Goal: Task Accomplishment & Management: Complete application form

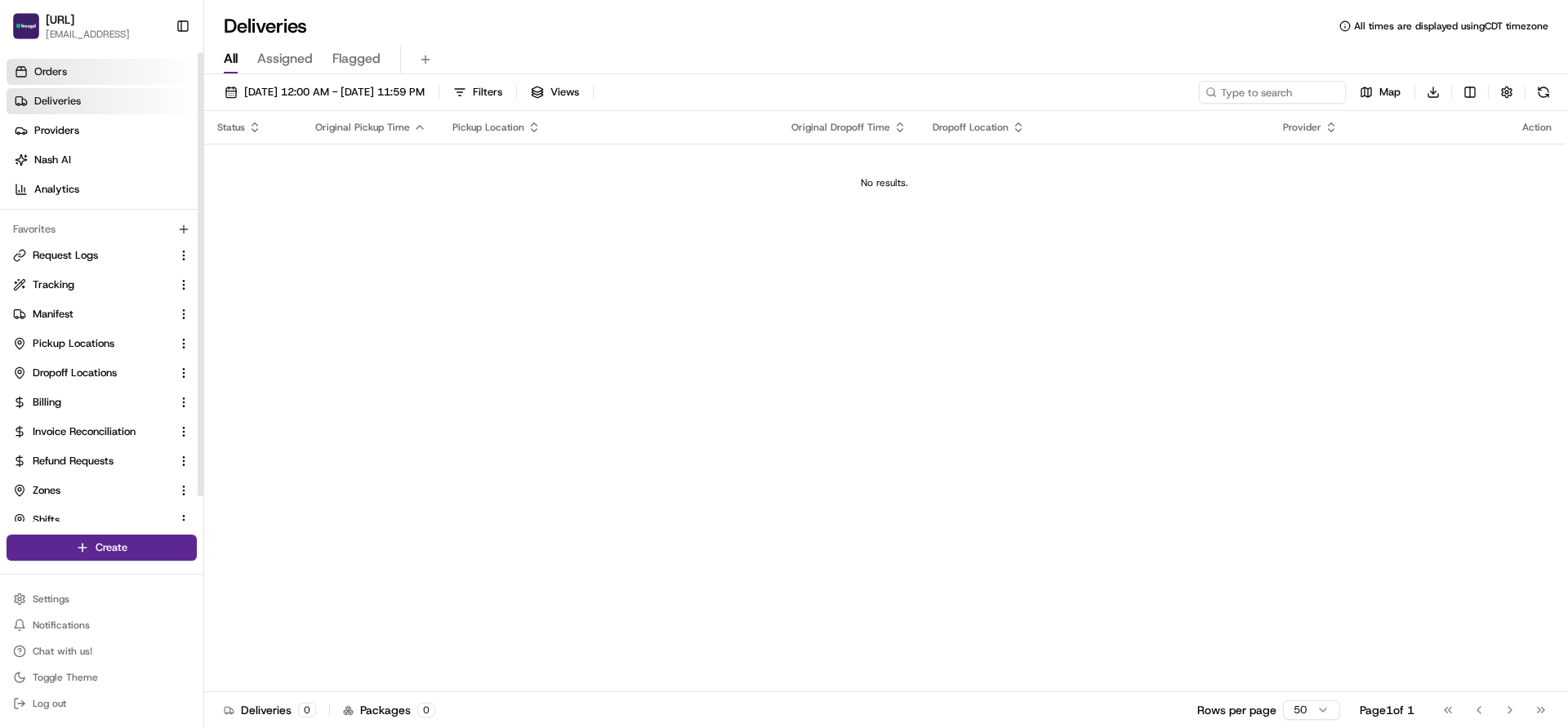
click at [95, 84] on link "Orders" at bounding box center [104, 72] width 196 height 26
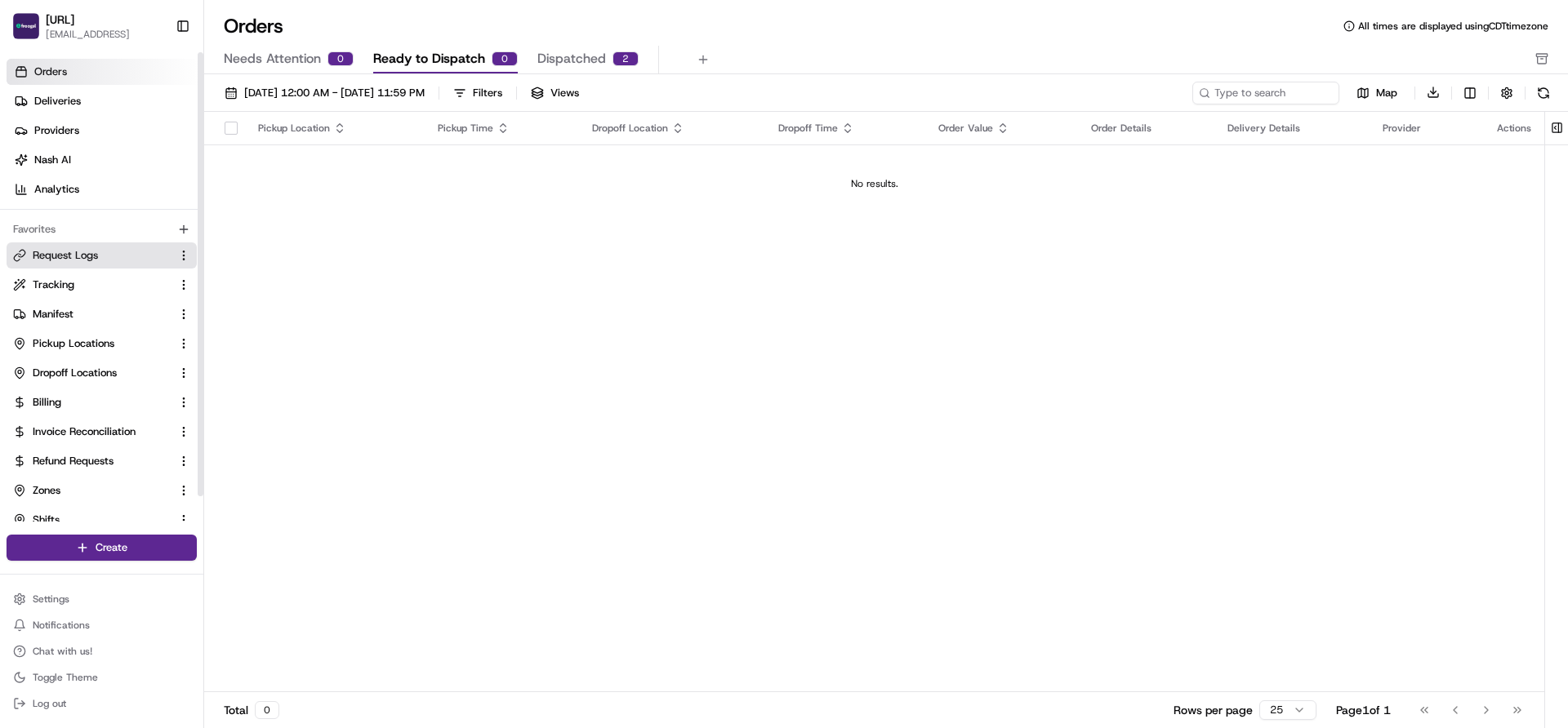
click at [77, 256] on span "Request Logs" at bounding box center [65, 256] width 65 height 15
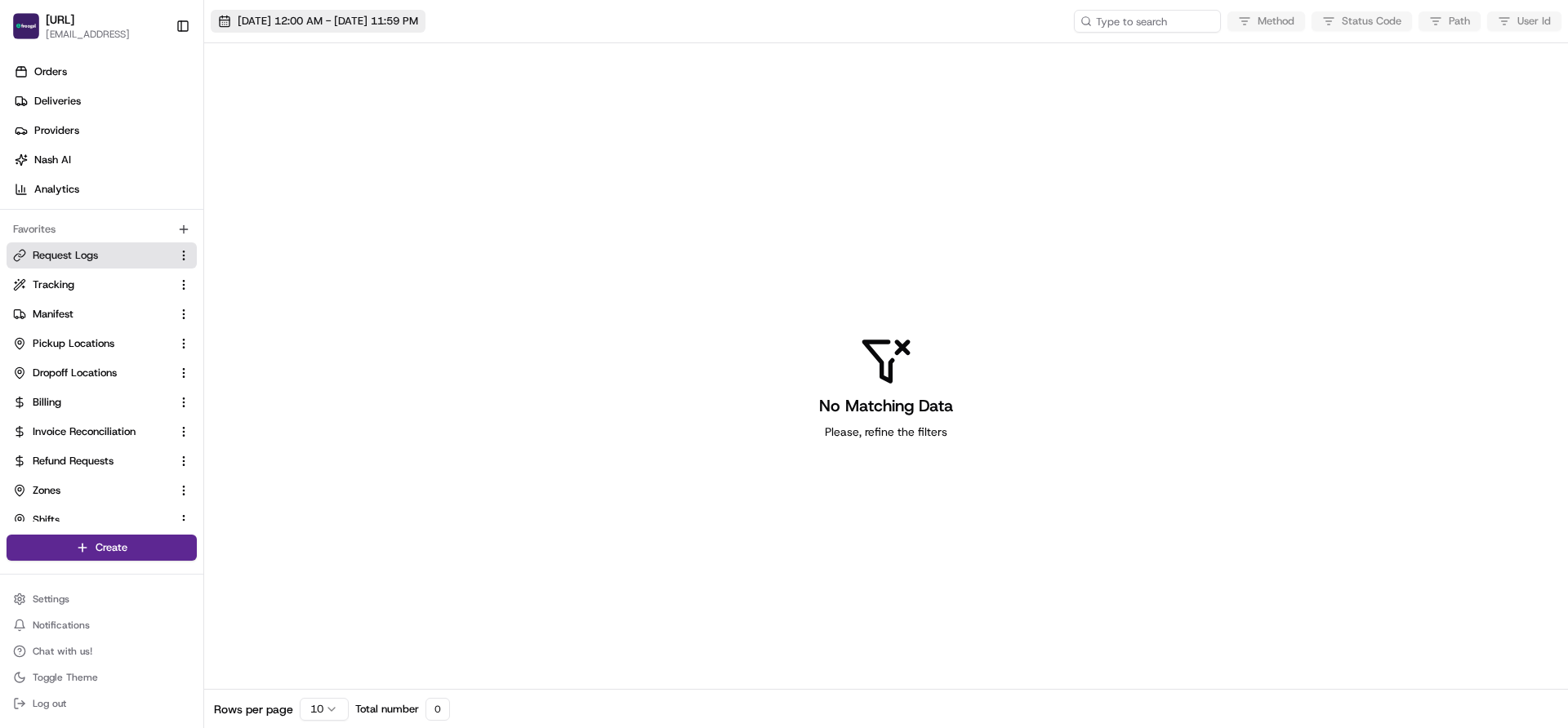
click at [374, 26] on span "[DATE] 12:00 AM - [DATE] 11:59 PM" at bounding box center [328, 21] width 181 height 15
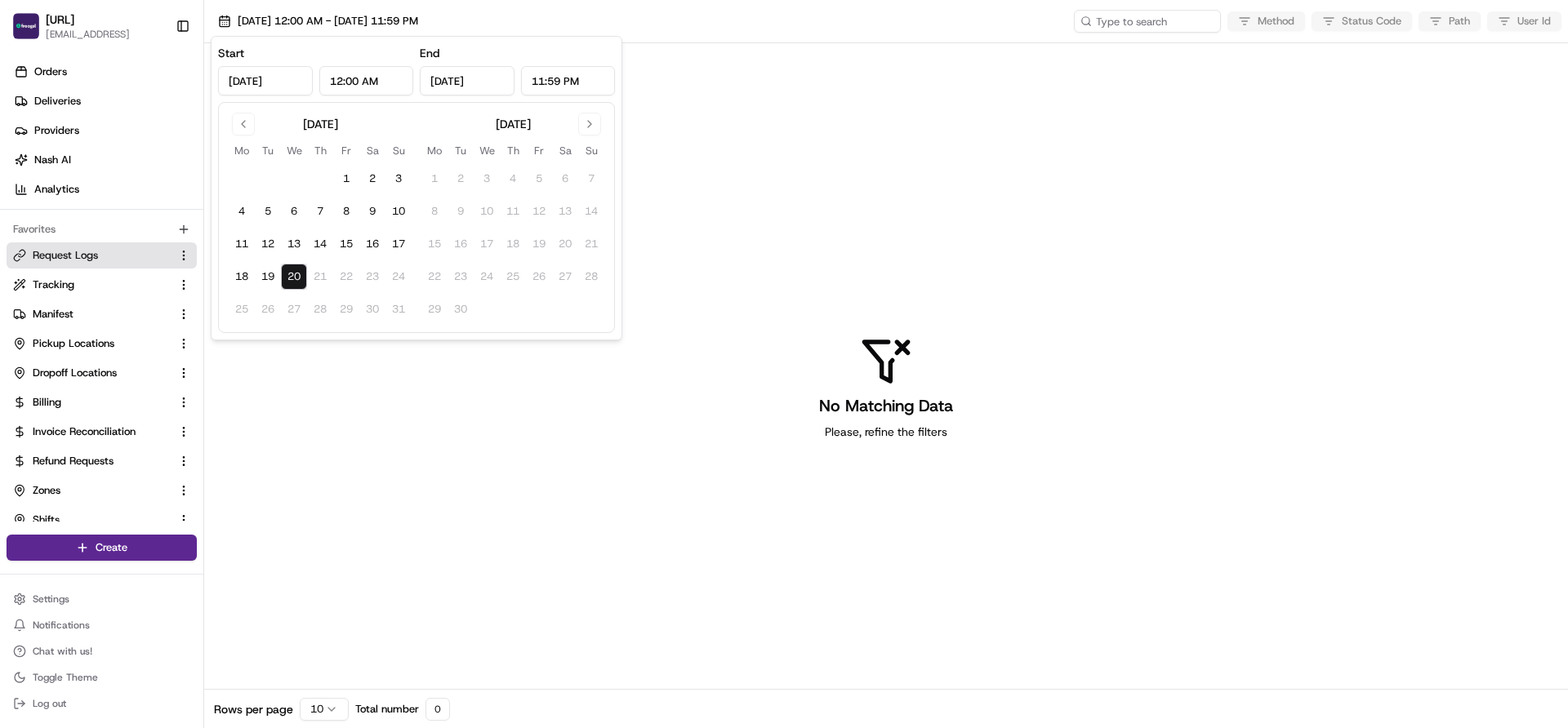
click at [287, 275] on button "20" at bounding box center [294, 277] width 26 height 26
click at [270, 277] on button "19" at bounding box center [268, 277] width 26 height 26
type input "Aug 19, 2025"
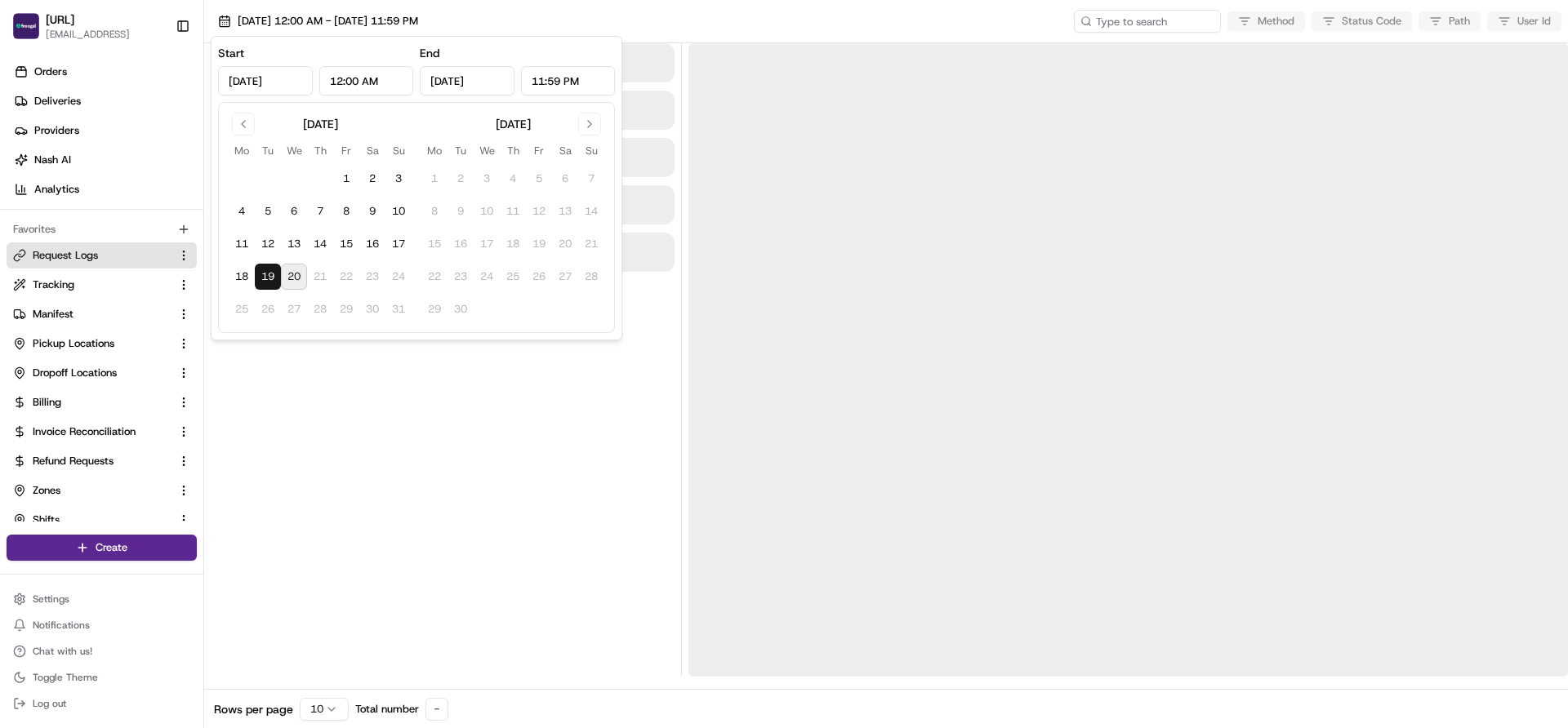
click at [295, 274] on button "20" at bounding box center [294, 277] width 26 height 26
type input "Aug 20, 2025"
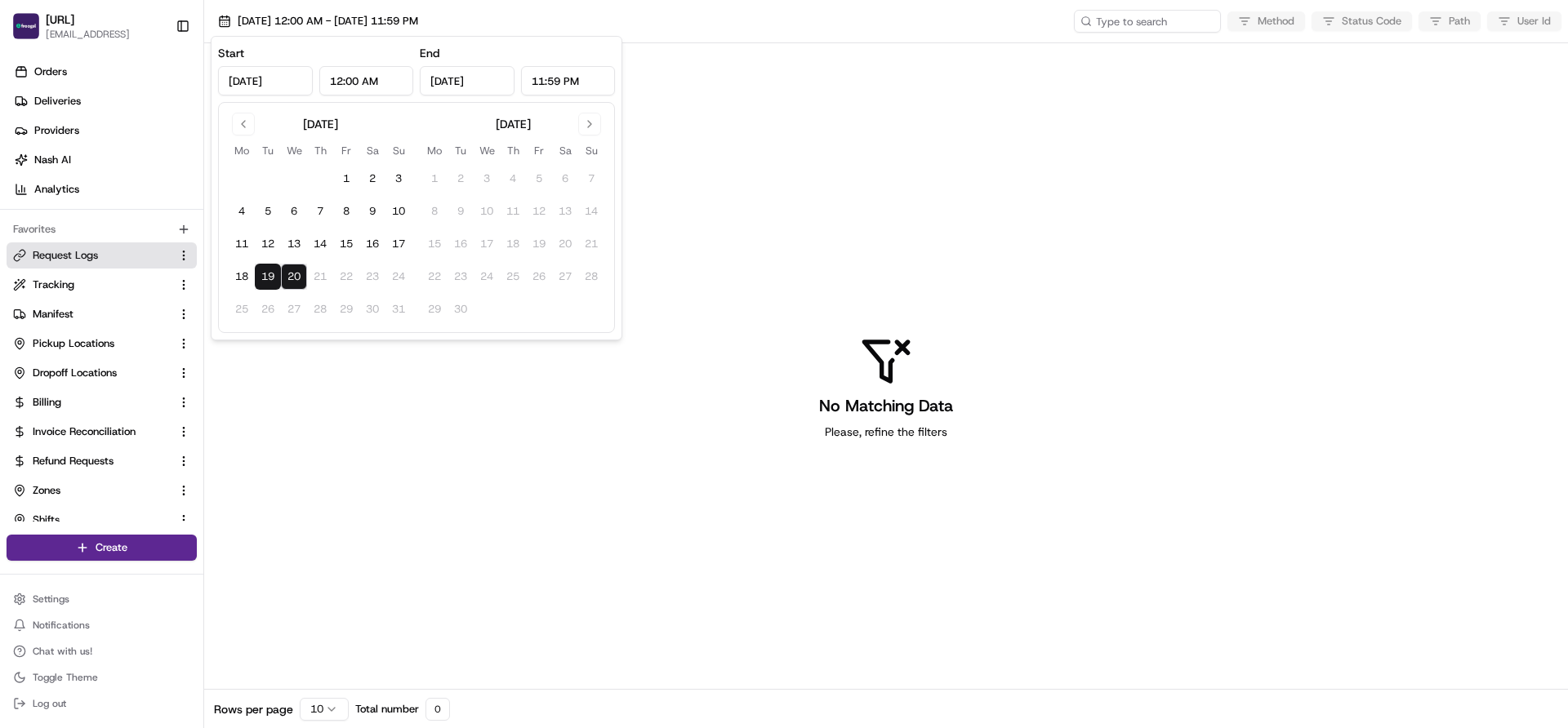
click at [339, 409] on div "No Matching Data Please, refine the filters" at bounding box center [886, 388] width 1364 height 689
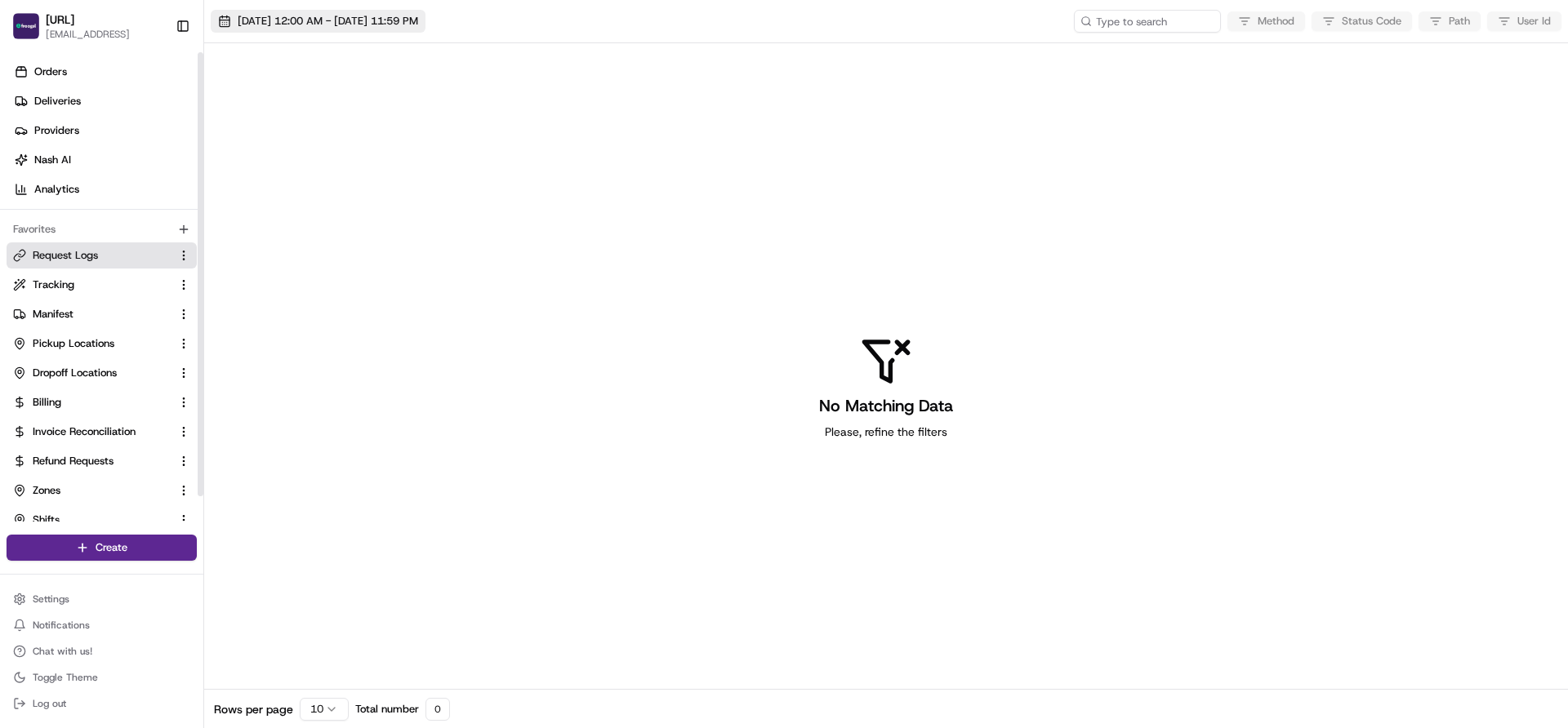
click at [291, 25] on span "08/19/2025 12:00 AM - 08/20/2025 11:59 PM" at bounding box center [328, 21] width 181 height 15
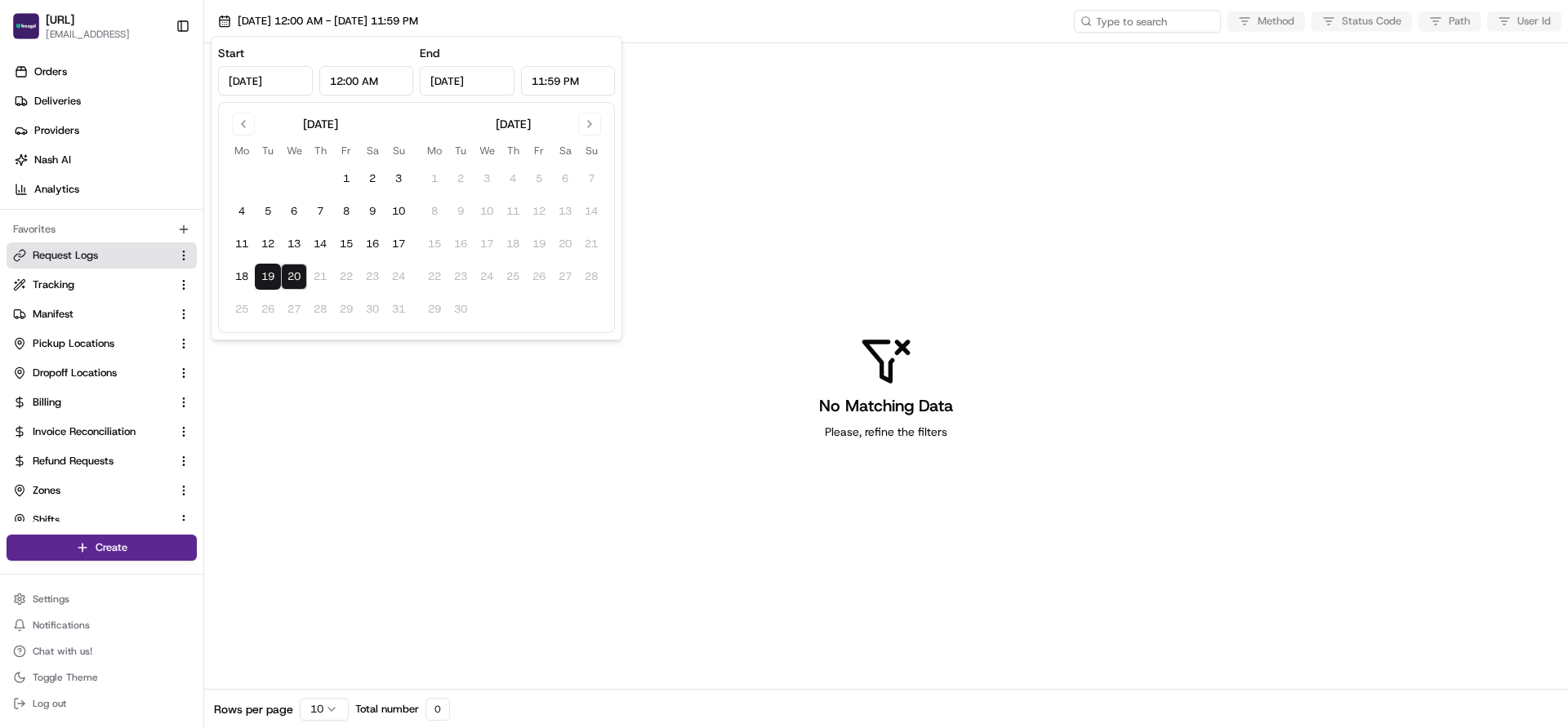
click at [264, 276] on button "19" at bounding box center [268, 277] width 26 height 26
click at [291, 276] on button "20" at bounding box center [294, 277] width 26 height 26
type input "Aug 20, 2025"
click at [543, 389] on div "No Matching Data Please, refine the filters" at bounding box center [886, 388] width 1364 height 689
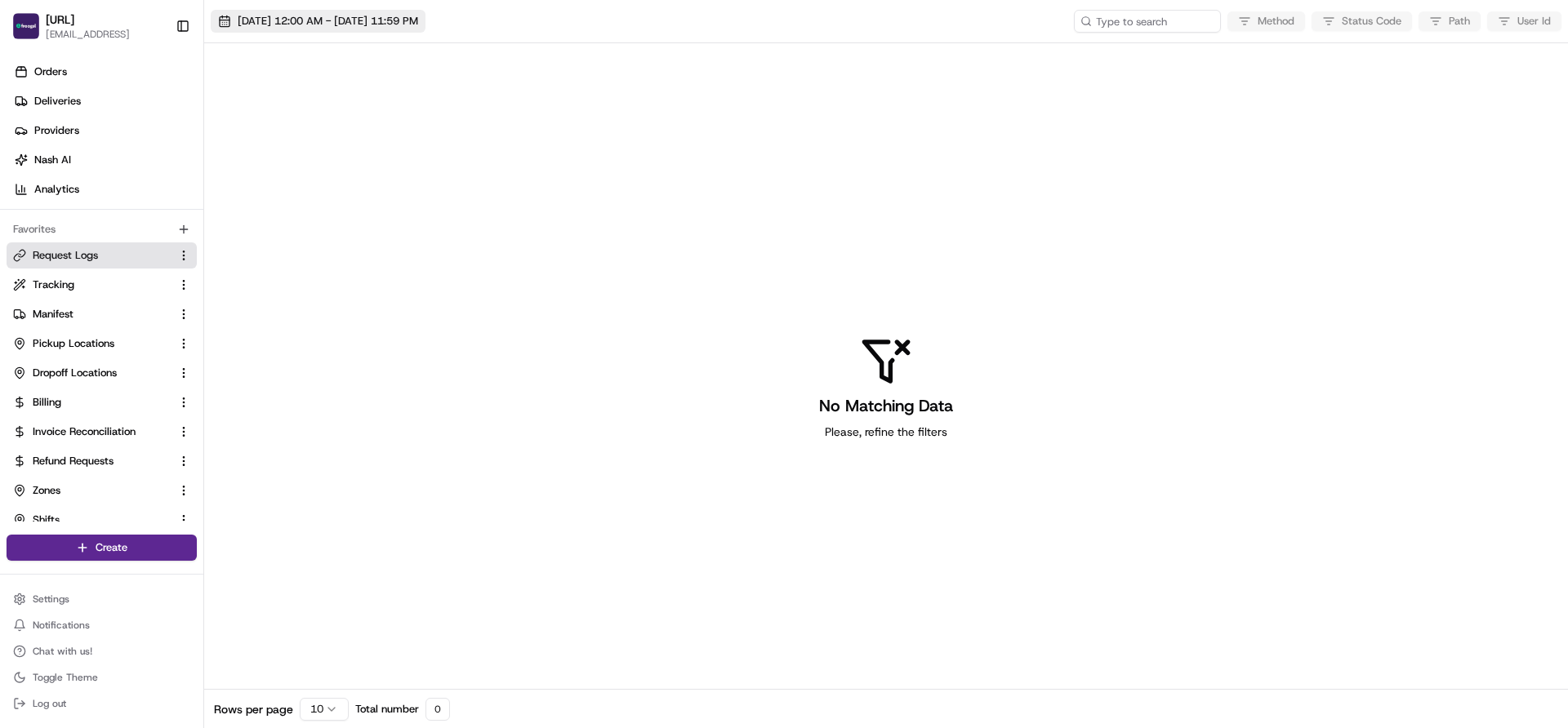
click at [233, 25] on button "08/19/2025 12:00 AM - 08/20/2025 11:59 PM" at bounding box center [317, 21] width 214 height 23
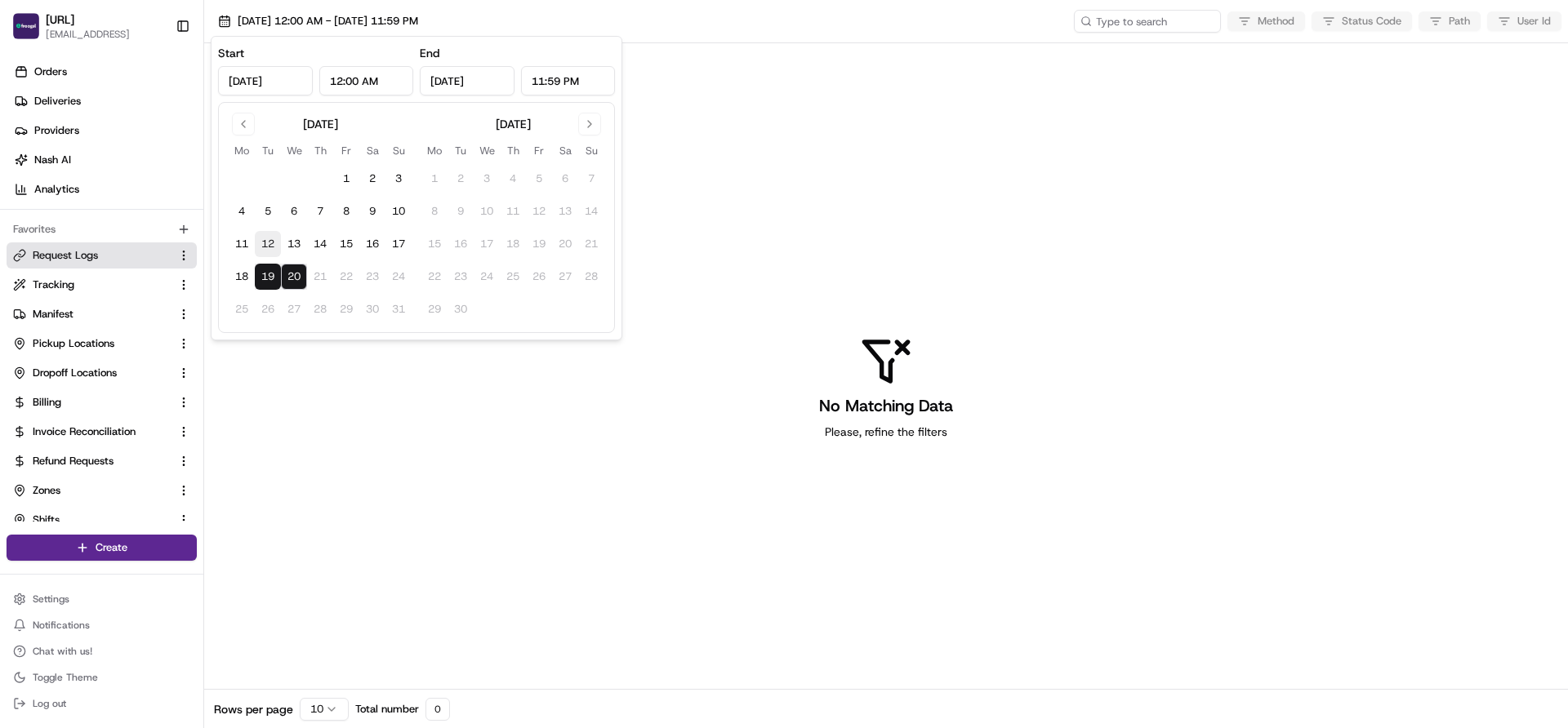
click at [267, 239] on button "12" at bounding box center [268, 244] width 26 height 26
type input "Aug 12, 2025"
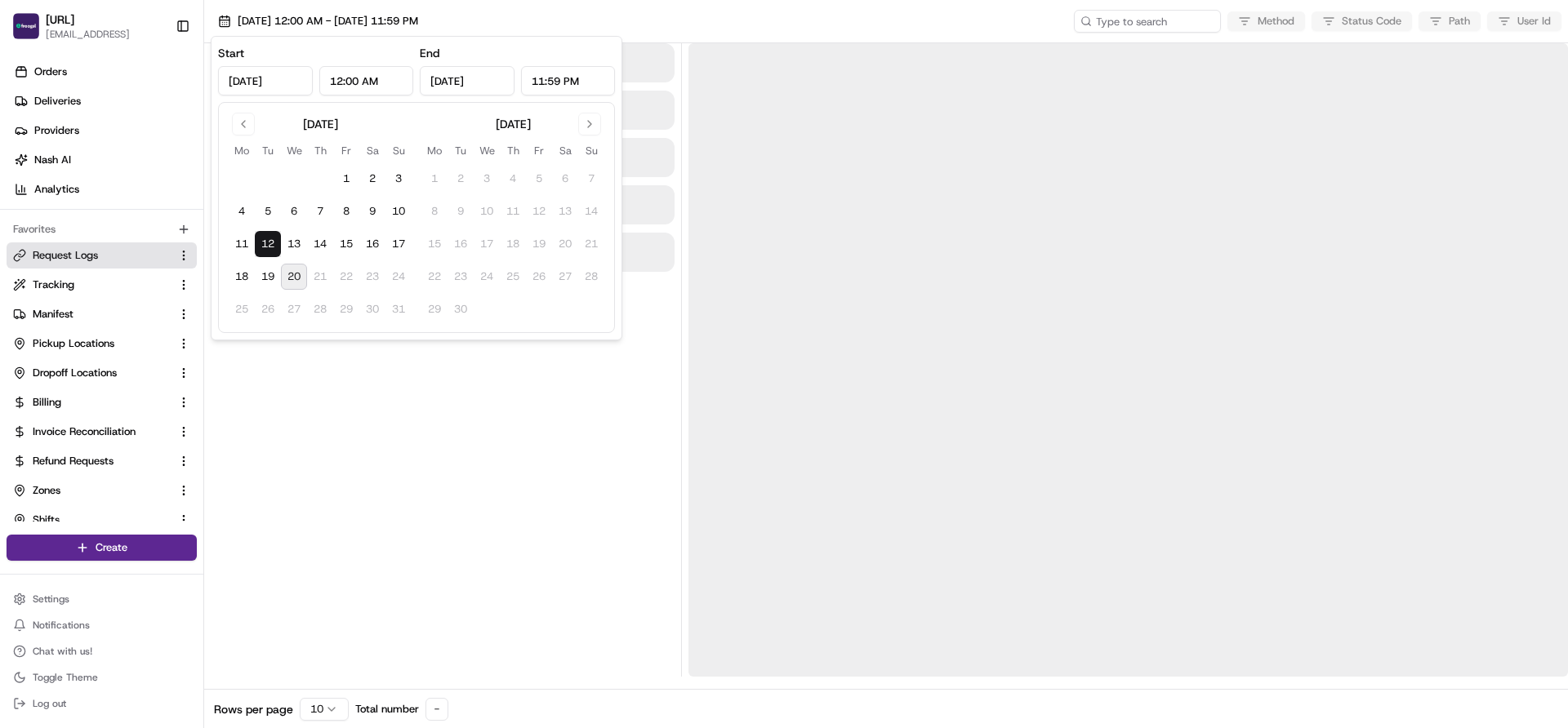
click at [301, 279] on button "20" at bounding box center [294, 277] width 26 height 26
type input "Aug 20, 2025"
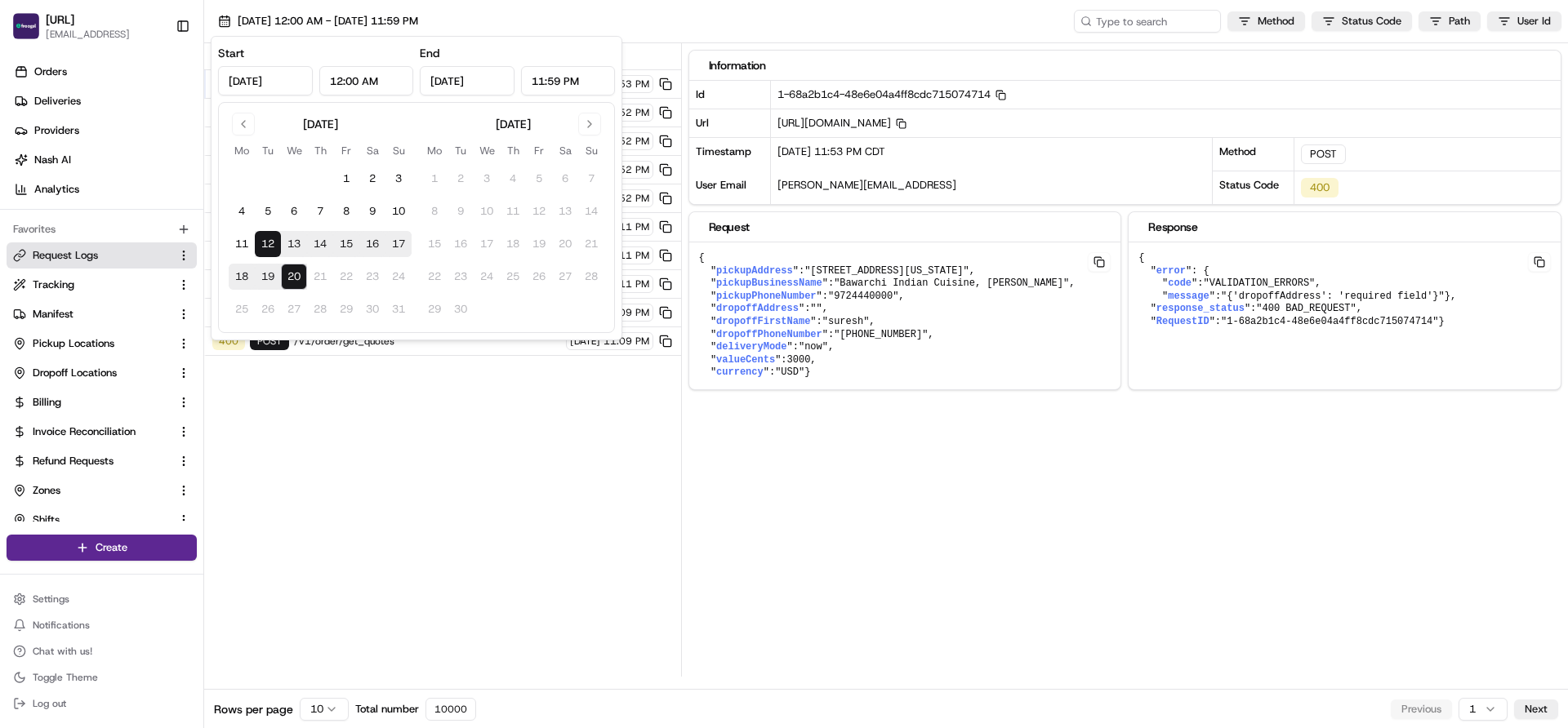
click at [324, 431] on div "Status Method URL 400 POST /v1/order/get_quotes 08/17/2025 11:53 PM 400 POST /v…" at bounding box center [442, 360] width 477 height 634
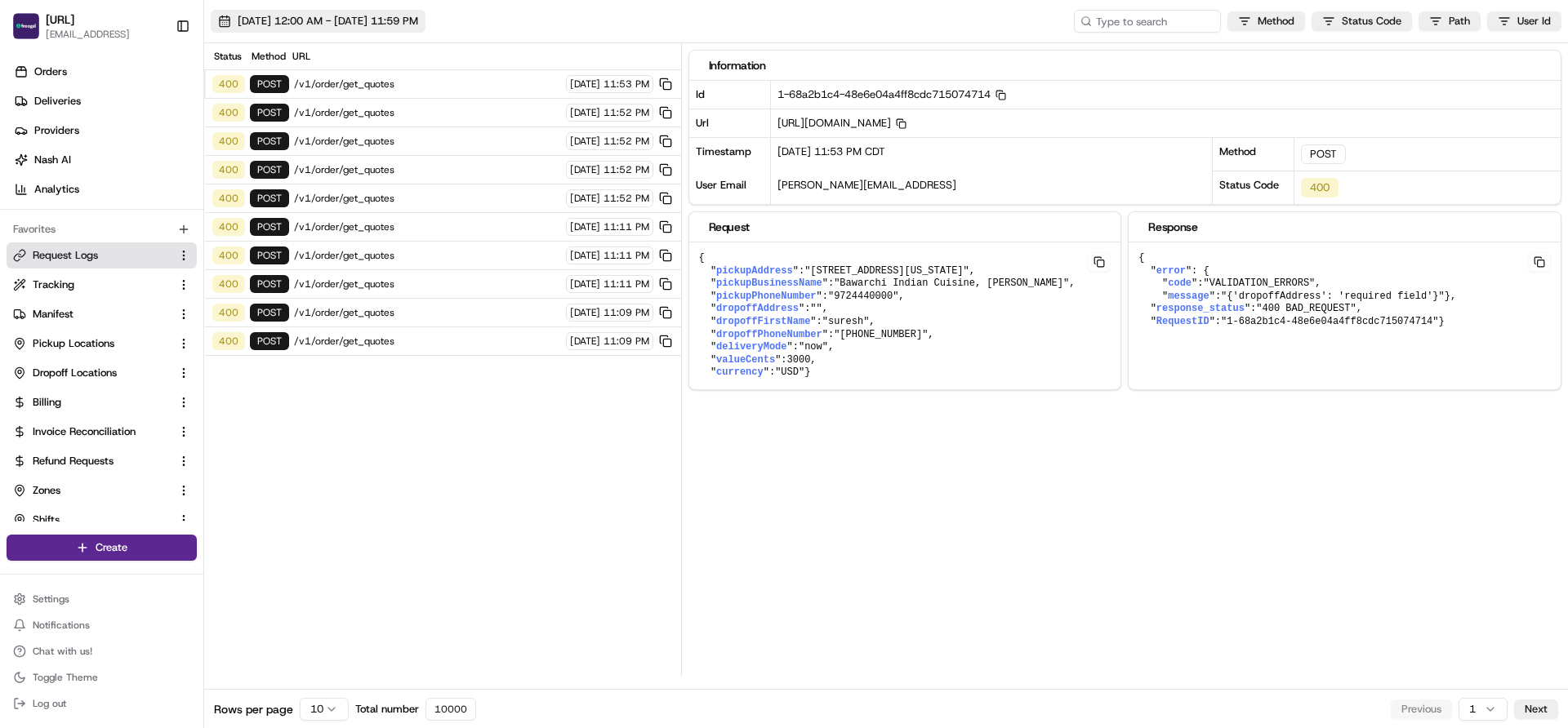
click at [316, 23] on span "08/12/2025 12:00 AM - 08/20/2025 11:59 PM" at bounding box center [328, 21] width 181 height 15
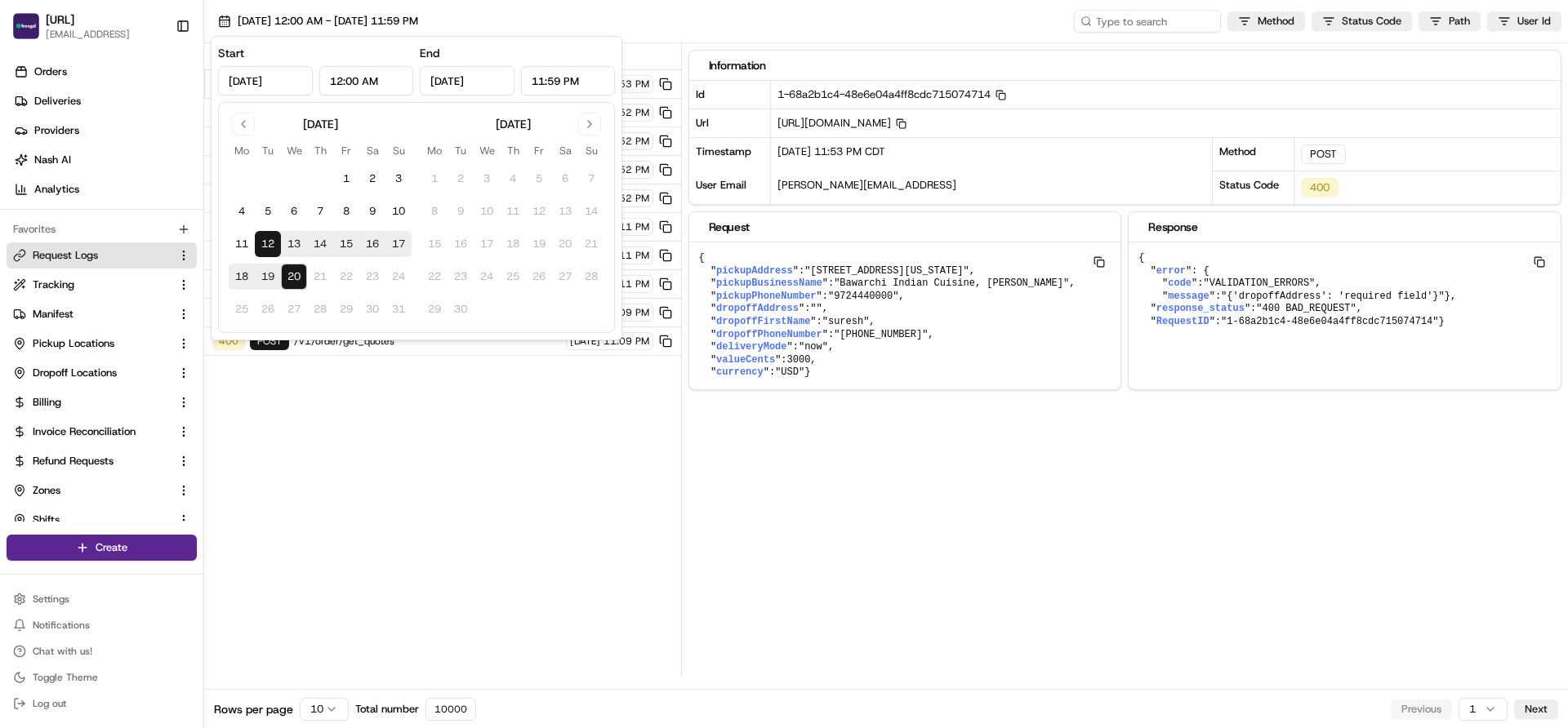
click at [268, 243] on button "12" at bounding box center [268, 244] width 26 height 26
click at [313, 281] on td "21" at bounding box center [321, 277] width 26 height 26
click at [294, 278] on button "20" at bounding box center [294, 277] width 26 height 26
type input "Aug 20, 2025"
click at [356, 454] on div "Status Method URL 400 POST /v1/order/get_quotes 08/17/2025 11:53 PM 400 POST /v…" at bounding box center [442, 360] width 477 height 634
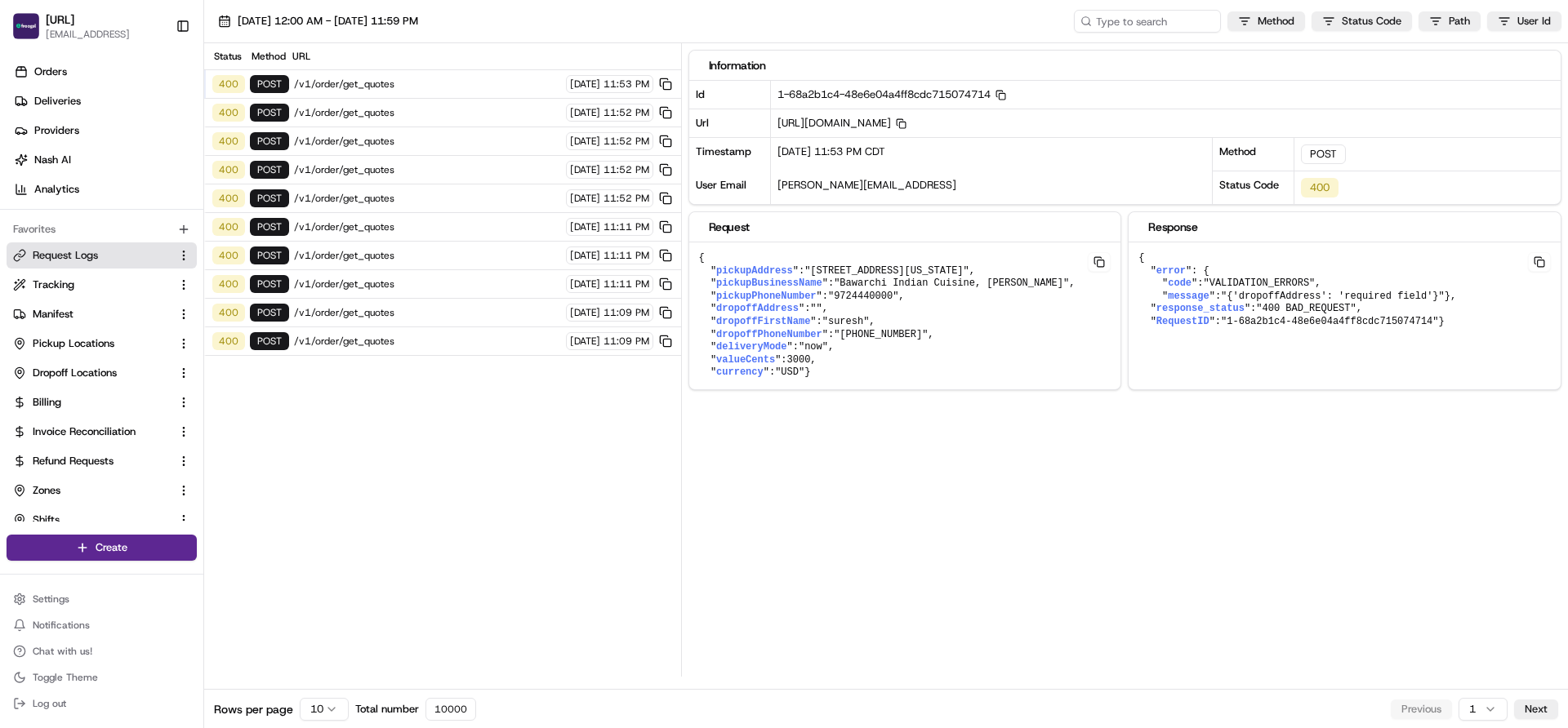
click at [326, 708] on html "Froogal.ai jeevan@froogal.ai Toggle Sidebar Orders Deliveries Providers Nash AI…" at bounding box center [784, 364] width 1568 height 728
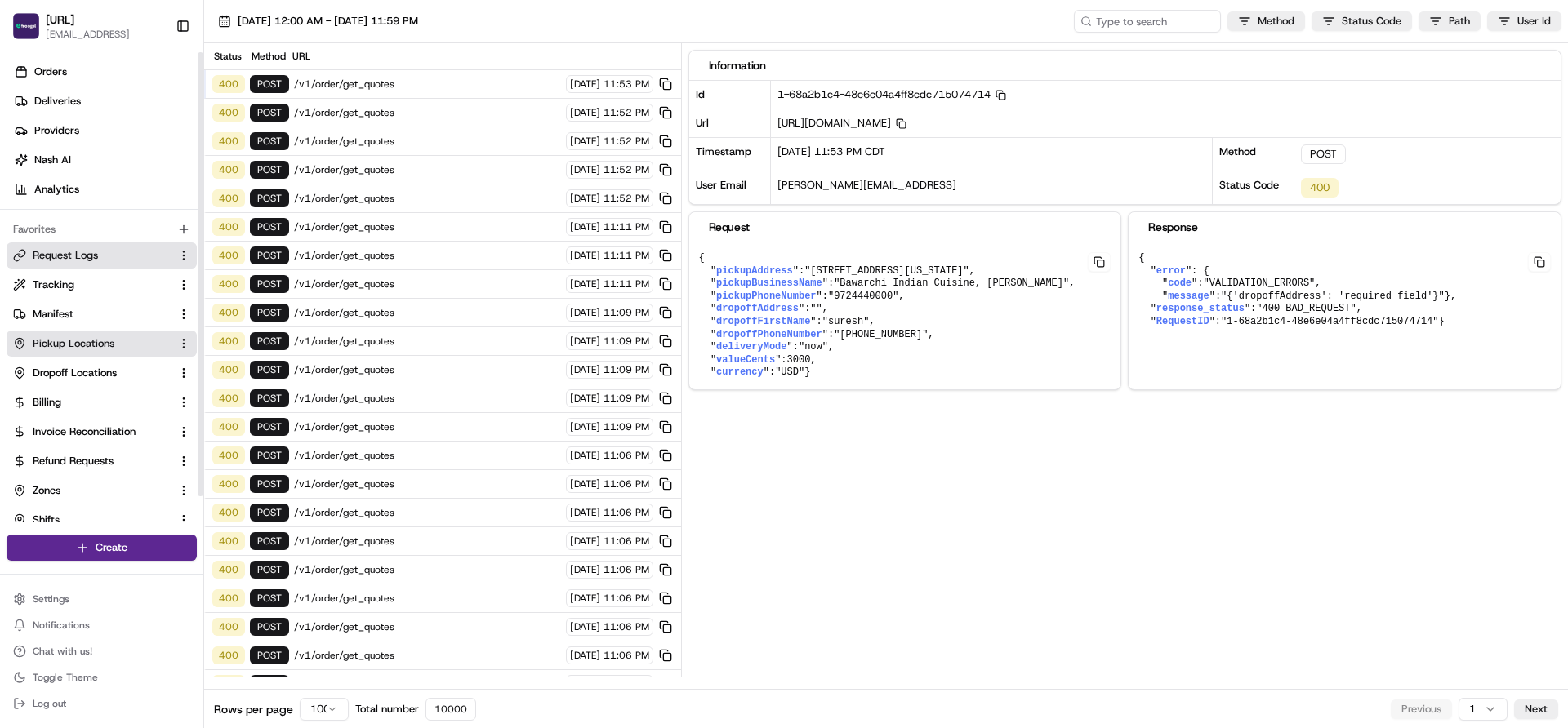
click at [88, 345] on span "Pickup Locations" at bounding box center [73, 343] width 81 height 15
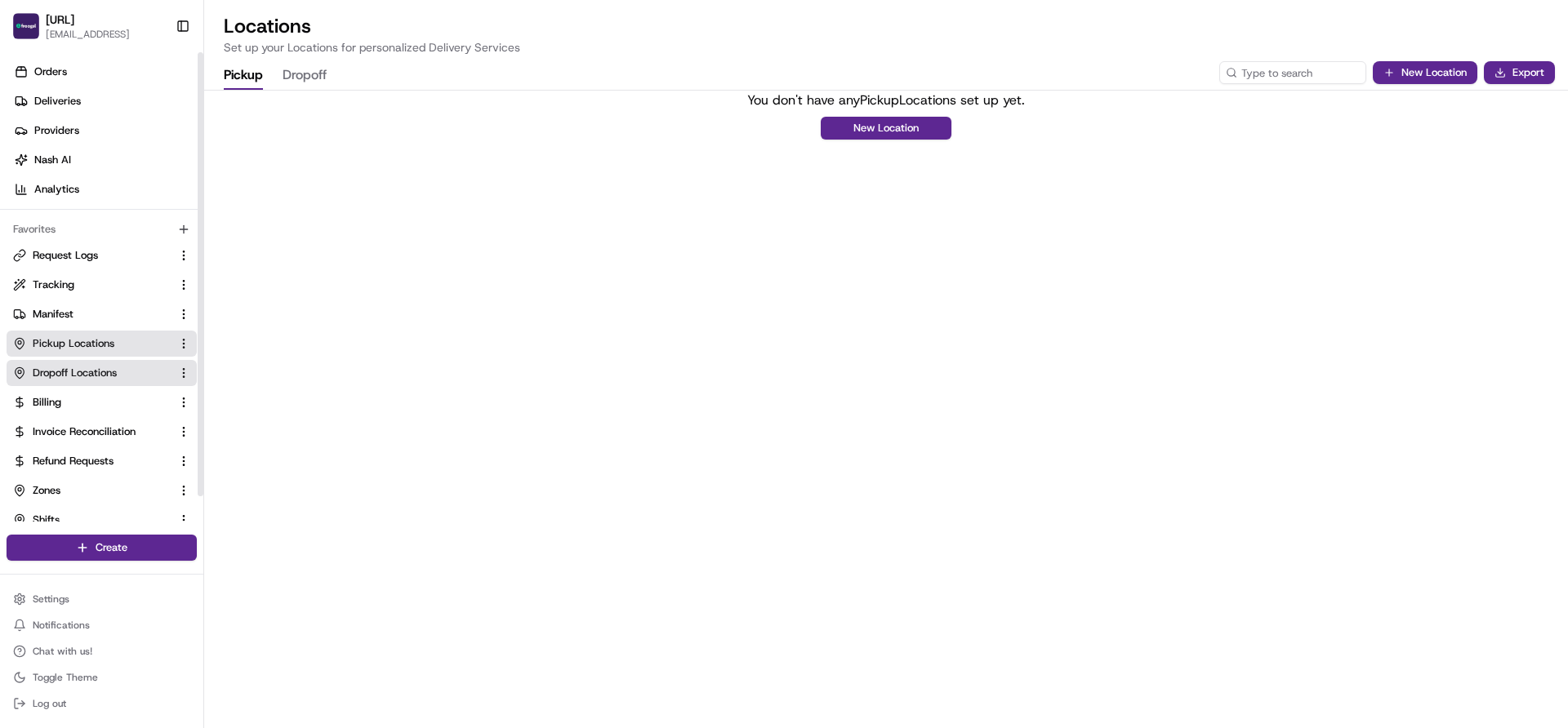
click at [87, 372] on span "Dropoff Locations" at bounding box center [75, 373] width 84 height 15
click at [73, 257] on span "Request Logs" at bounding box center [65, 256] width 65 height 15
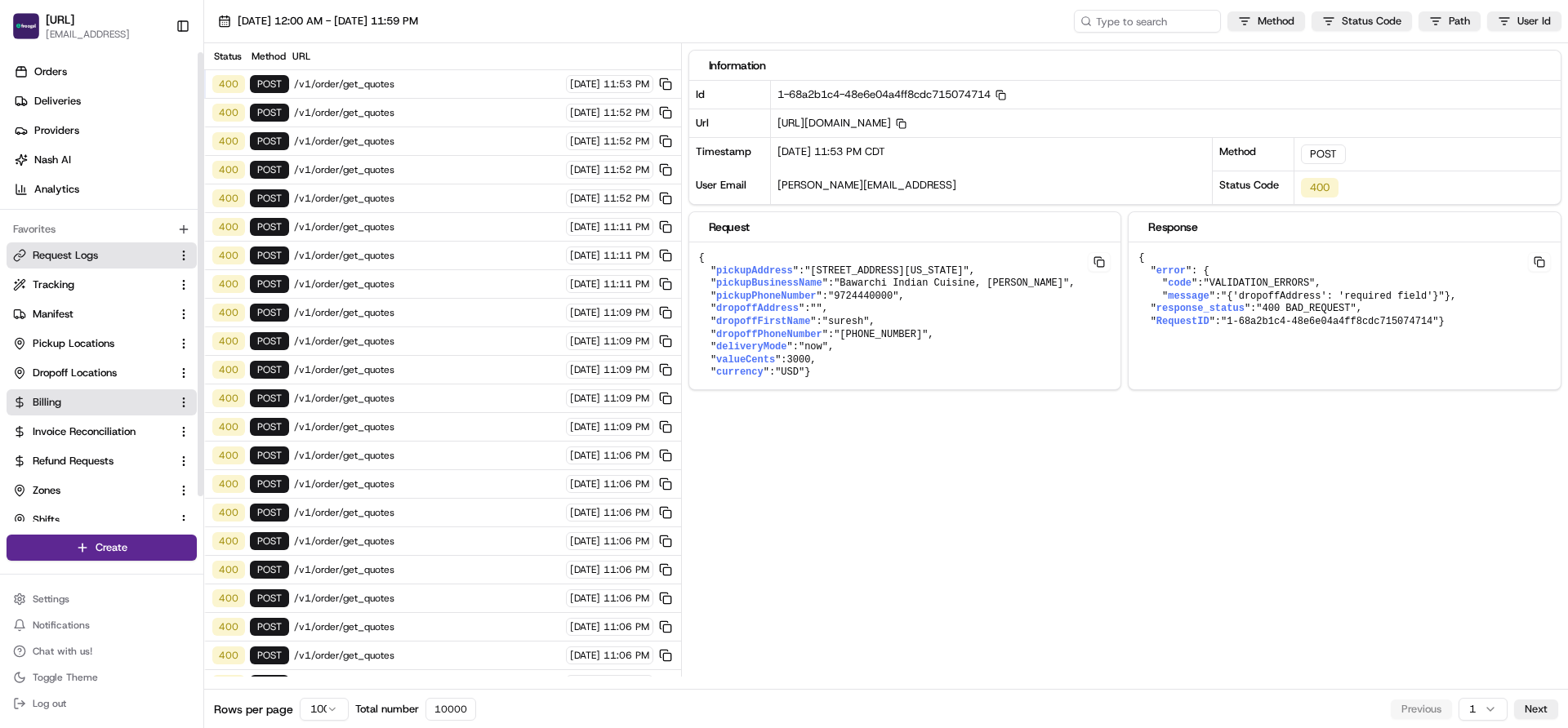
click at [92, 400] on link "Billing" at bounding box center [92, 403] width 158 height 15
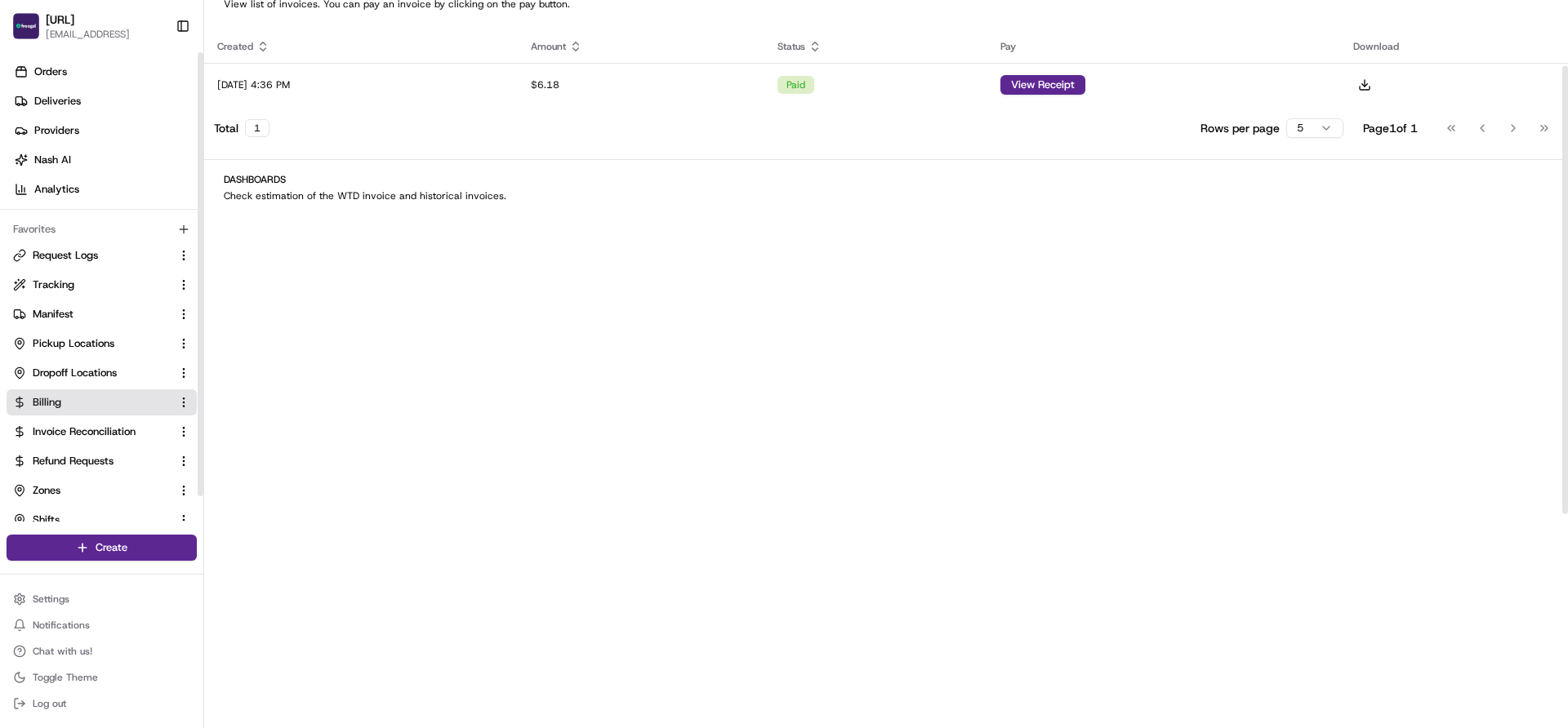
scroll to position [394, 0]
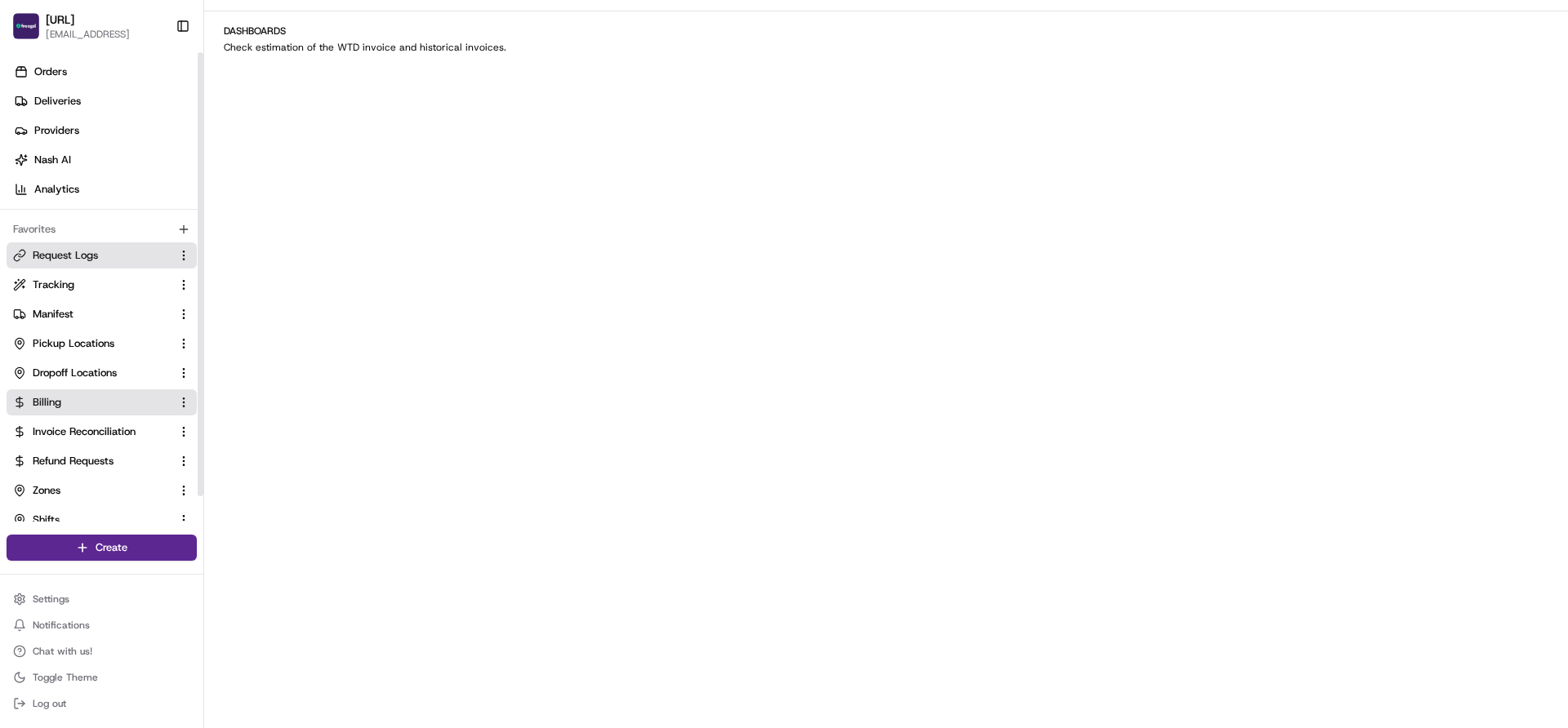
click at [87, 256] on span "Request Logs" at bounding box center [65, 256] width 65 height 15
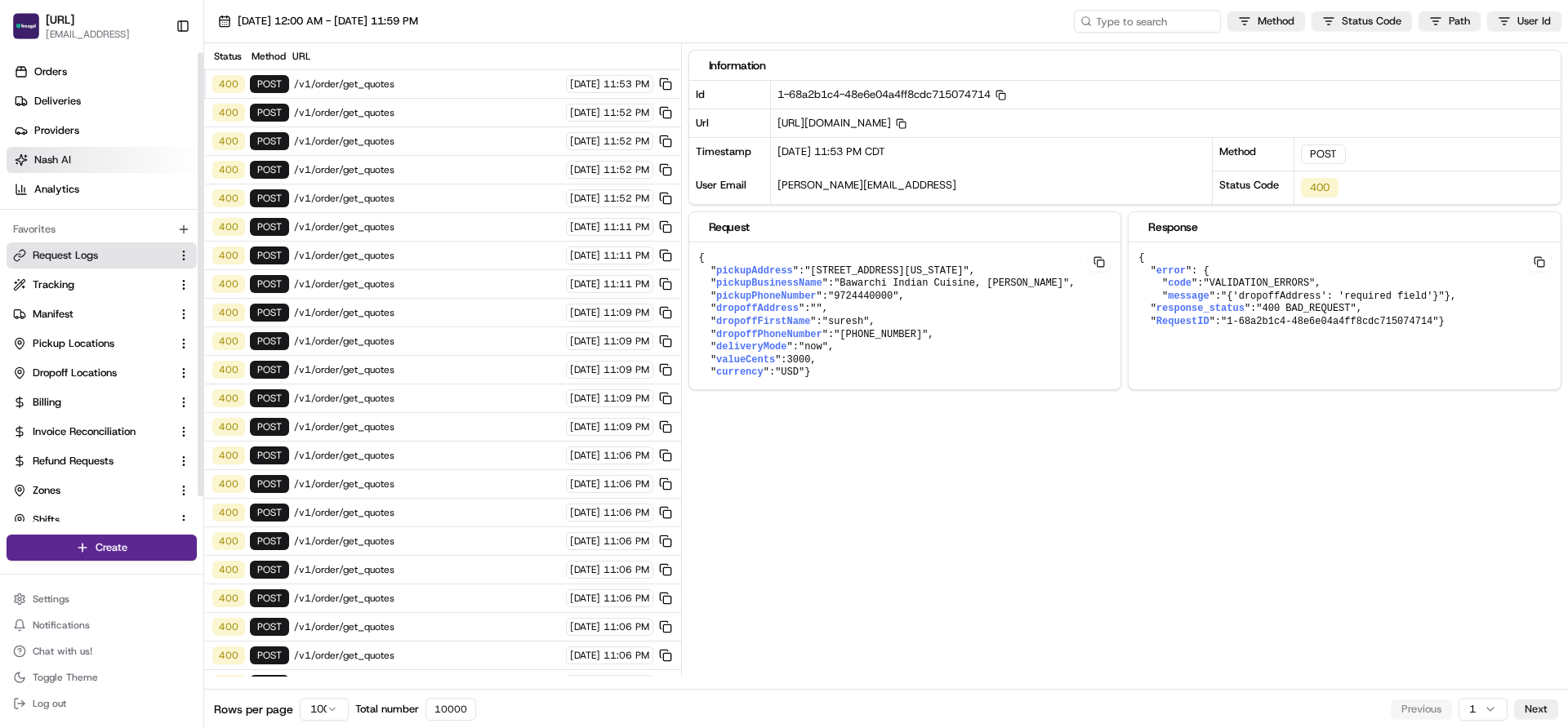
click at [72, 159] on link "Nash AI" at bounding box center [104, 160] width 196 height 26
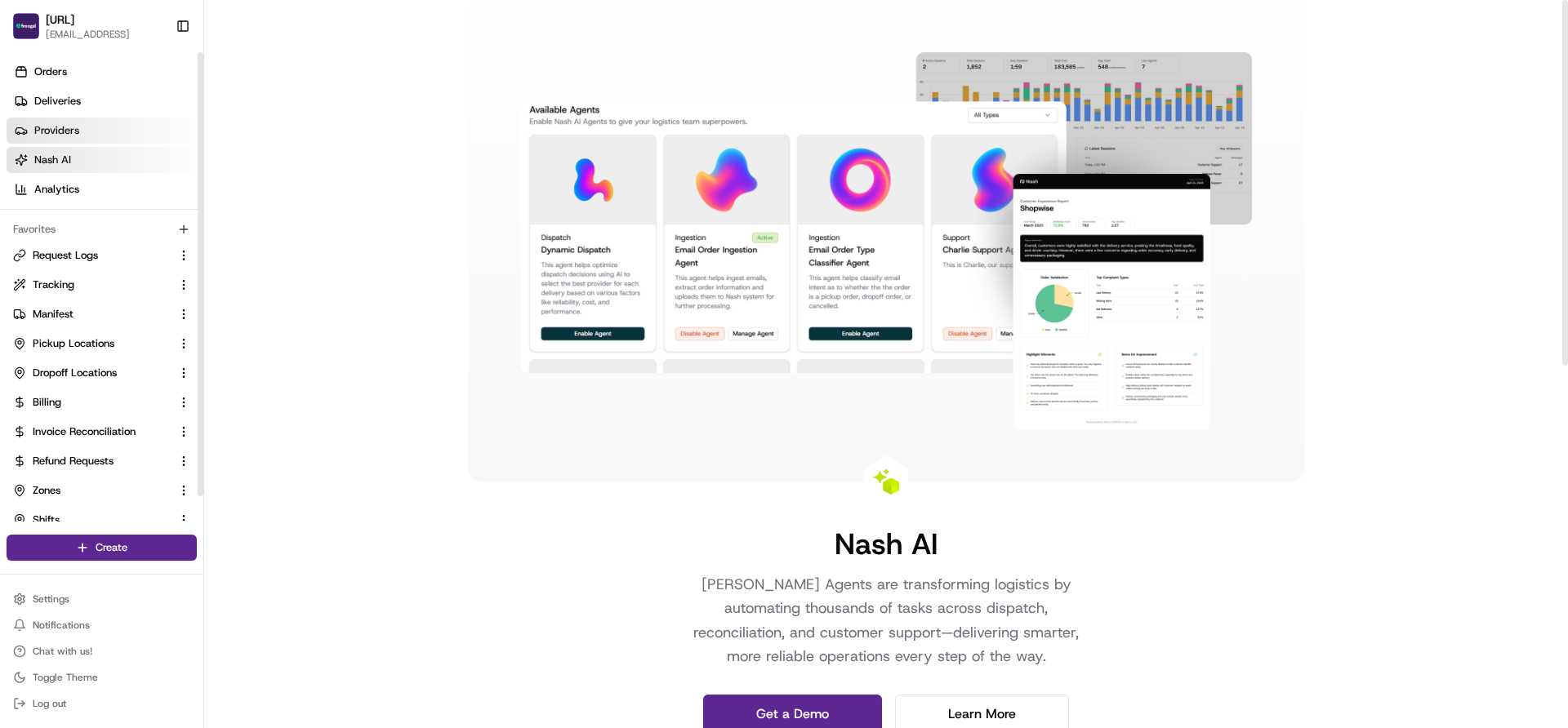
click at [101, 139] on link "Providers" at bounding box center [104, 131] width 196 height 26
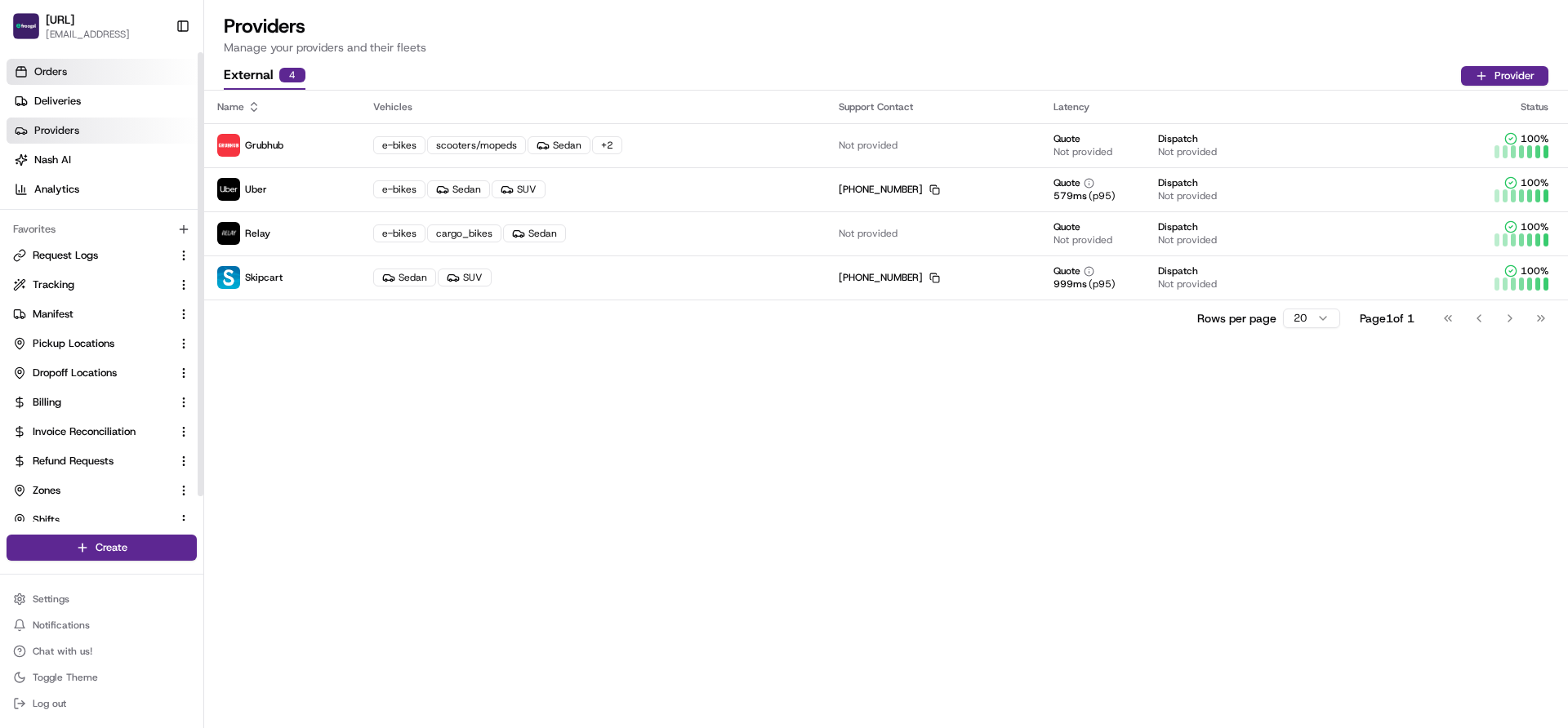
click at [87, 65] on link "Orders" at bounding box center [104, 72] width 196 height 26
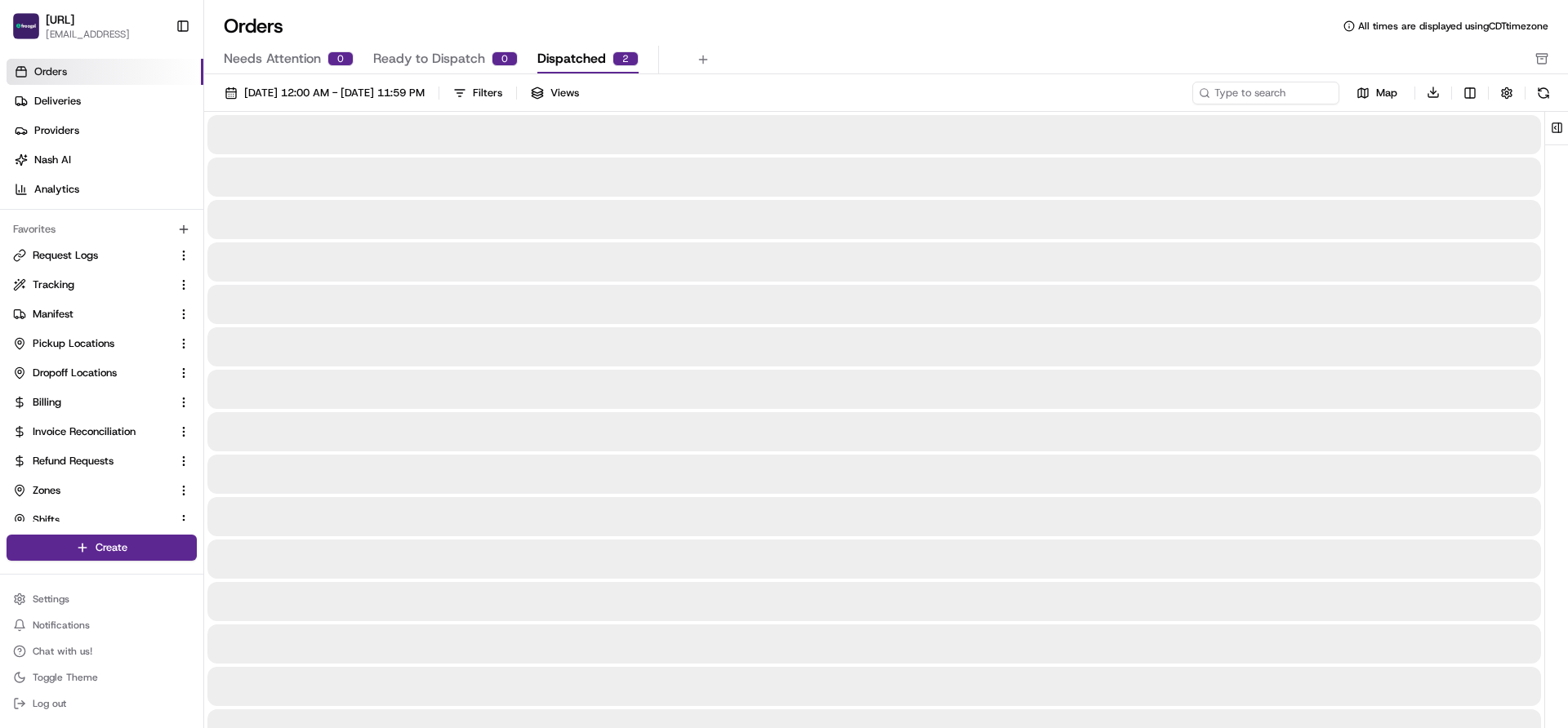
click at [565, 71] on button "Dispatched 2" at bounding box center [588, 60] width 101 height 28
click at [258, 60] on span "Needs Attention" at bounding box center [272, 59] width 97 height 20
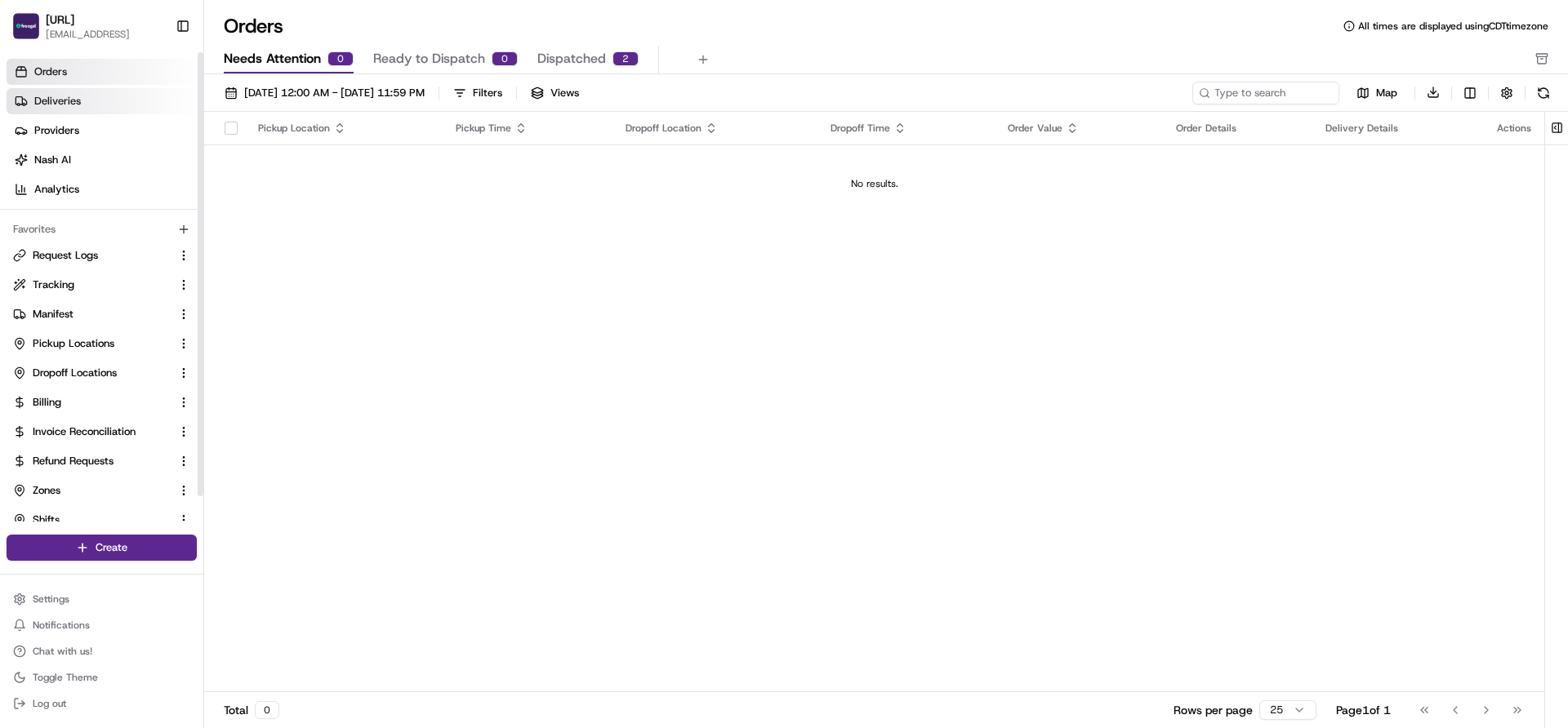
click at [35, 99] on span "Deliveries" at bounding box center [58, 101] width 47 height 15
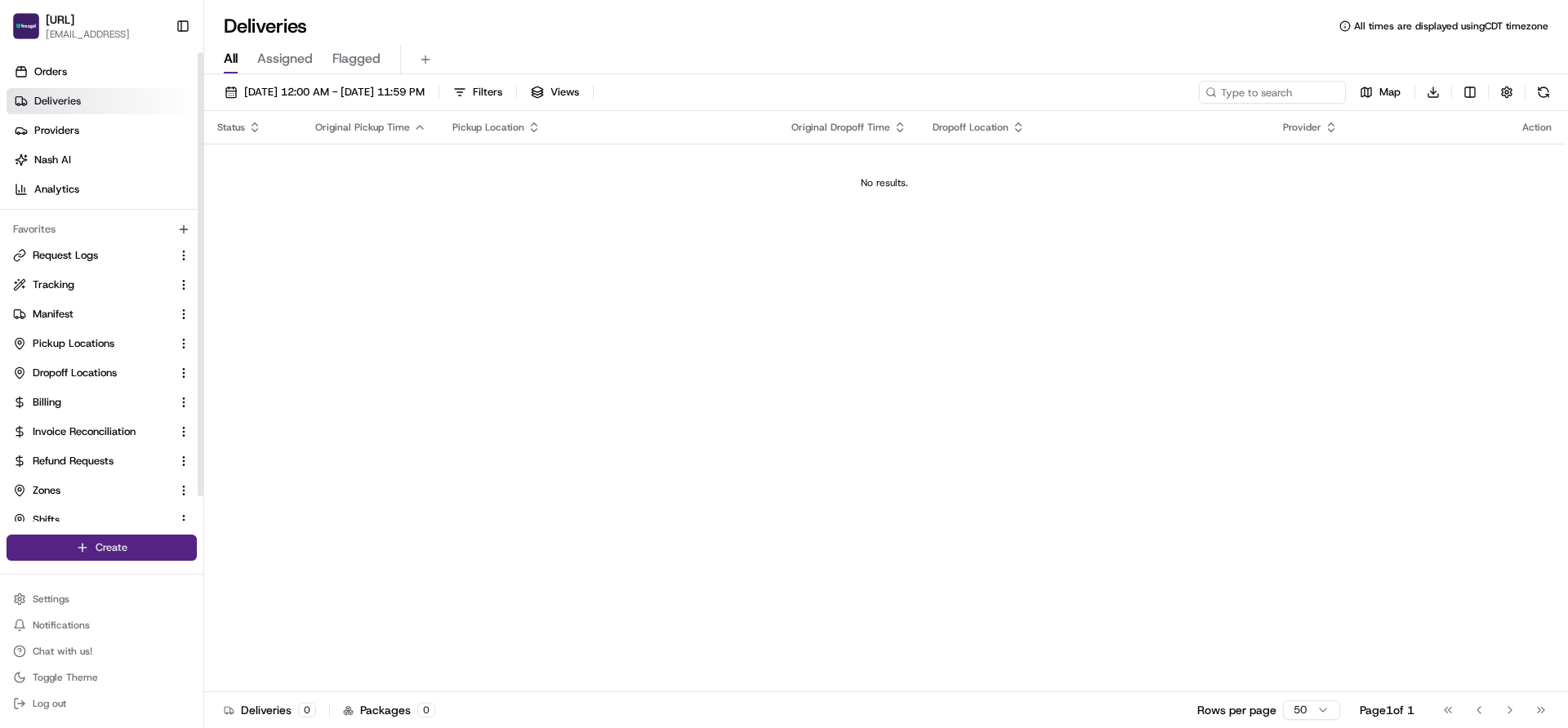
click at [104, 557] on html "Froogal.ai jeevan@froogal.ai Toggle Sidebar Orders Deliveries Providers Nash AI…" at bounding box center [784, 364] width 1568 height 728
click at [263, 574] on link "Delivery" at bounding box center [295, 578] width 182 height 30
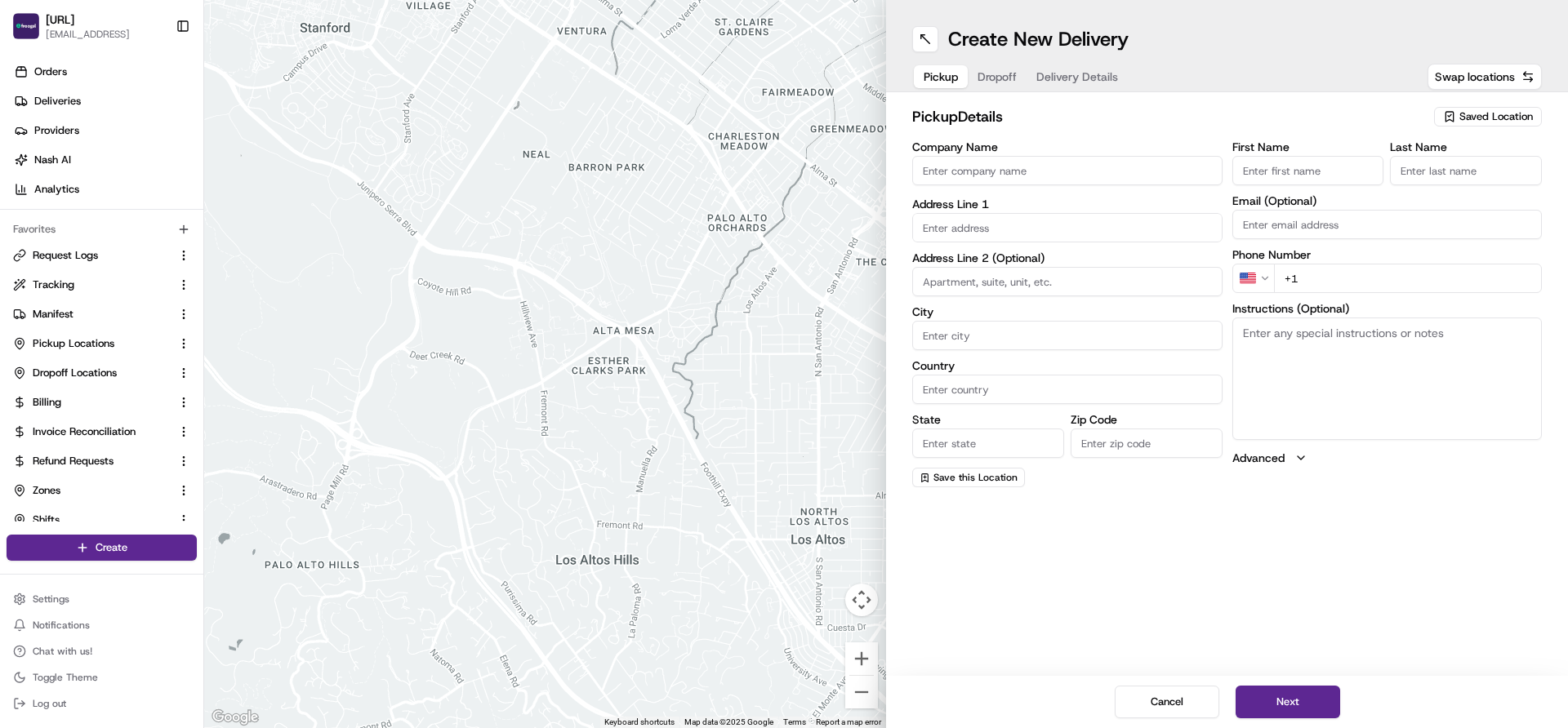
click at [976, 169] on input "Company Name" at bounding box center [1068, 171] width 311 height 30
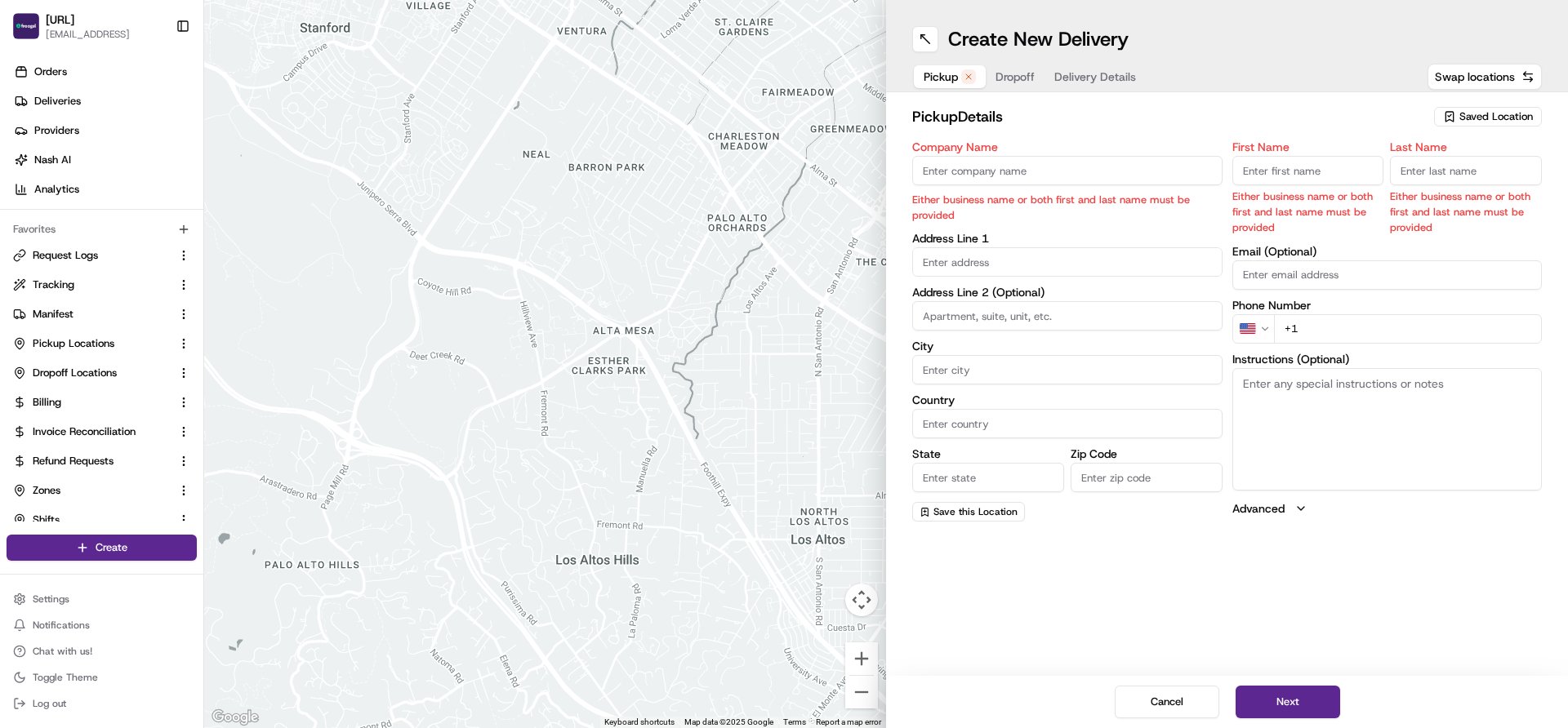
click at [956, 163] on input "Company Name" at bounding box center [1068, 171] width 311 height 30
click at [949, 173] on input "Company Name" at bounding box center [1068, 171] width 311 height 30
type input "Taste In the Box"
click at [976, 260] on body "Froogal.ai jeevan@froogal.ai Toggle Sidebar Orders Deliveries Providers Nash AI…" at bounding box center [784, 364] width 1568 height 728
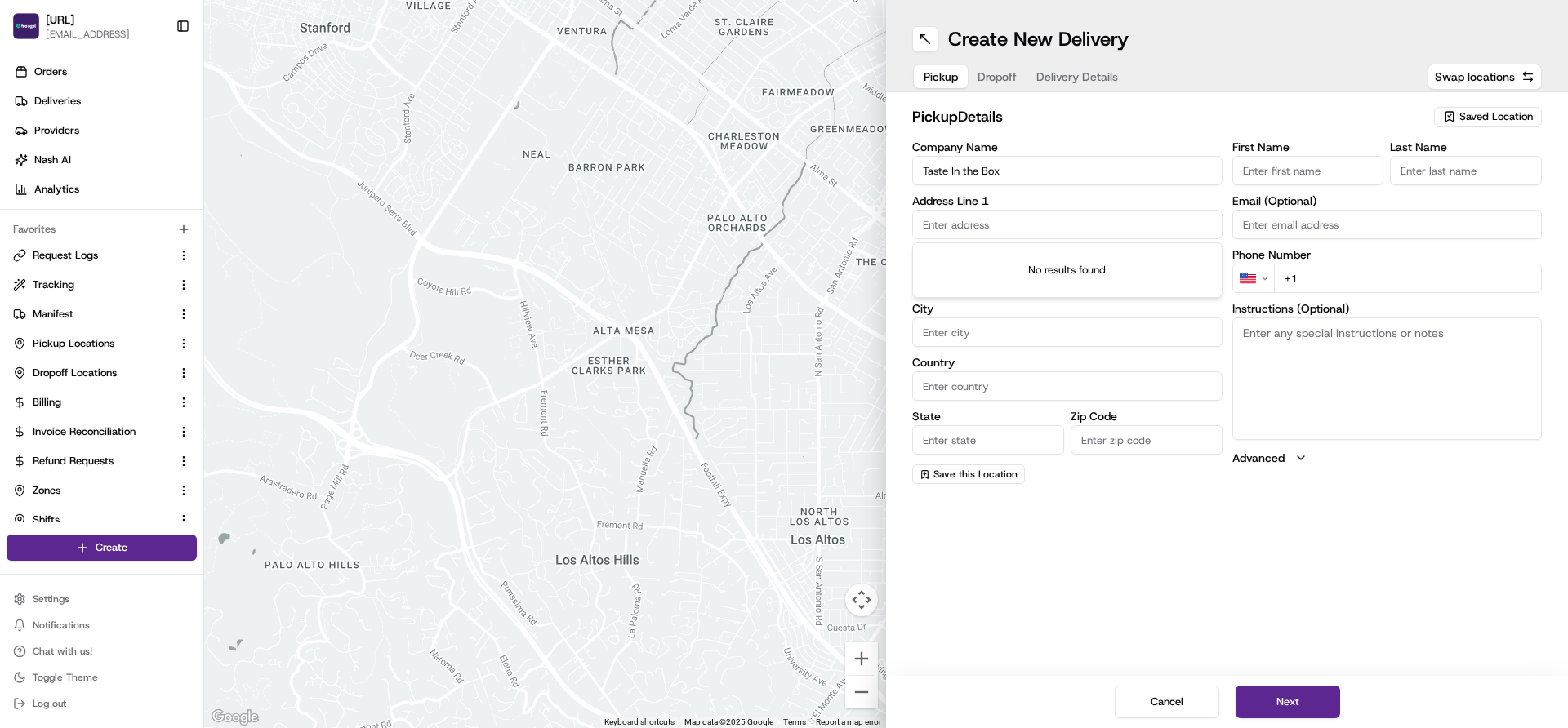
paste input "3211 Wishing Well Wynd, Apex, NC - 27502"
click at [971, 261] on div "3211 Wishing Well Wynd, Apex, NC 27523" at bounding box center [1068, 259] width 302 height 25
type input "3211 Wishing Well Wynd, Apex, NC 27523, USA"
type input "Apex"
type input "United States"
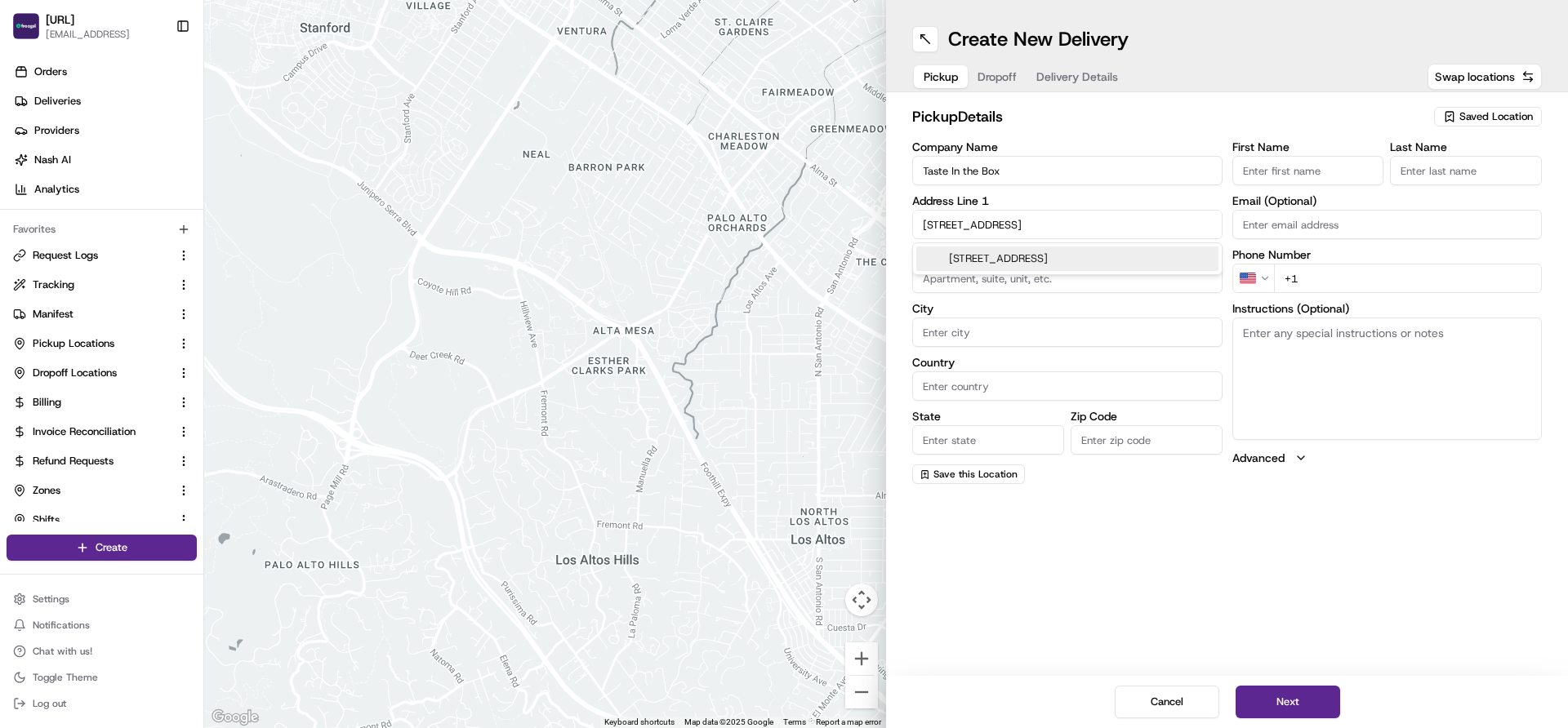
type input "NC"
type input "27523"
type input "3211 Wishing Well Wynd"
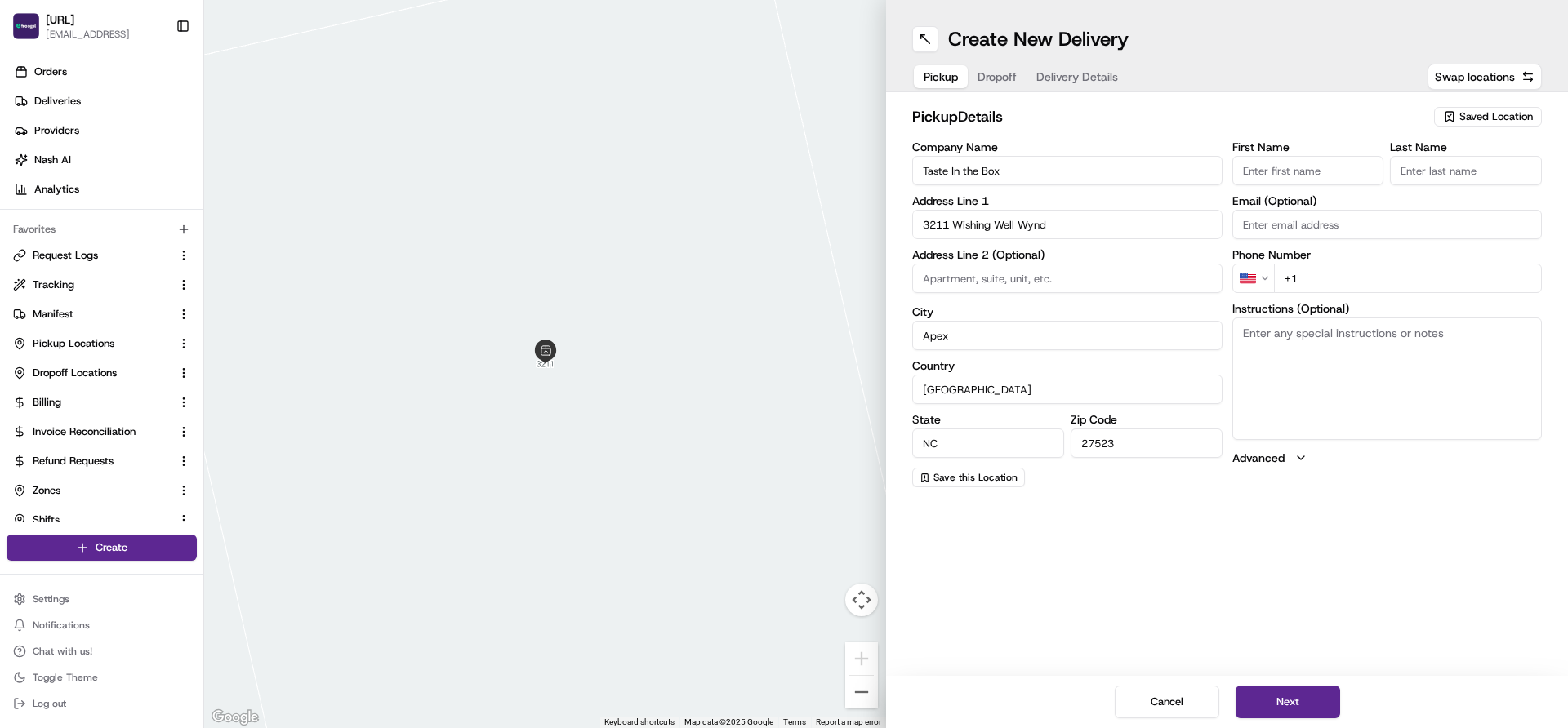
click at [1045, 579] on div "Create New Delivery Pickup Dropoff Delivery Details Swap locations pickup Detai…" at bounding box center [1227, 364] width 682 height 728
click at [1295, 168] on input "First Name" at bounding box center [1308, 171] width 152 height 30
type input "TIB"
click at [1222, 538] on div "Create New Delivery Pickup Dropoff Delivery Details Swap locations pickup Detai…" at bounding box center [1227, 364] width 682 height 728
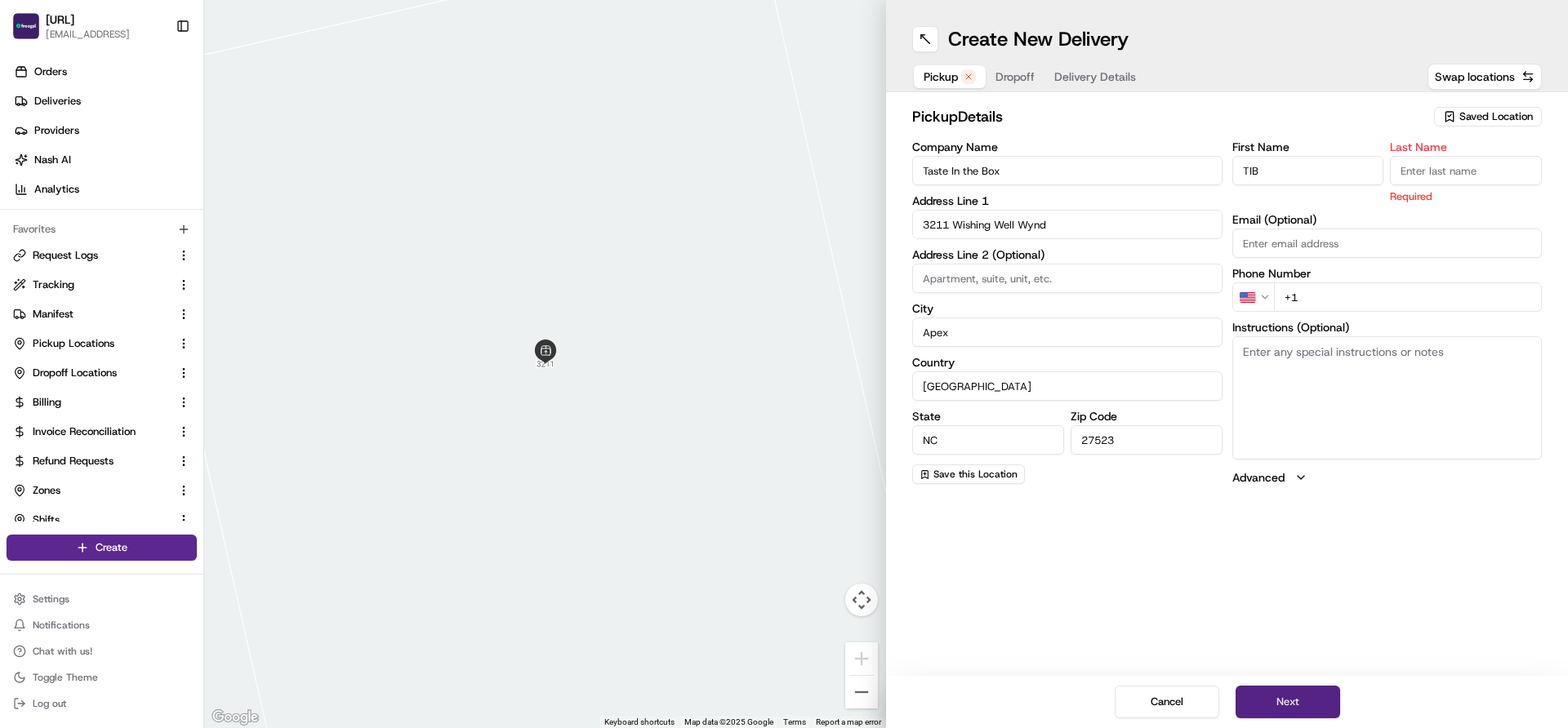
click at [1281, 701] on button "Next" at bounding box center [1288, 703] width 104 height 33
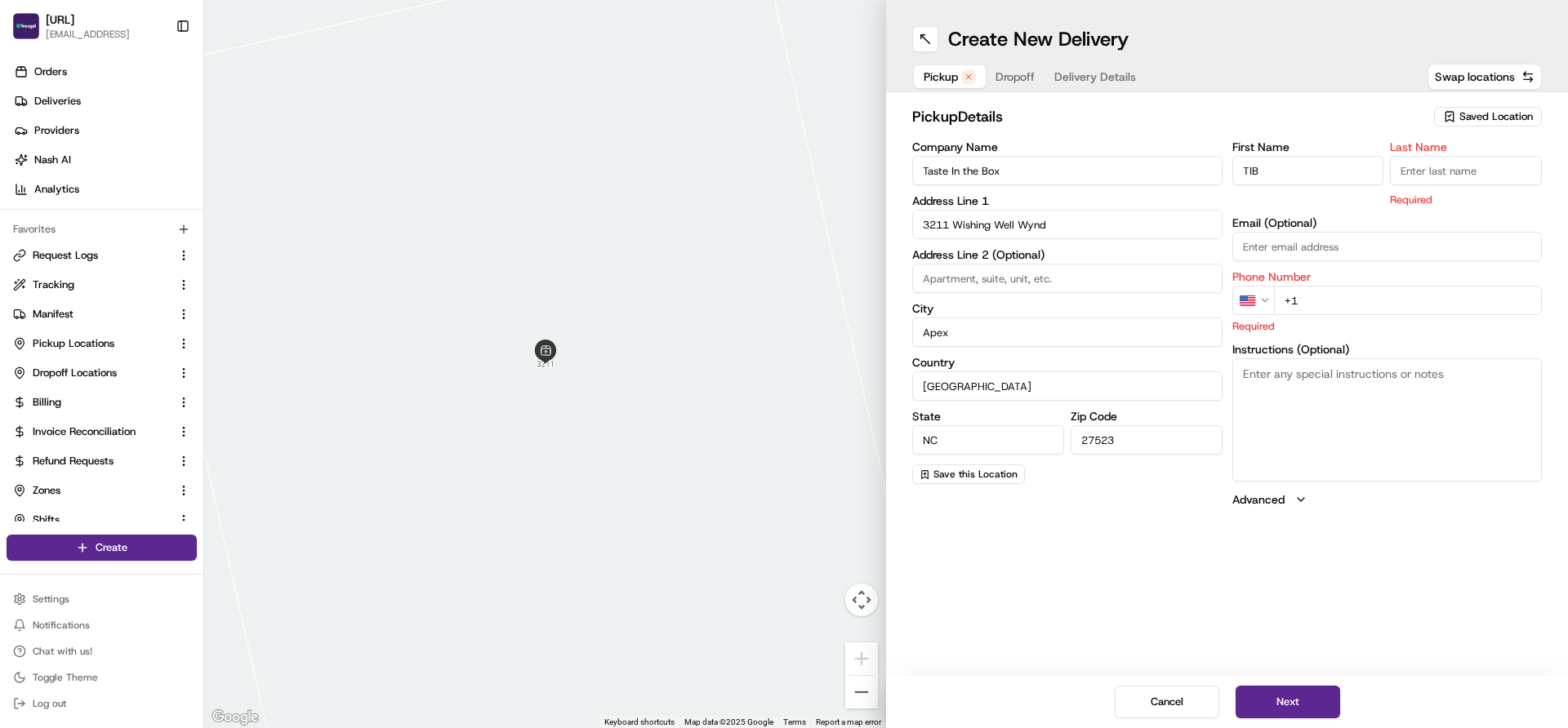
click at [1427, 176] on input "Last Name" at bounding box center [1465, 171] width 152 height 30
type input "TIB"
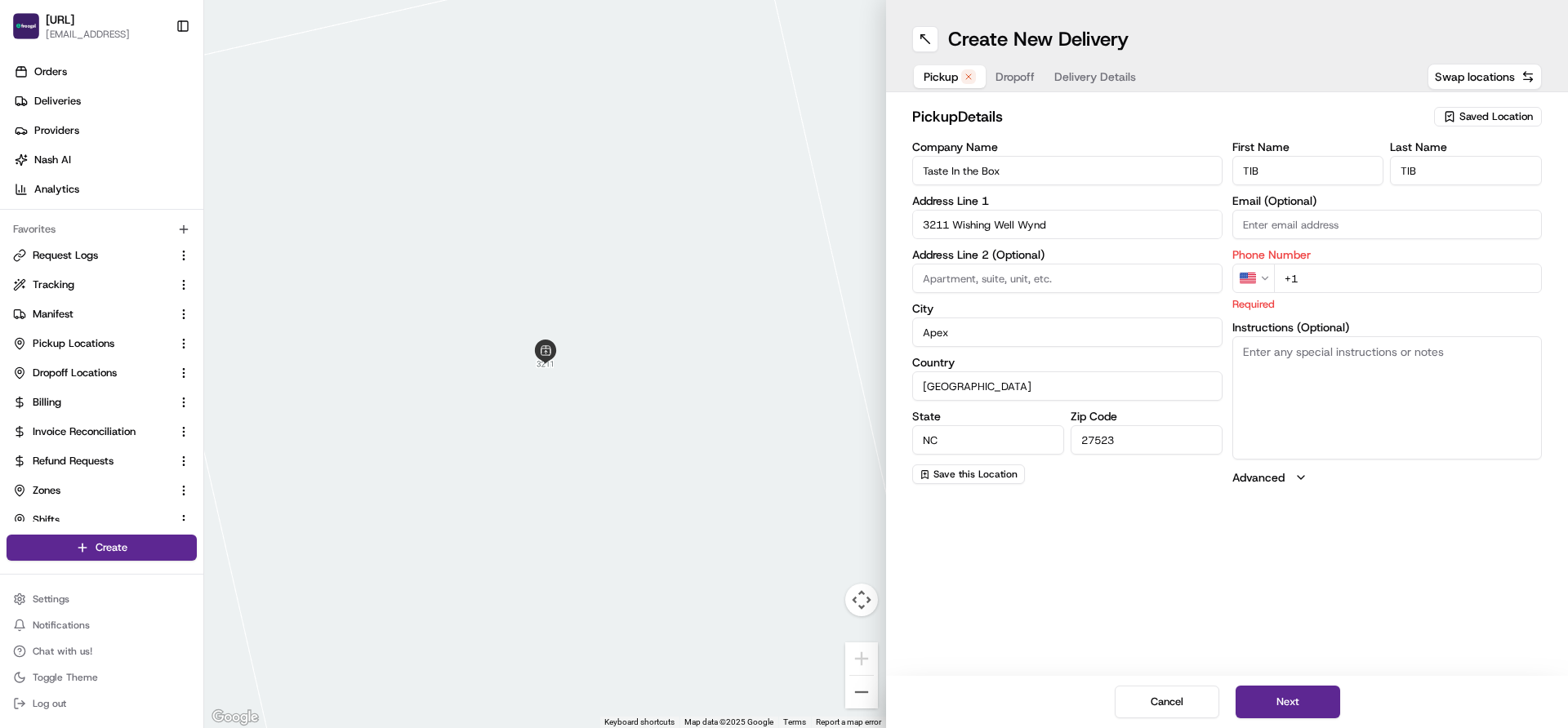
click at [1363, 305] on div "Phone Number US +1 Required" at bounding box center [1388, 280] width 311 height 63
type input "+1 669 208 8690"
click at [1233, 554] on div "Create New Delivery Pickup Dropoff Delivery Details Swap locations pickup Detai…" at bounding box center [1227, 364] width 682 height 728
click at [1271, 698] on button "Next" at bounding box center [1288, 703] width 104 height 33
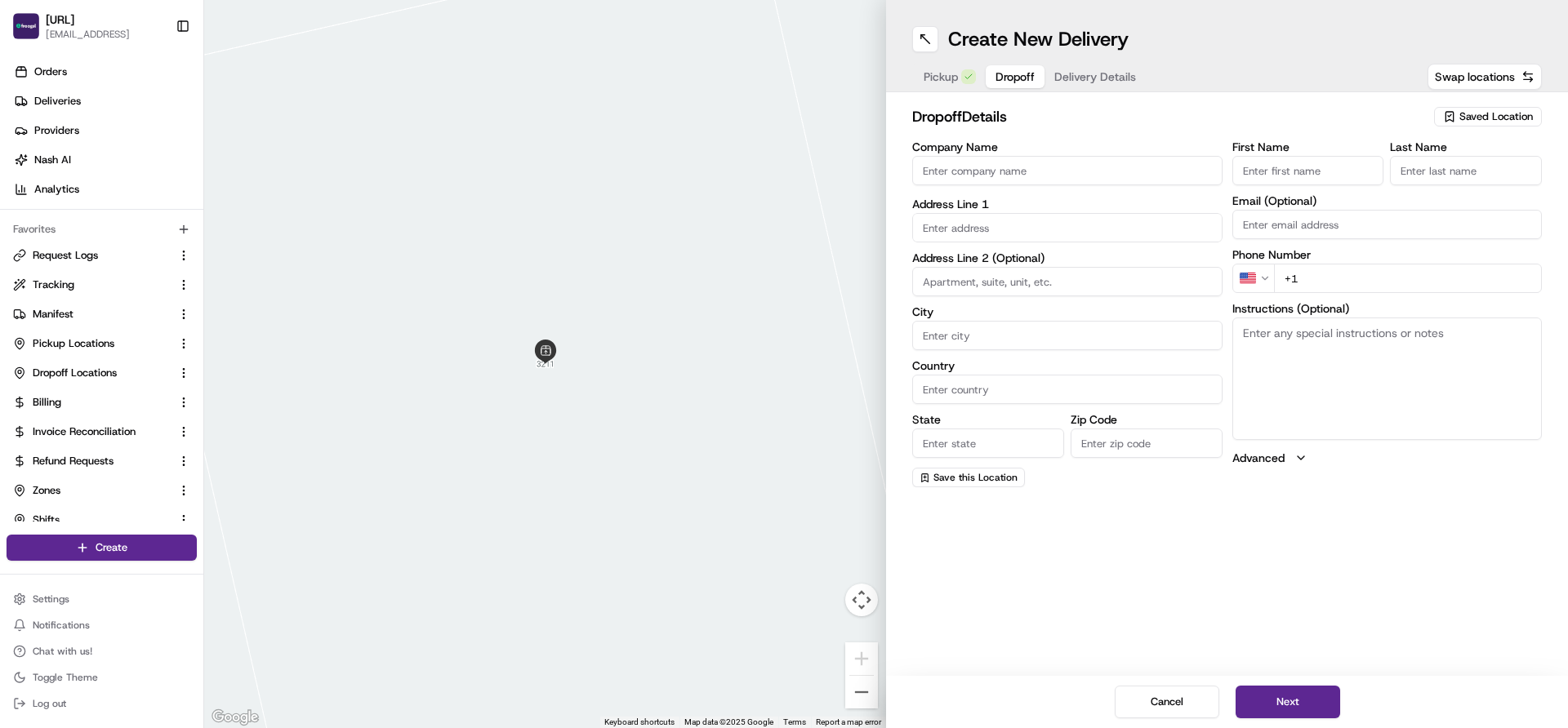
click at [1013, 177] on input "Company Name" at bounding box center [1068, 171] width 311 height 30
paste input "1021 Pine Plaza Dr"
type input "1021 Pine Plaza Dr"
type input "T"
type input "Jeevan"
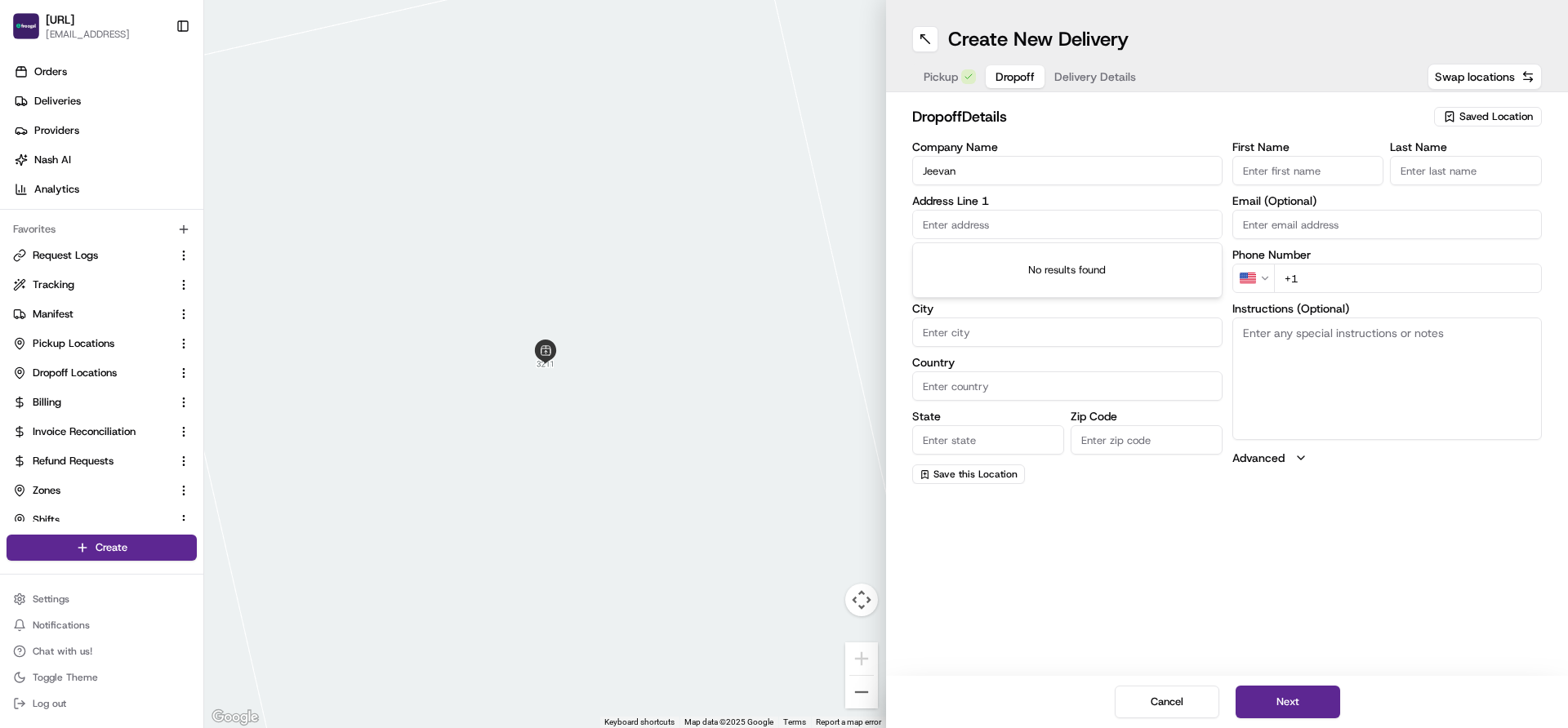
click at [957, 230] on input "text" at bounding box center [1068, 224] width 311 height 30
paste input "1021 Pine Plaza Dr"
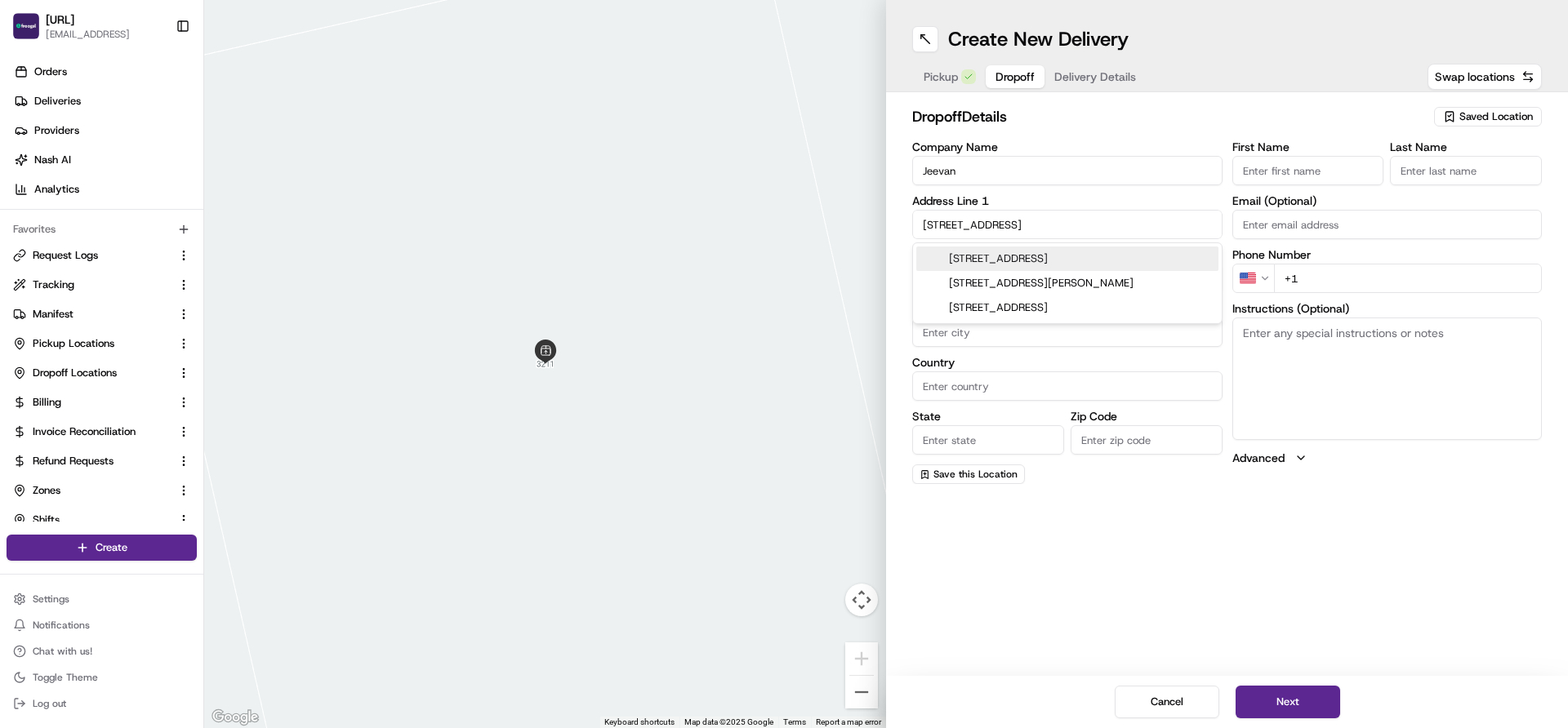
click at [986, 255] on div "1021 Pine Plaza Drive, Apex, NC" at bounding box center [1068, 259] width 302 height 25
type input "1021 Pine Plaza Dr, Apex, NC 27523, USA"
type input "Apex"
type input "United States"
type input "NC"
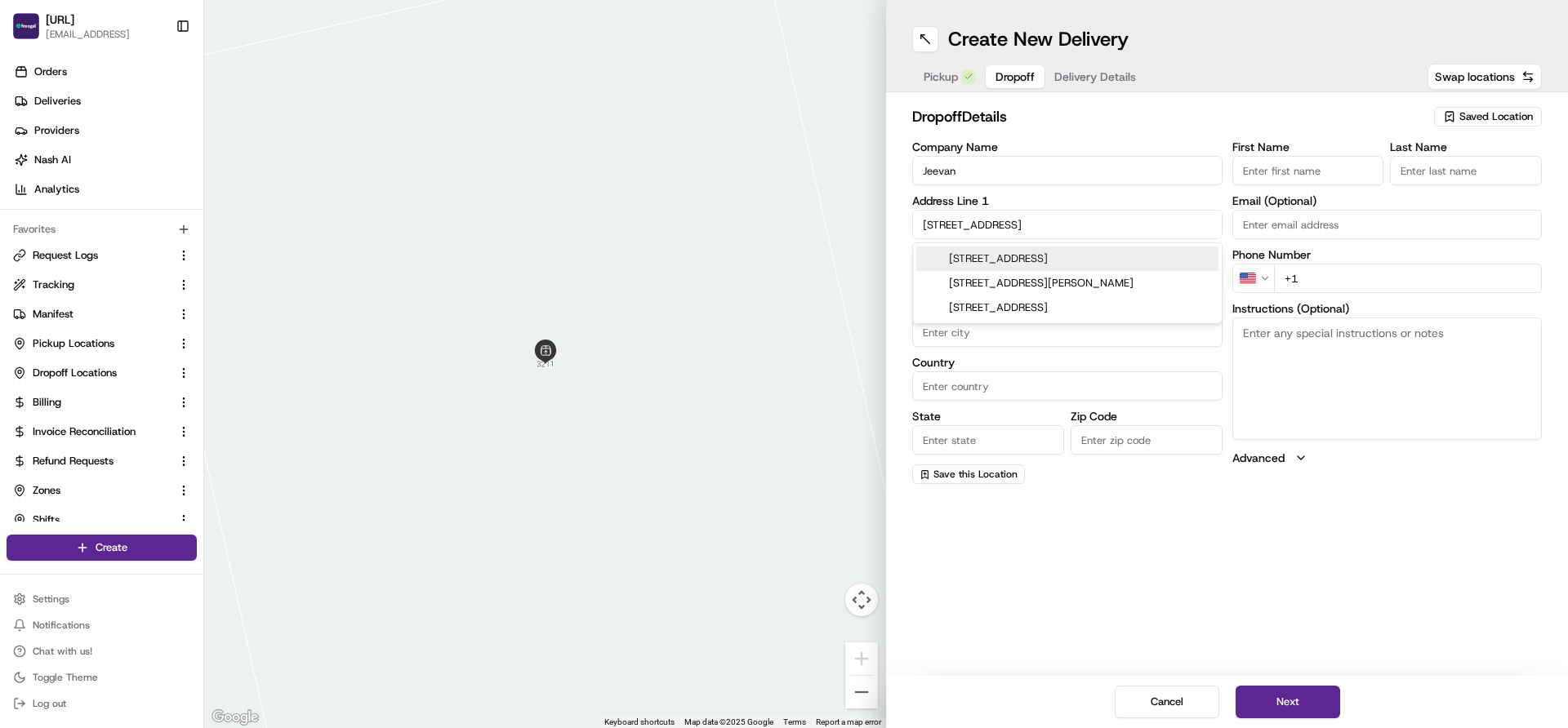
type input "27523"
type input "1021 Pine Plaza Drive"
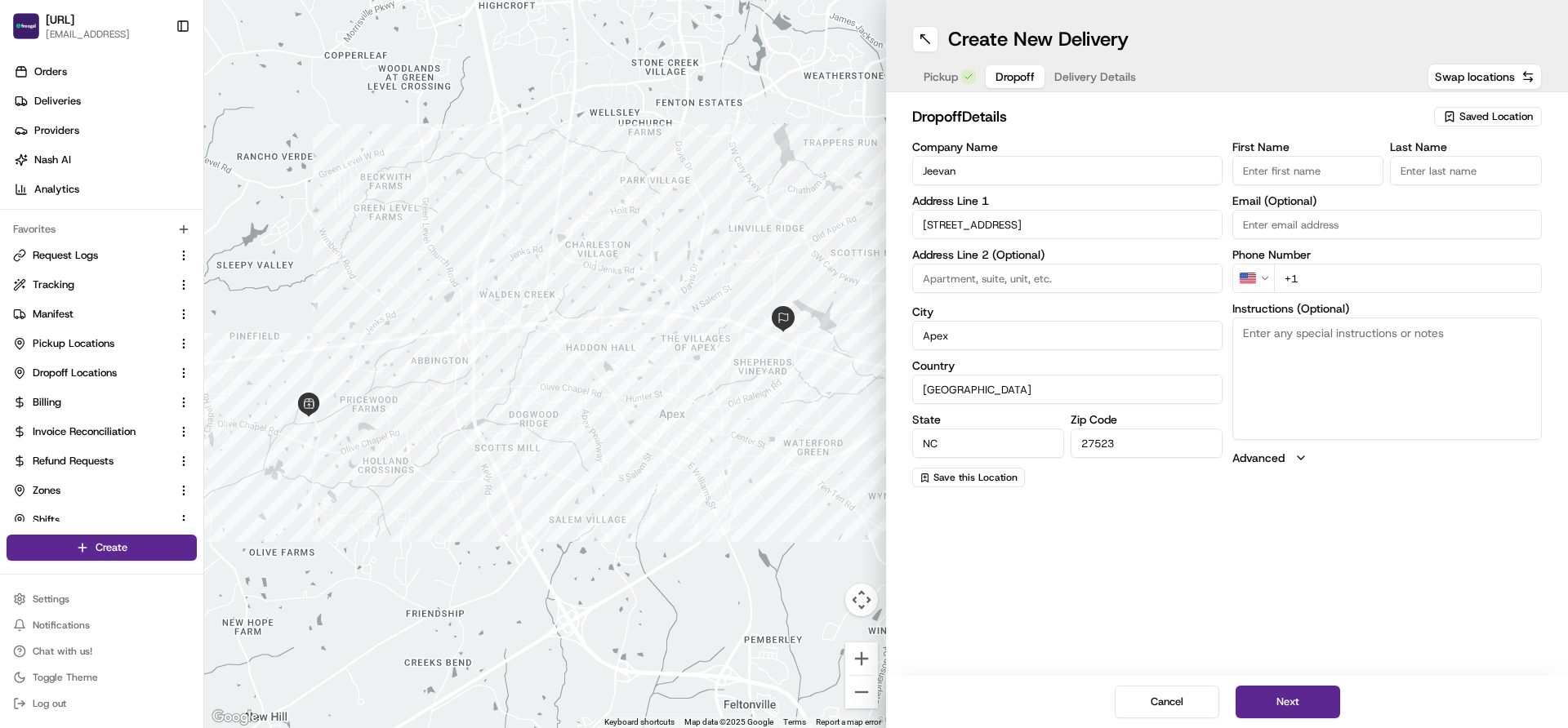
click at [1356, 278] on input "+1" at bounding box center [1408, 279] width 269 height 30
type input "+1 669 208 8690"
click at [1203, 538] on div "Create New Delivery Pickup Dropoff Delivery Details Swap locations dropoff Deta…" at bounding box center [1227, 364] width 682 height 728
click at [1174, 592] on div "Create New Delivery Pickup Dropoff Delivery Details Swap locations dropoff Deta…" at bounding box center [1227, 364] width 682 height 728
click at [1261, 702] on button "Next" at bounding box center [1288, 703] width 104 height 33
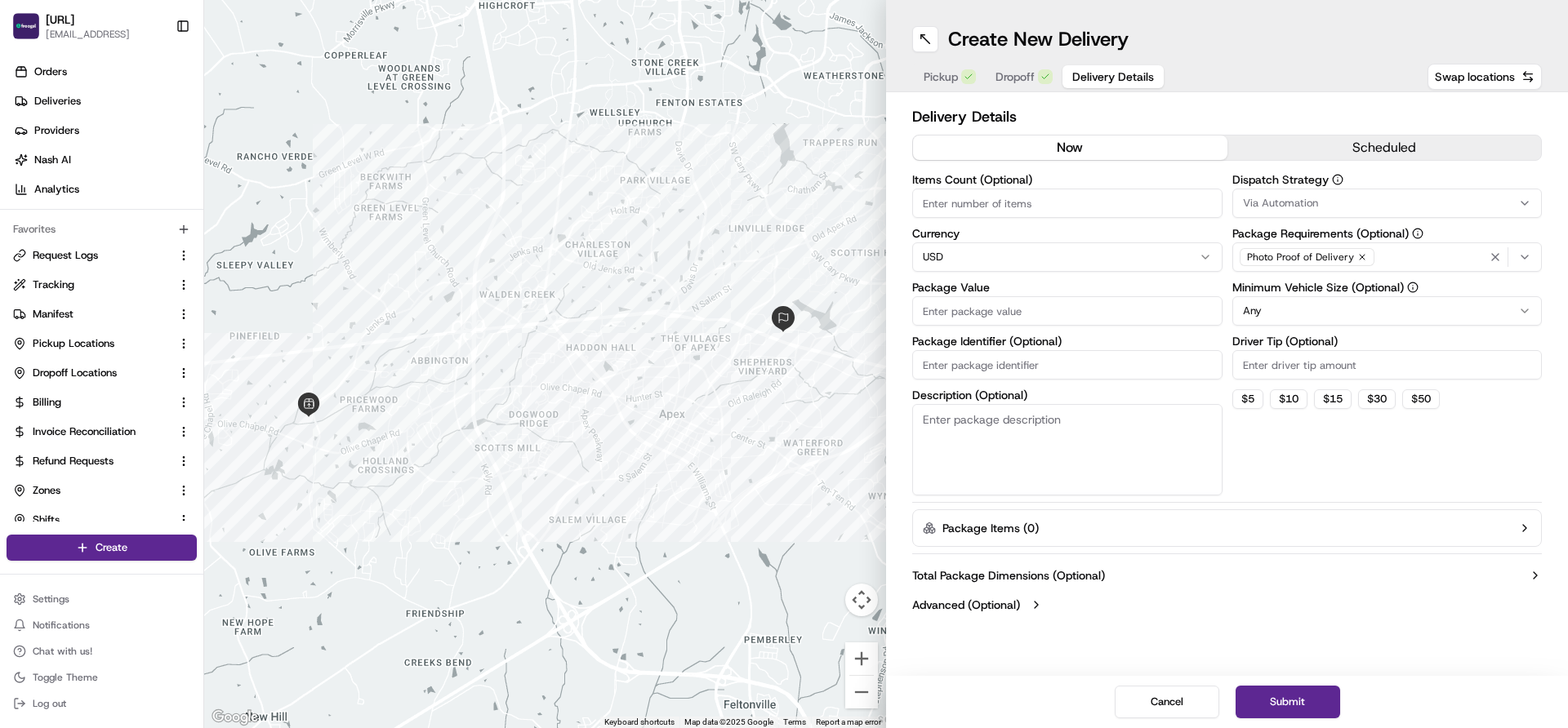
click at [1323, 157] on button "scheduled" at bounding box center [1385, 148] width 315 height 25
click at [1041, 149] on button "now" at bounding box center [1070, 148] width 315 height 25
click at [1024, 76] on span "Dropoff" at bounding box center [1015, 76] width 39 height 16
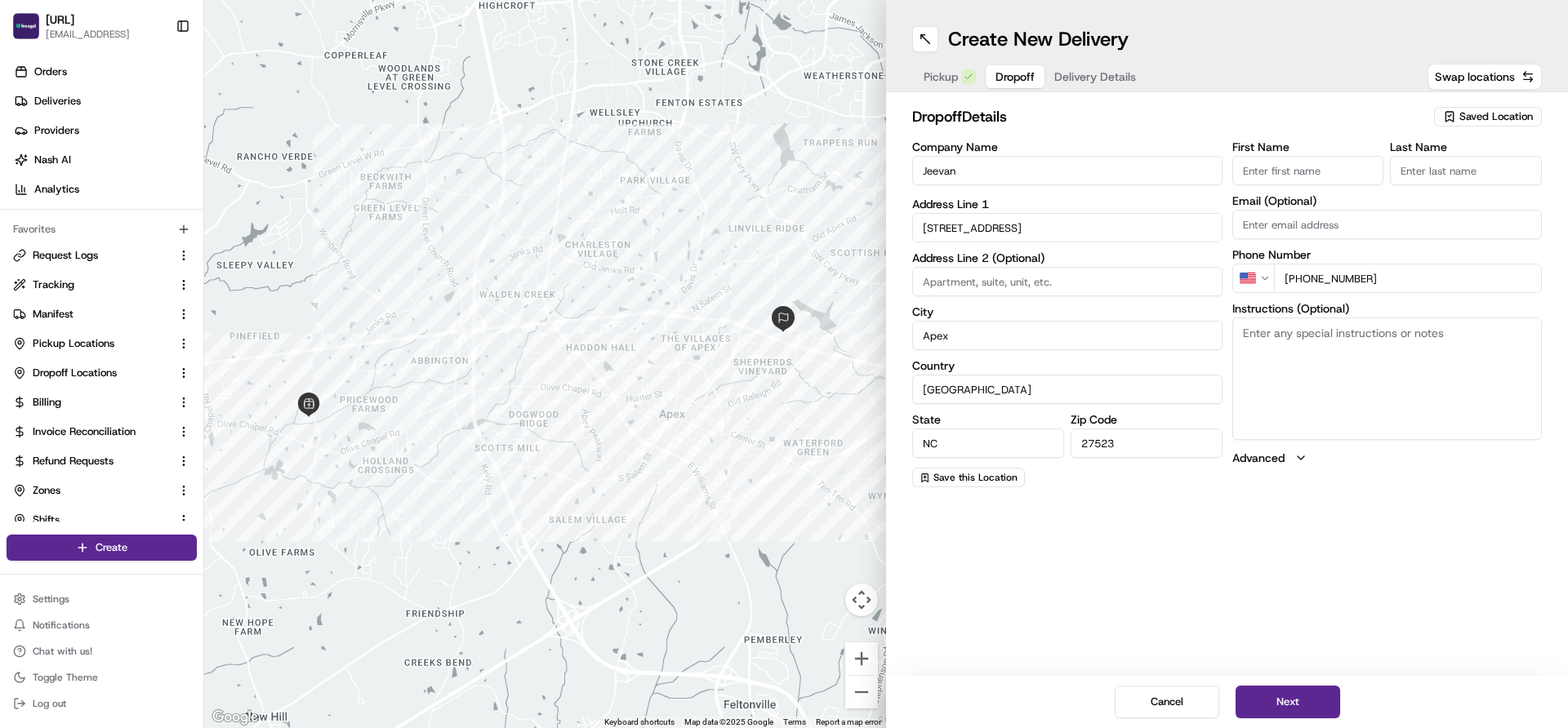
click at [1280, 457] on label "Advanced" at bounding box center [1259, 458] width 53 height 16
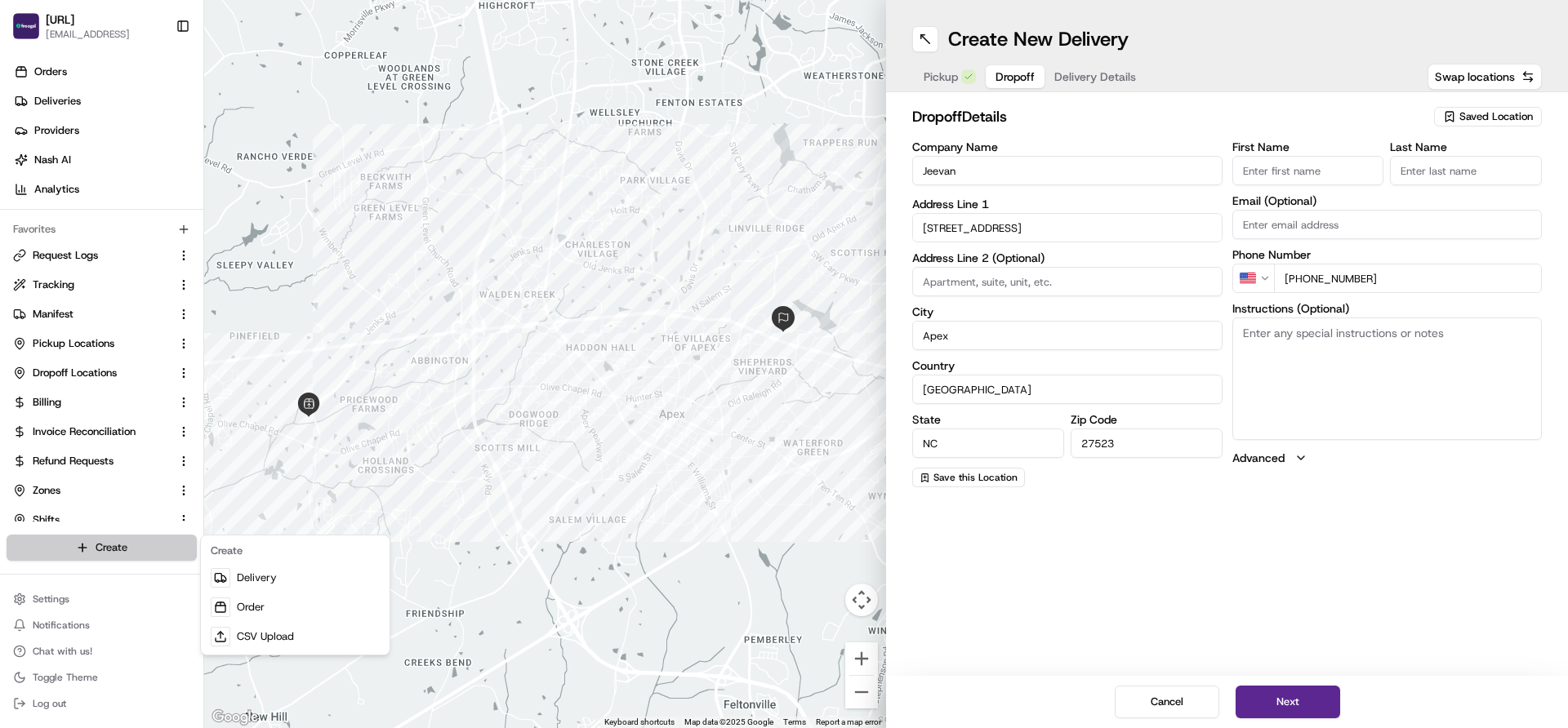
click at [109, 546] on html "Froogal.ai jeevan@froogal.ai Toggle Sidebar Orders Deliveries Providers Nash AI…" at bounding box center [784, 364] width 1568 height 728
click at [997, 637] on html "Froogal.ai jeevan@froogal.ai Toggle Sidebar Orders Deliveries Providers Nash AI…" at bounding box center [784, 364] width 1568 height 728
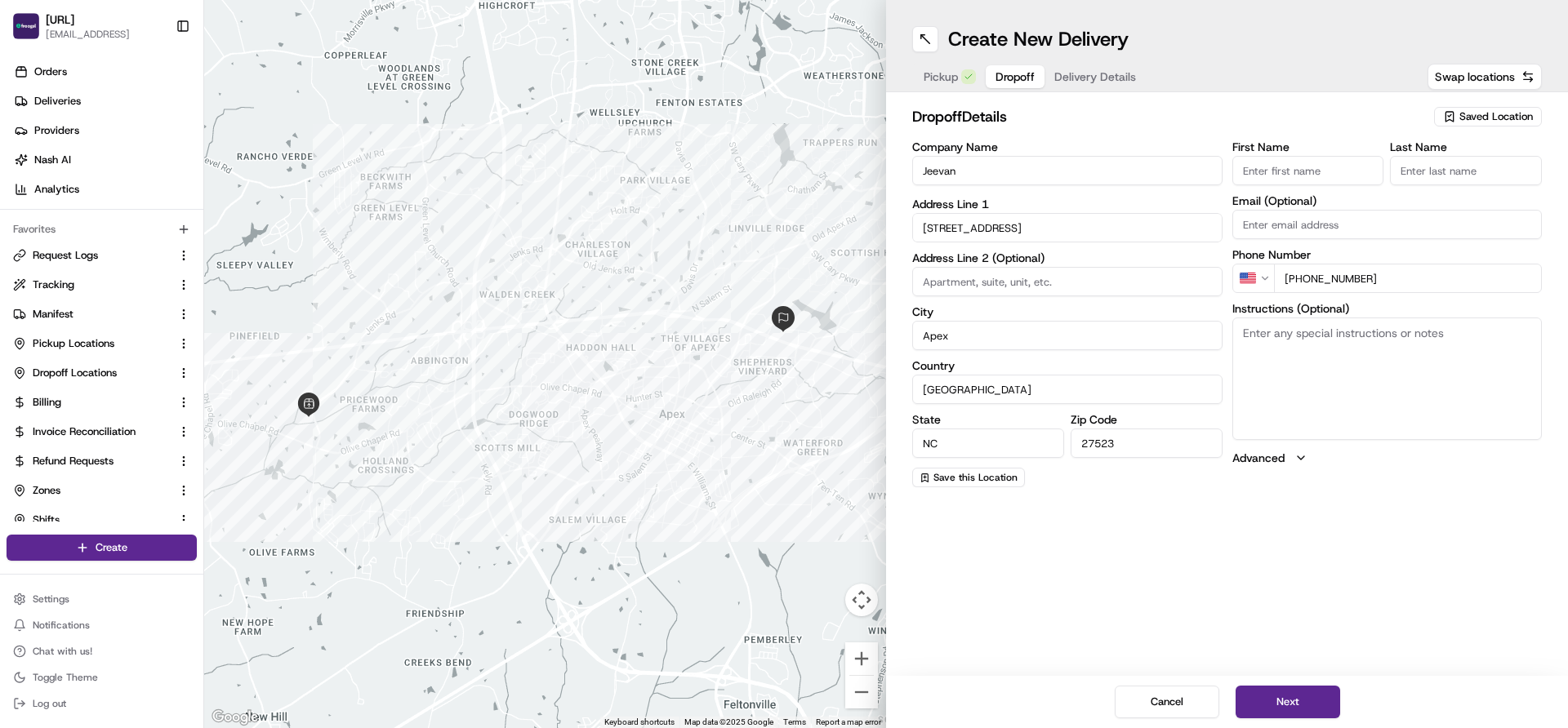
click at [952, 81] on span "Pickup" at bounding box center [941, 76] width 35 height 16
click at [54, 251] on span "Request Logs" at bounding box center [65, 256] width 65 height 15
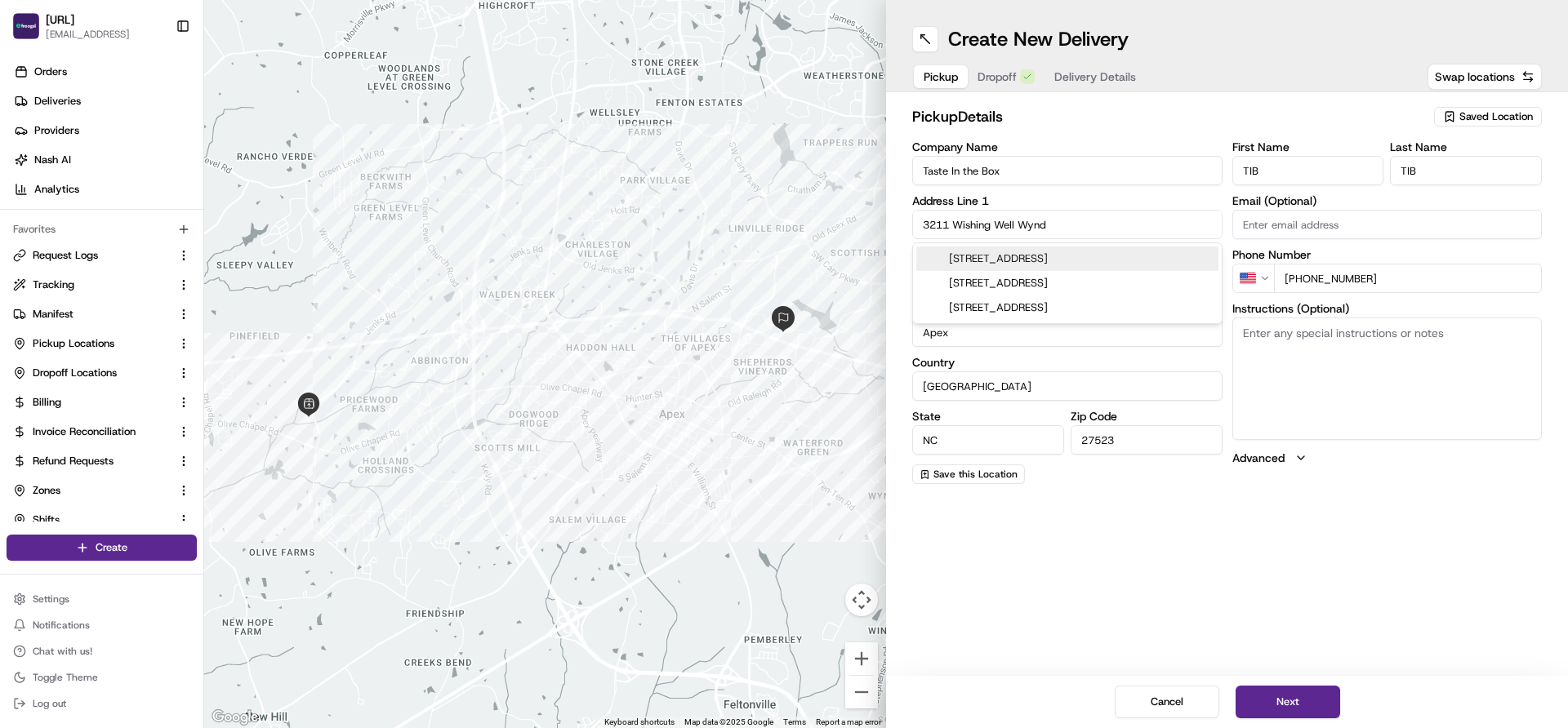
click at [1027, 218] on input "3211 Wishing Well Wynd" at bounding box center [1068, 224] width 311 height 30
click at [995, 66] on button "Dropoff" at bounding box center [1015, 76] width 59 height 23
click at [987, 222] on input "1021 Pine Plaza Drive" at bounding box center [1068, 224] width 311 height 30
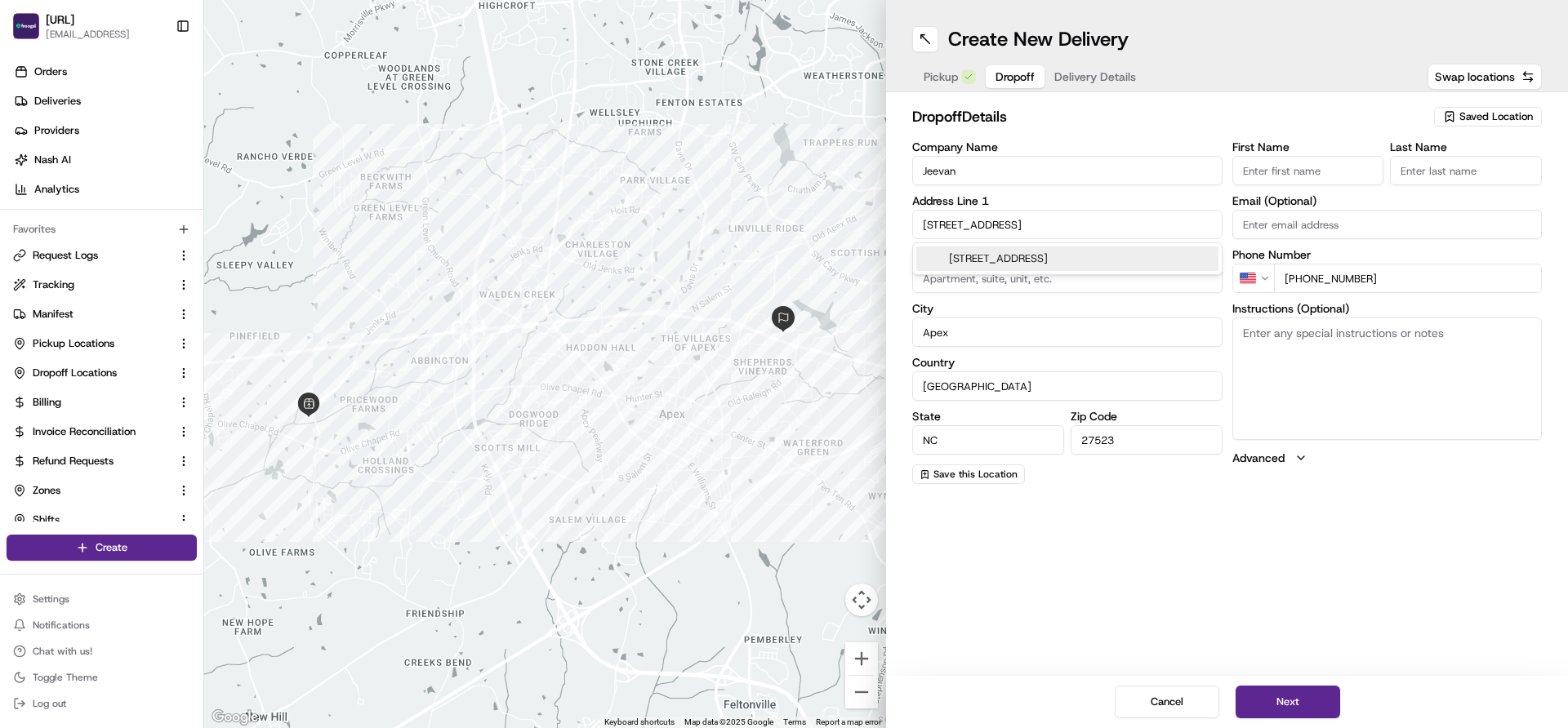
click at [987, 222] on input "1021 Pine Plaza Drive" at bounding box center [1068, 224] width 311 height 30
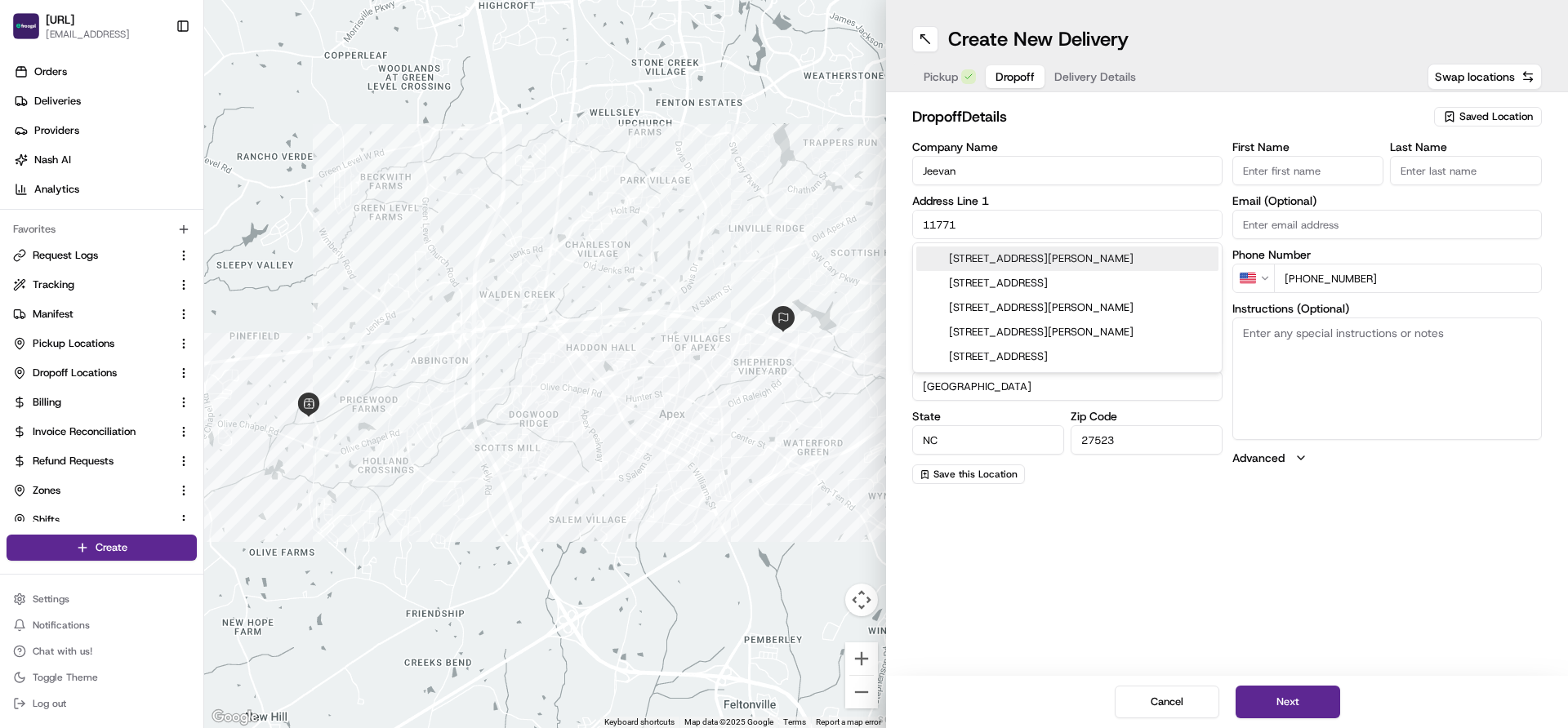
click at [959, 255] on div "11771 Mira Lago Boulevard, Dallas, TX" at bounding box center [1068, 259] width 302 height 25
type input "11771 Mira Lago Blvd, Dallas, TX 75234, USA"
type input "Dallas"
type input "TX"
type input "75234"
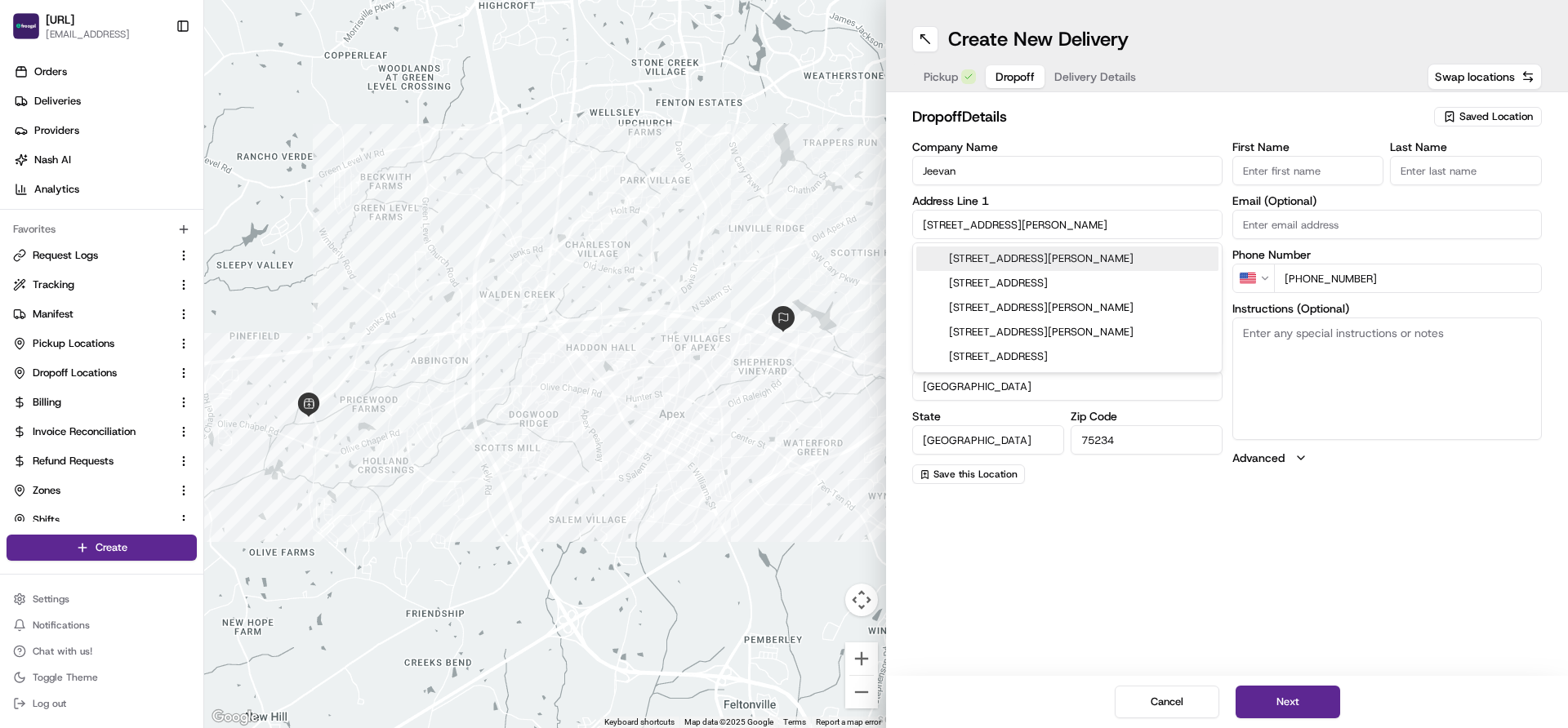
type input "11771 Mira Lago Boulevard"
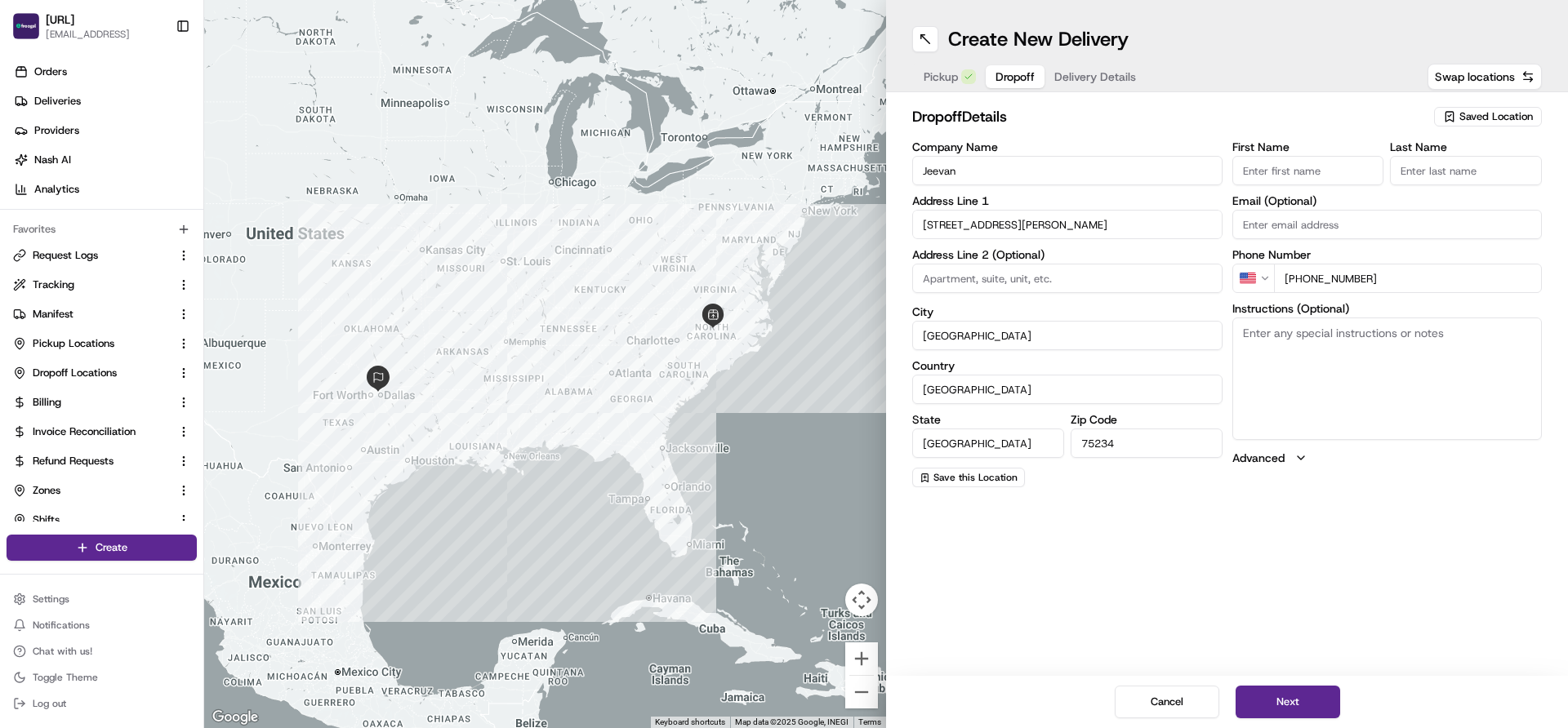
click at [1024, 574] on div "Create New Delivery Pickup Dropoff Delivery Details Swap locations dropoff Deta…" at bounding box center [1227, 364] width 682 height 728
click at [1284, 693] on button "Next" at bounding box center [1288, 703] width 104 height 33
click at [1026, 72] on span "Dropoff" at bounding box center [1015, 76] width 39 height 16
click at [941, 76] on span "Pickup" at bounding box center [941, 76] width 35 height 16
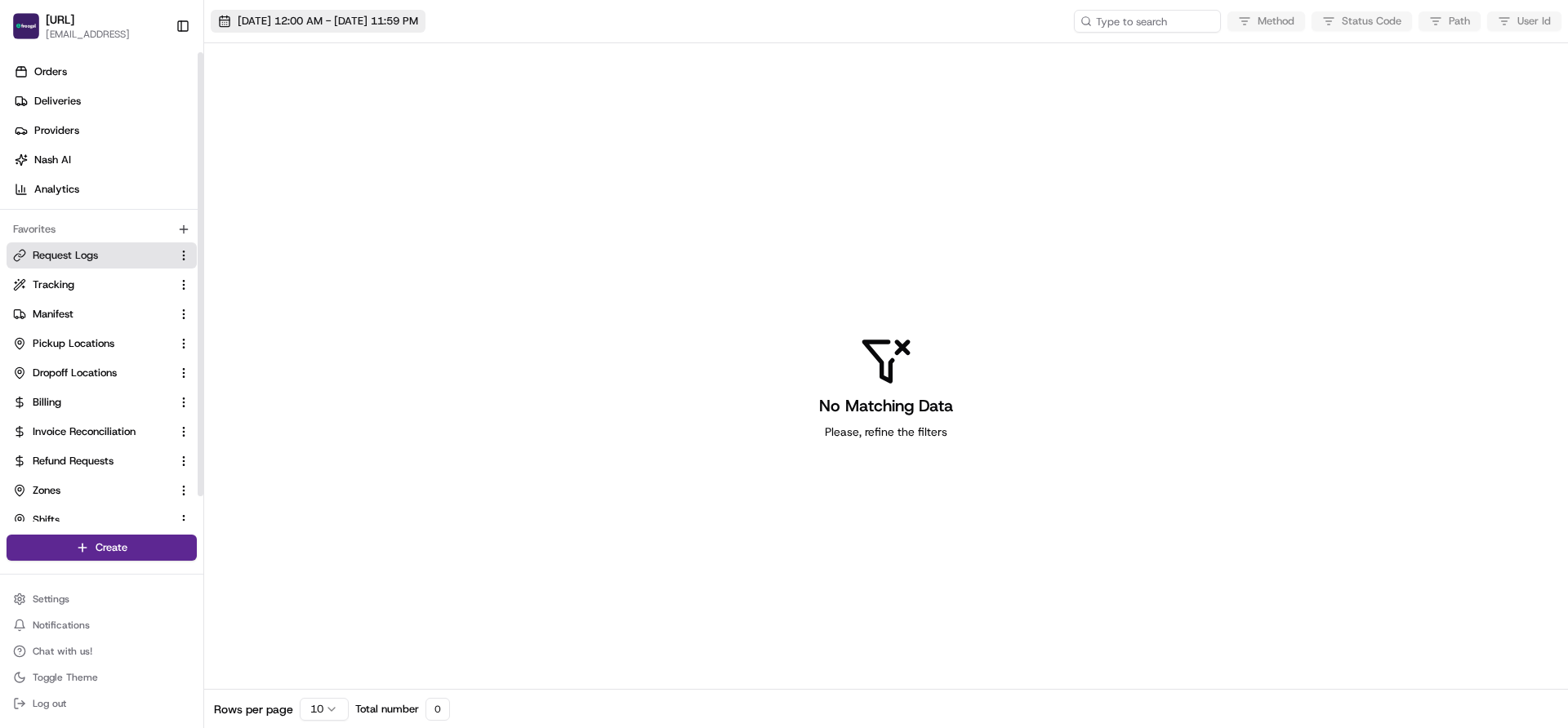
click at [286, 14] on span "[DATE] 12:00 AM - [DATE] 11:59 PM" at bounding box center [328, 21] width 181 height 15
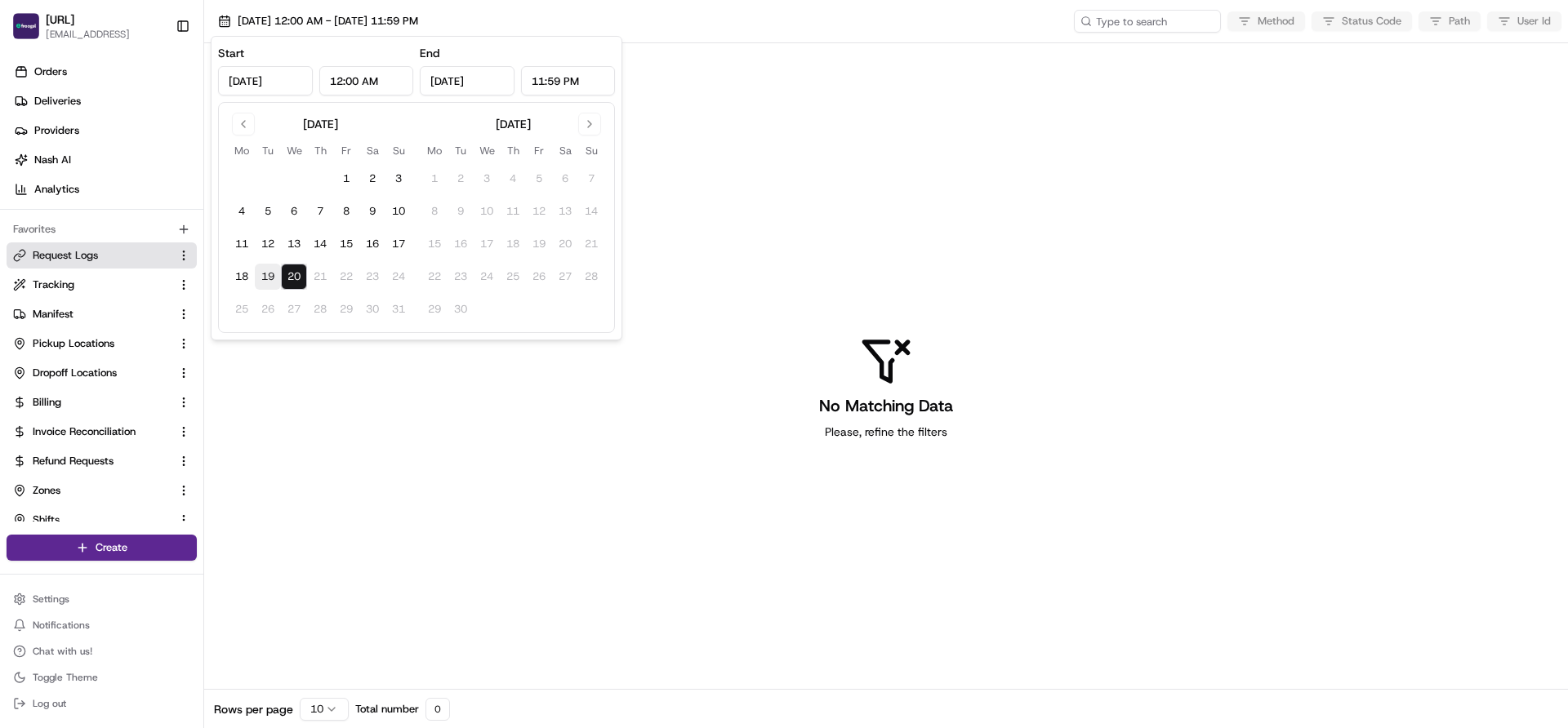
click at [272, 274] on button "19" at bounding box center [268, 277] width 26 height 26
type input "Aug 19, 2025"
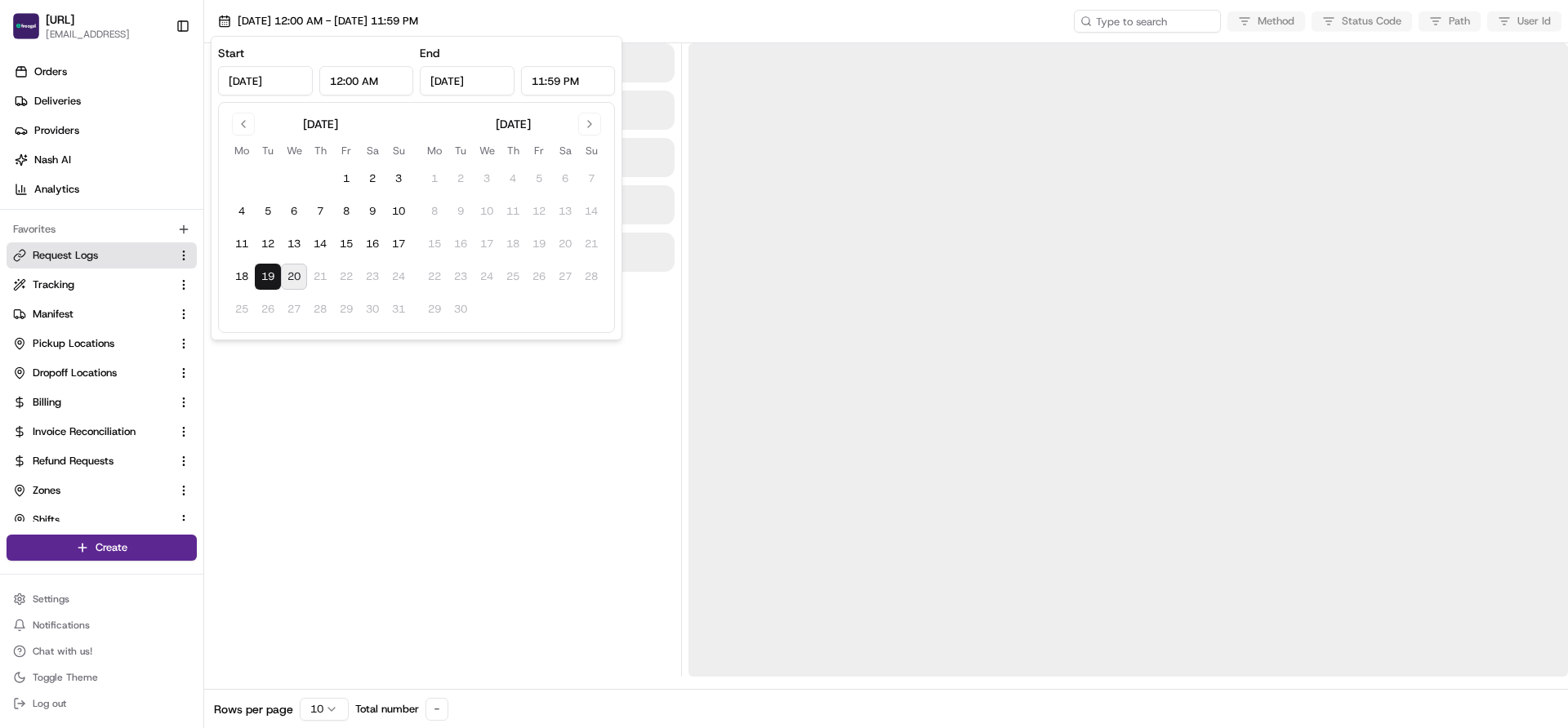
click at [293, 277] on button "20" at bounding box center [294, 277] width 26 height 26
type input "Aug 20, 2025"
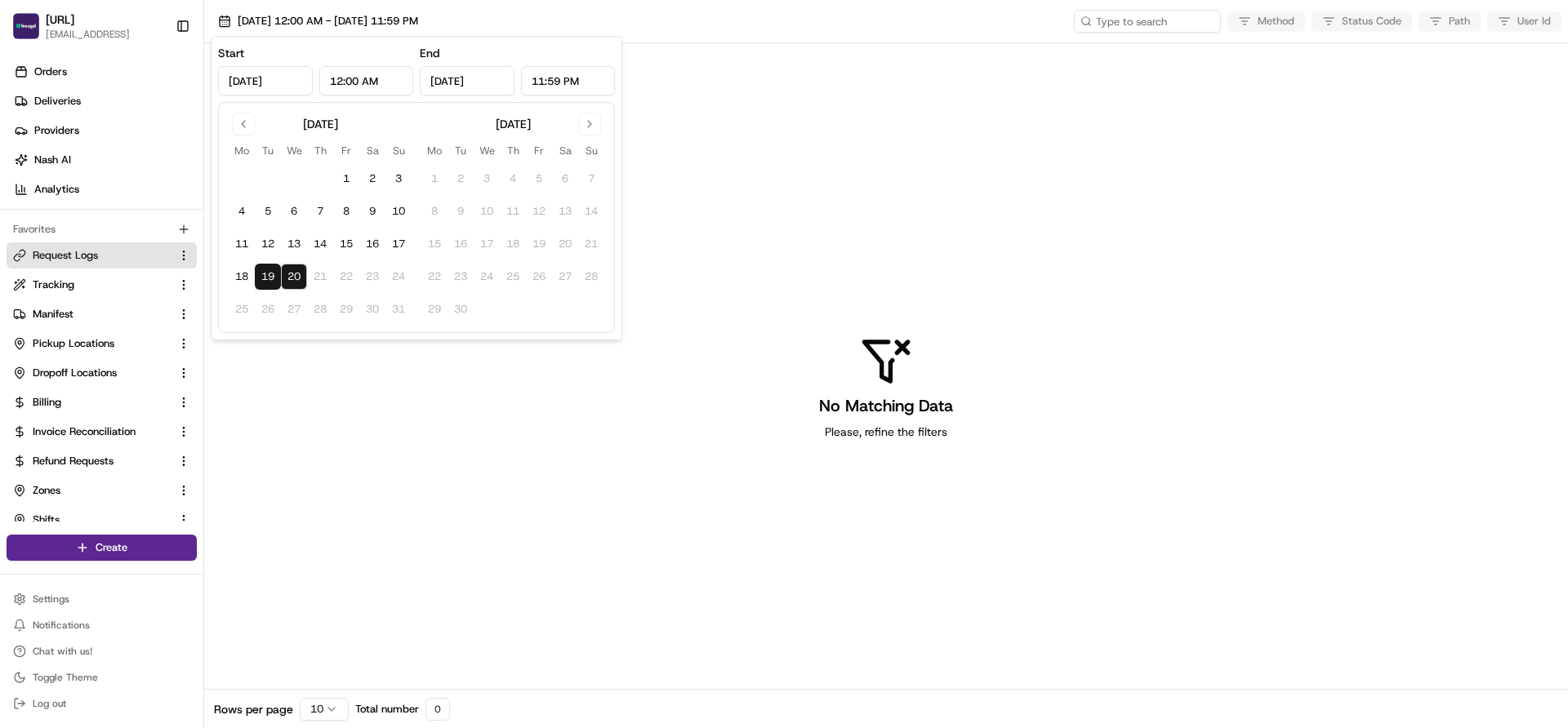
click at [373, 436] on div "No Matching Data Please, refine the filters" at bounding box center [886, 388] width 1364 height 689
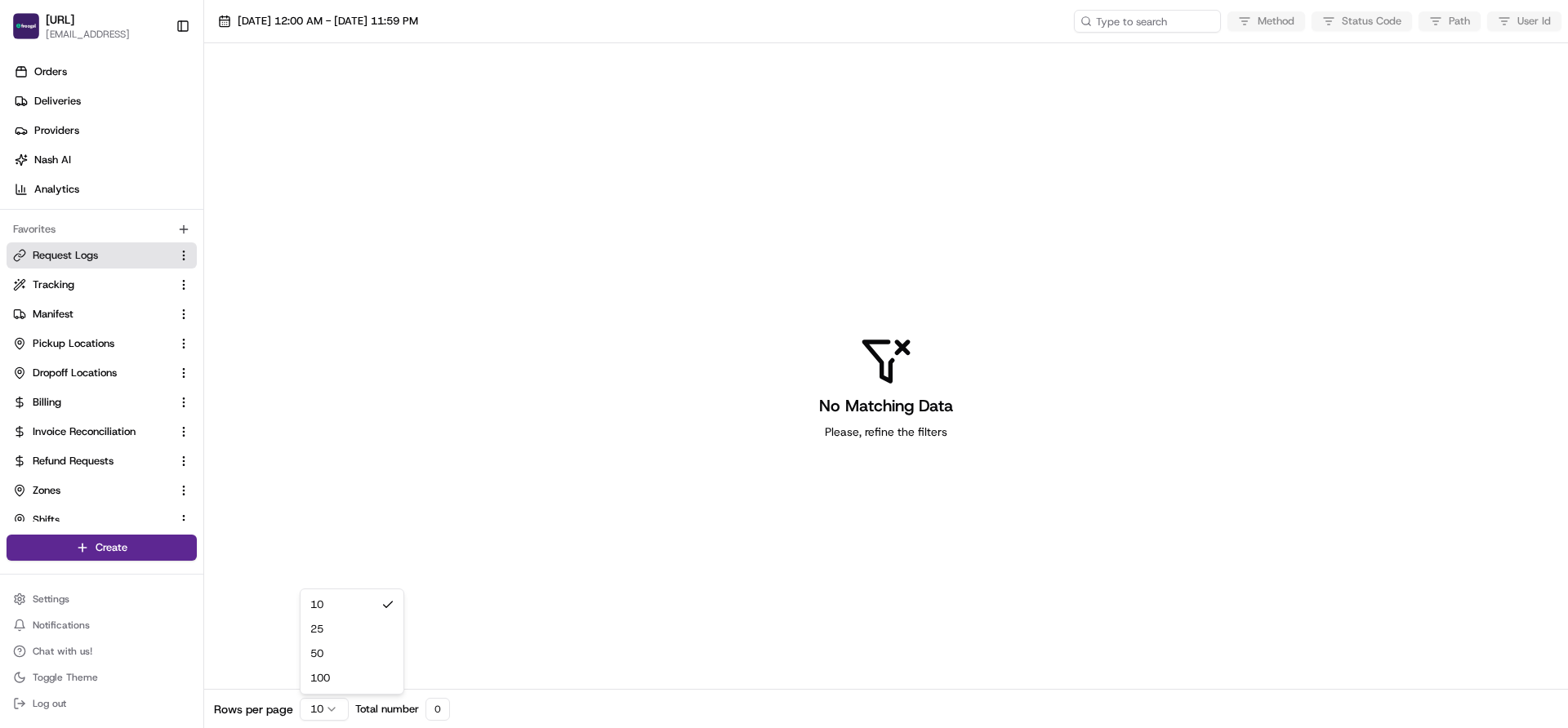
click at [334, 709] on html "Froogal.ai jeevan@froogal.ai Toggle Sidebar Orders Deliveries Providers Nash AI…" at bounding box center [784, 364] width 1568 height 728
click at [371, 574] on div "No Matching Data Please, refine the filters" at bounding box center [886, 388] width 1364 height 689
click at [94, 289] on link "Tracking" at bounding box center [92, 285] width 158 height 15
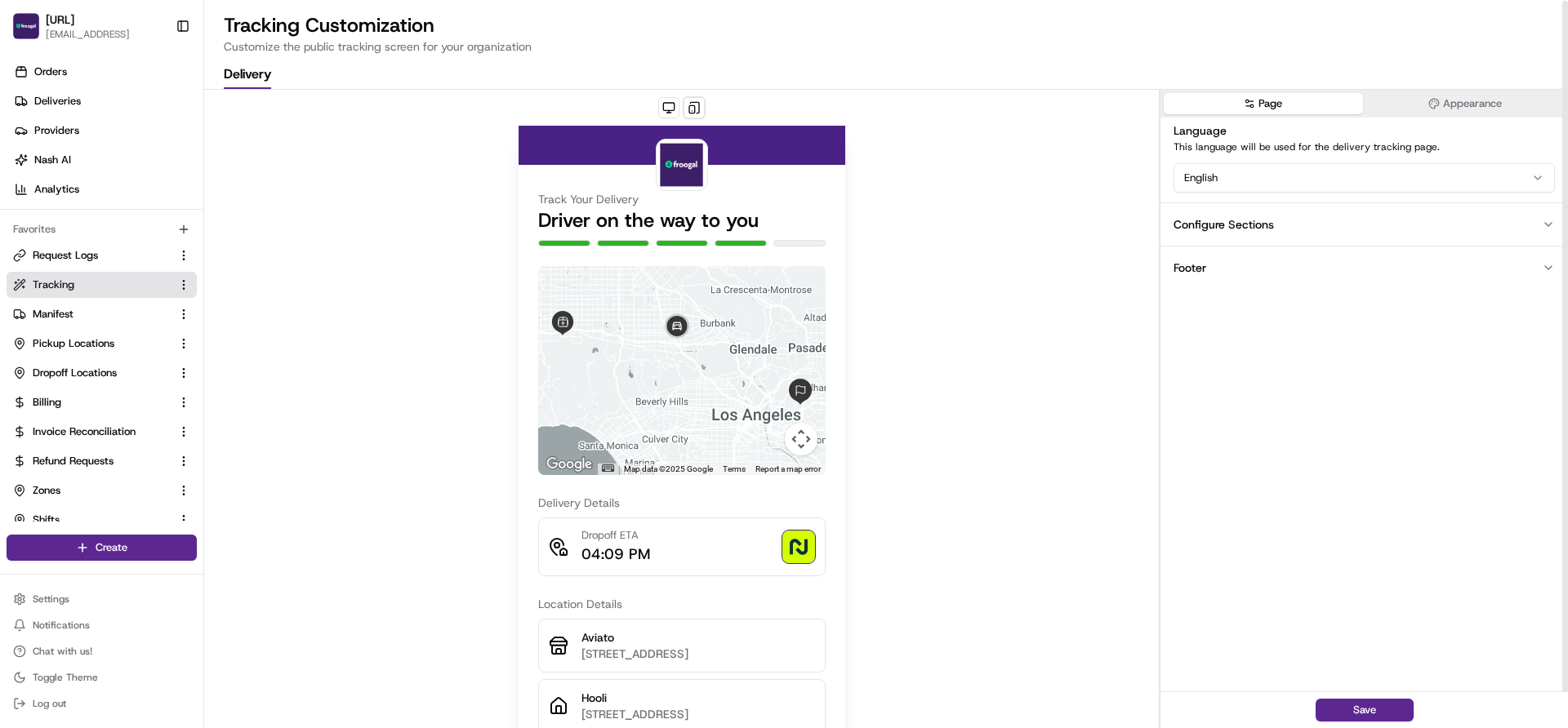
click at [1417, 98] on button "Appearance" at bounding box center [1466, 104] width 199 height 21
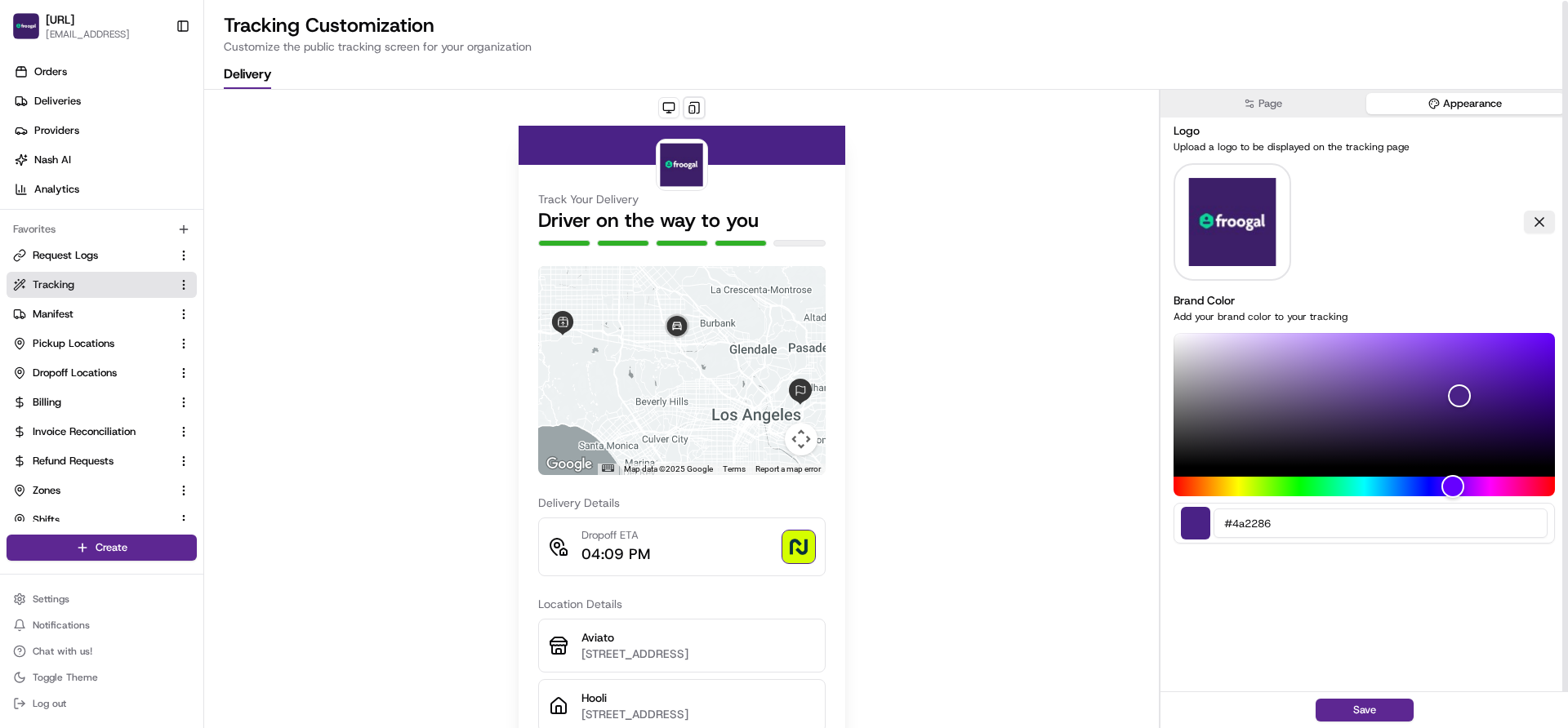
click at [1236, 221] on img at bounding box center [1232, 222] width 88 height 117
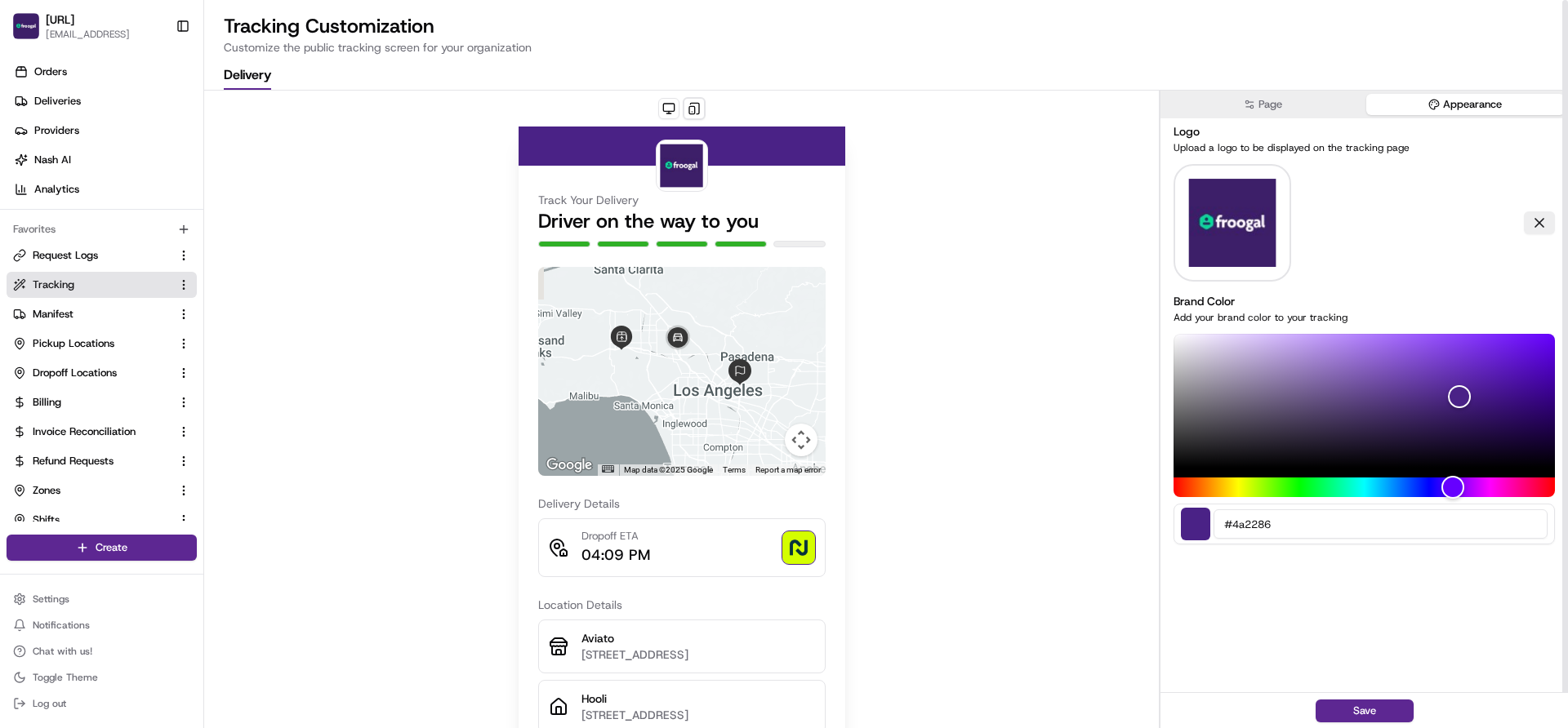
drag, startPoint x: 716, startPoint y: 386, endPoint x: 808, endPoint y: 255, distance: 160.1
click at [808, 255] on div "Track Your Delivery Driver on the way to you ← Move left → Move right ↑ Move up…" at bounding box center [682, 562] width 288 height 793
click at [904, 290] on div "Track Your Delivery Driver on the way to you ← Move left → Move right ↑ Move up…" at bounding box center [681, 531] width 955 height 881
click at [1261, 97] on button "Page" at bounding box center [1263, 104] width 199 height 21
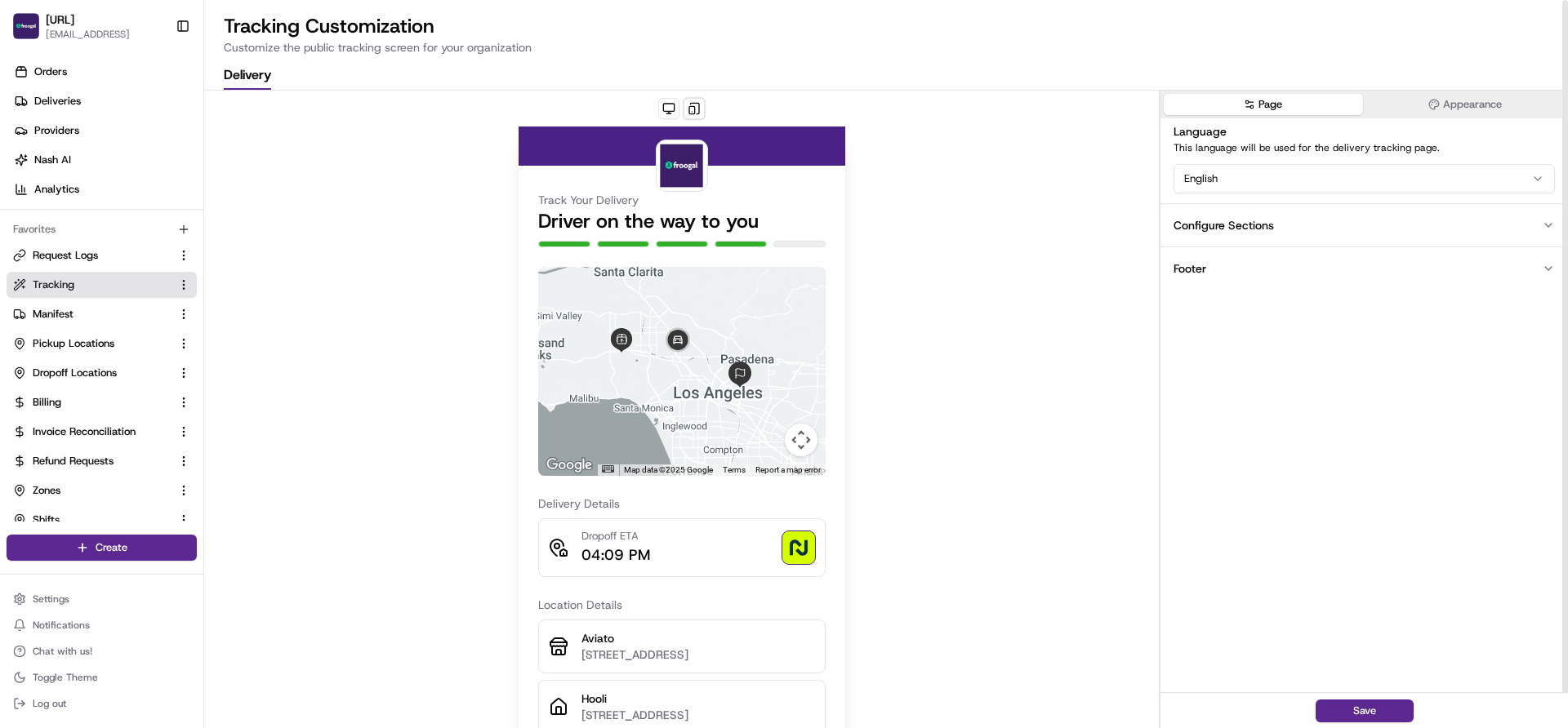
click at [1249, 226] on div "Configure Sections" at bounding box center [1224, 225] width 100 height 16
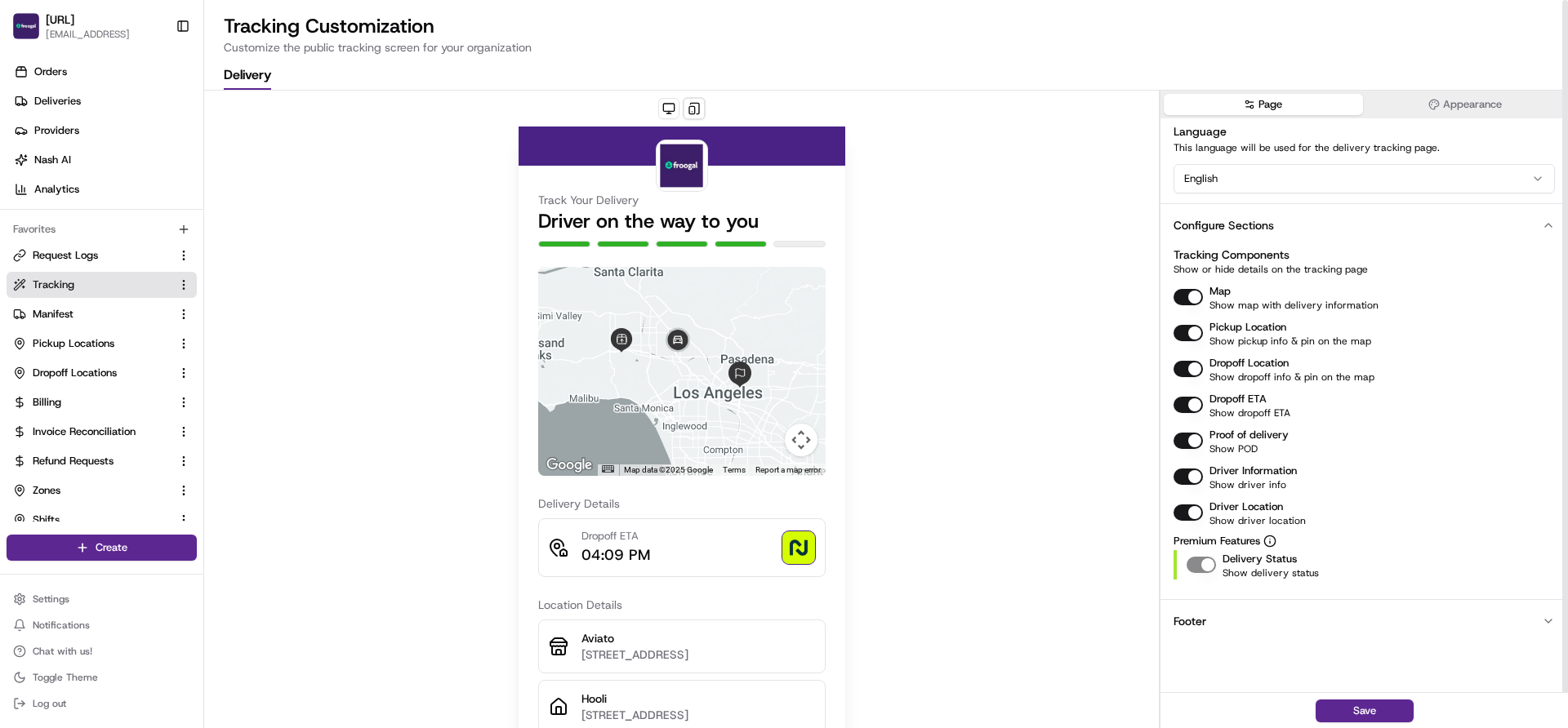
click at [1248, 226] on div "Configure Sections" at bounding box center [1224, 225] width 100 height 16
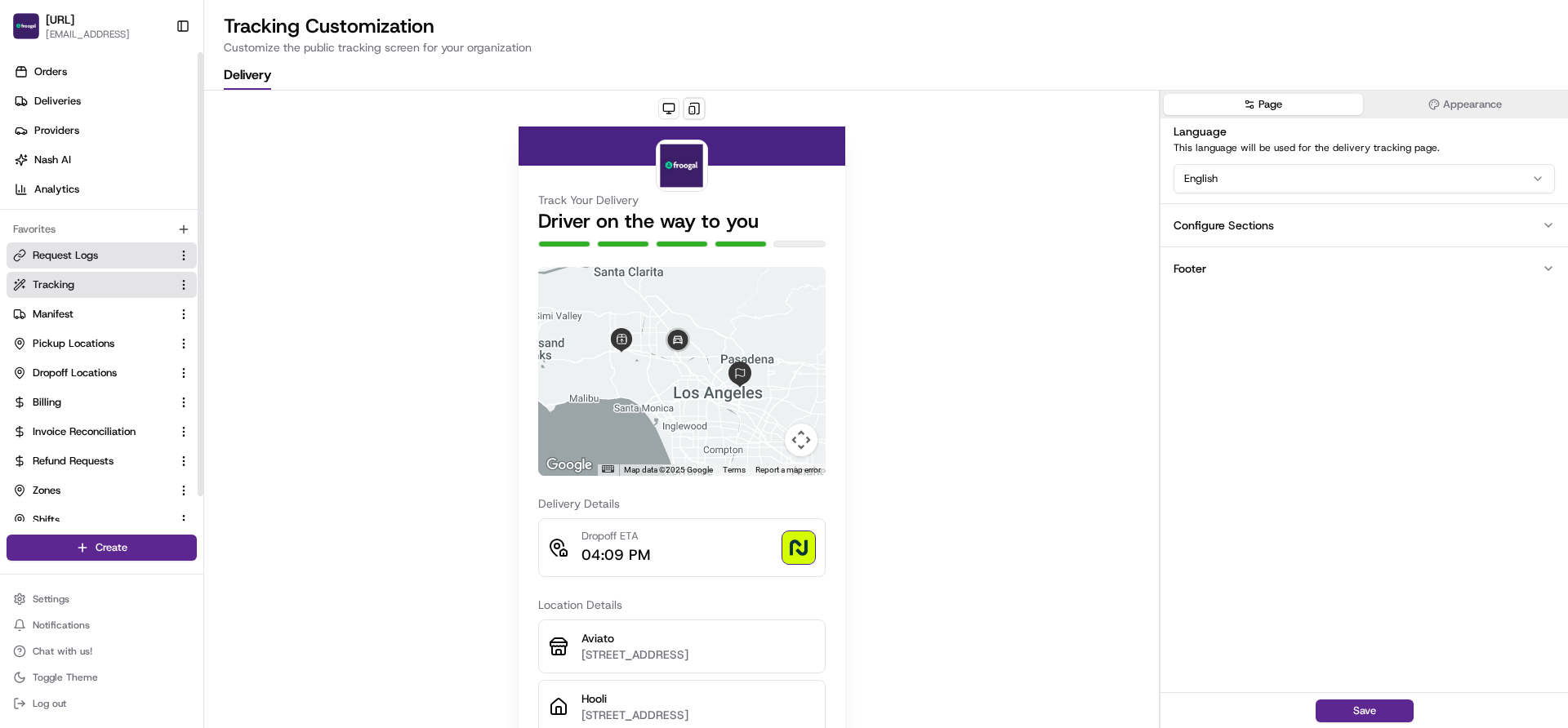
click at [67, 256] on span "Request Logs" at bounding box center [65, 256] width 65 height 15
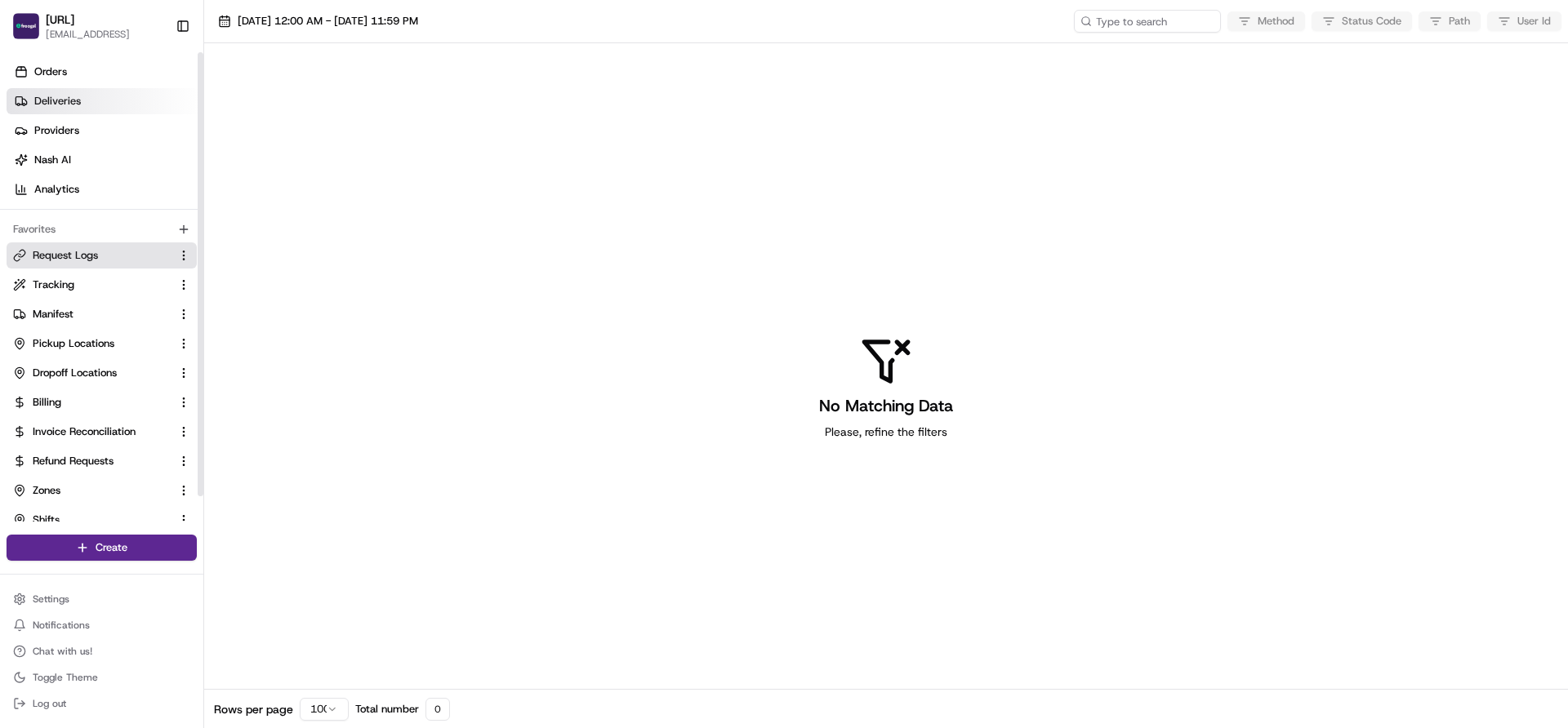
click at [64, 103] on span "Deliveries" at bounding box center [58, 101] width 47 height 15
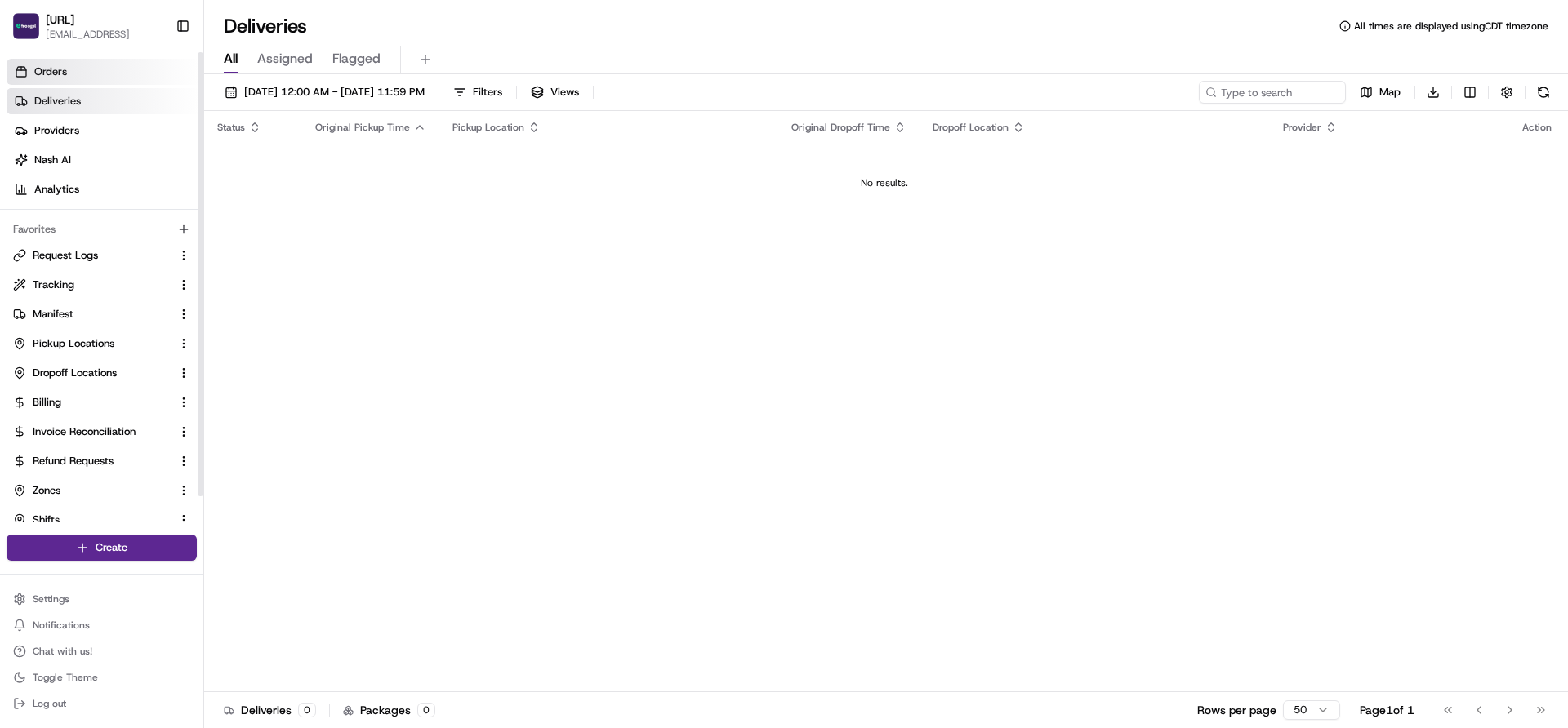
click at [62, 70] on span "Orders" at bounding box center [51, 72] width 33 height 15
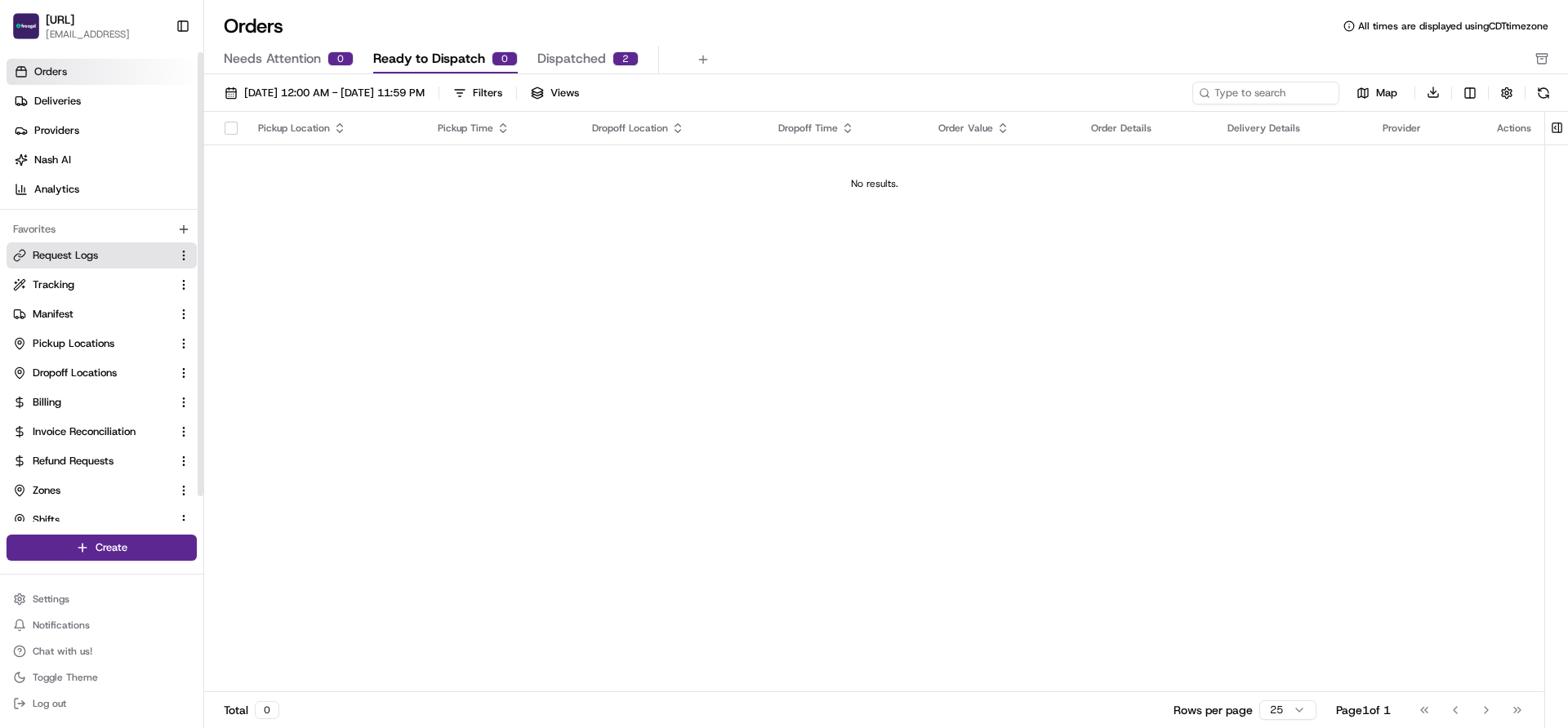
click at [65, 242] on button "Request Logs" at bounding box center [102, 256] width 191 height 26
click at [65, 182] on span "Analytics" at bounding box center [57, 190] width 45 height 15
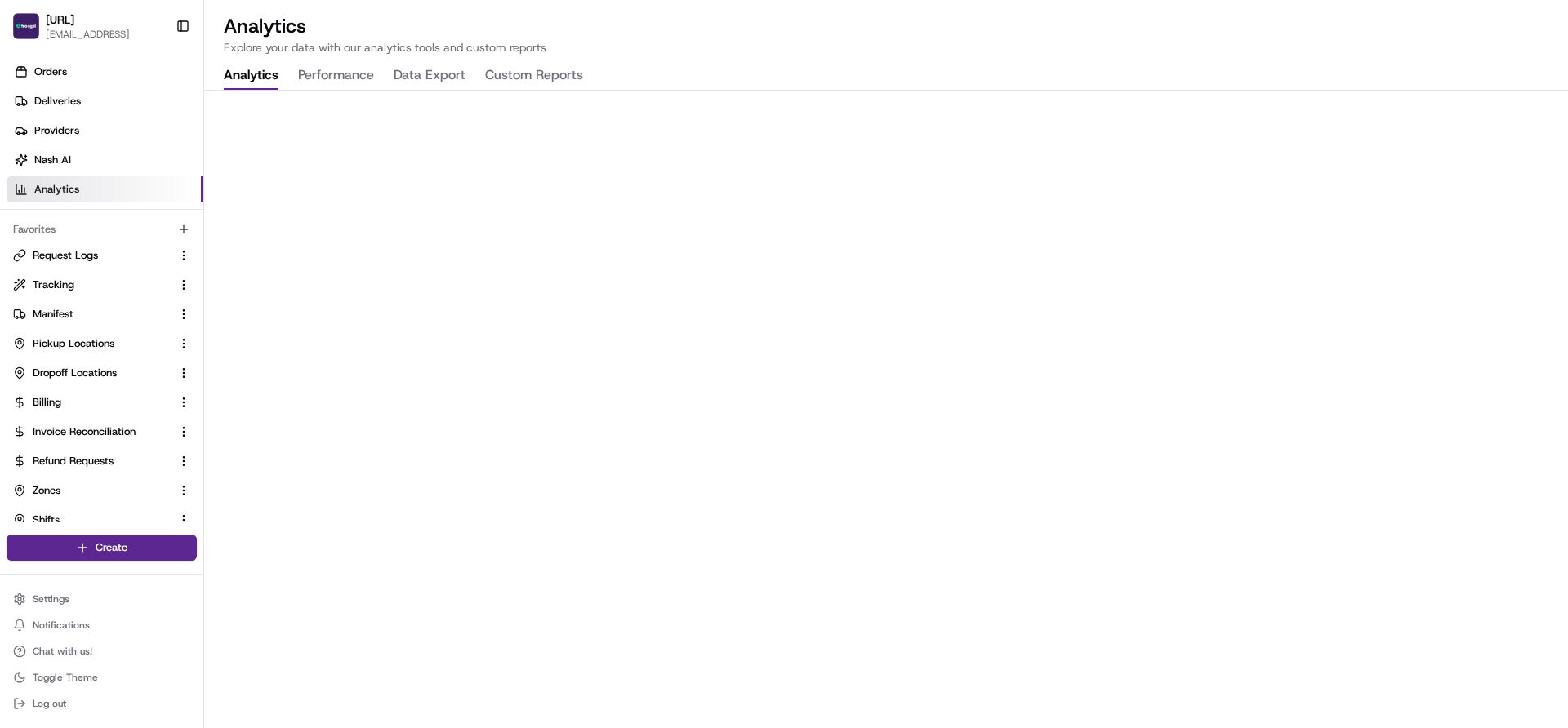
click at [346, 72] on button "Performance" at bounding box center [336, 76] width 76 height 28
click at [417, 78] on button "Data Export" at bounding box center [429, 76] width 71 height 28
click at [537, 78] on button "Custom Reports" at bounding box center [533, 76] width 98 height 28
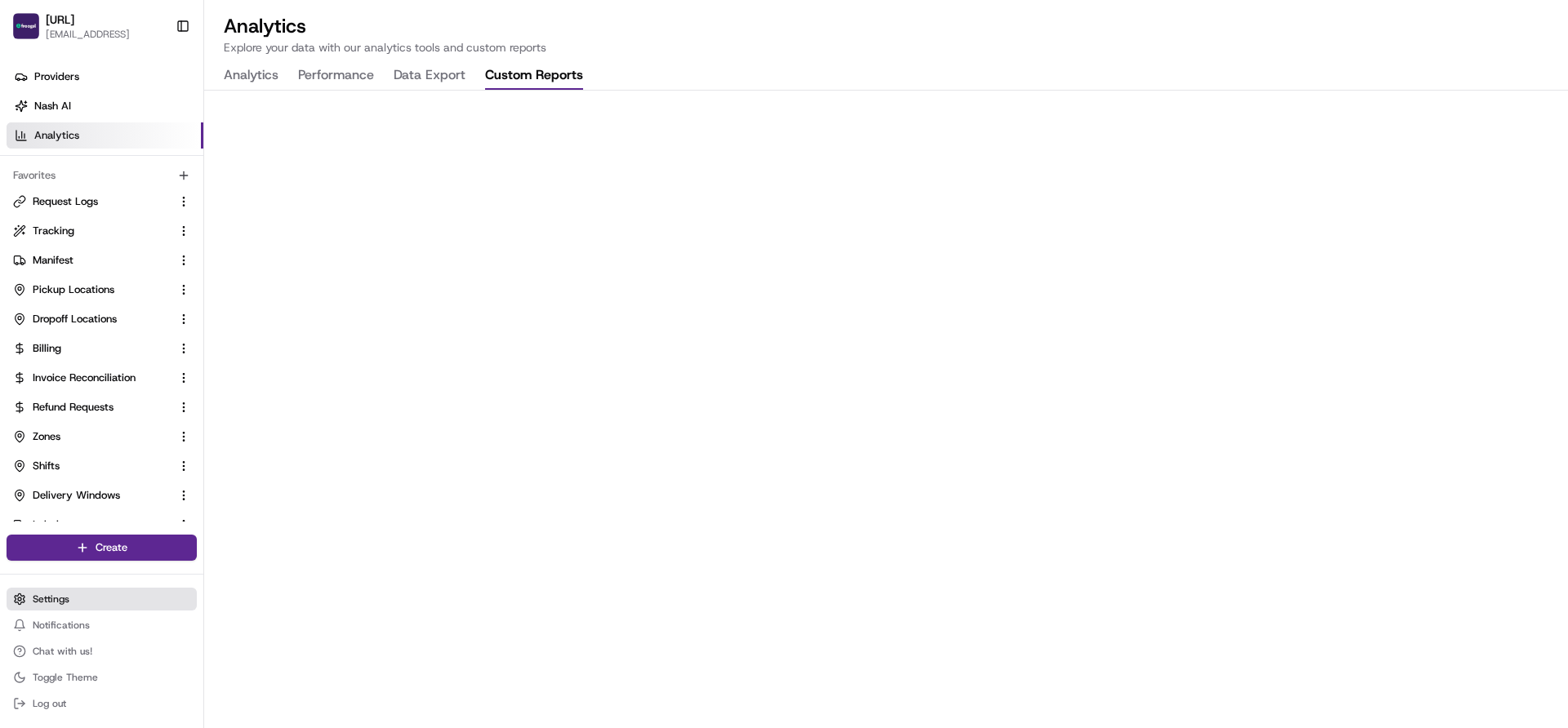
click at [72, 600] on button "Settings" at bounding box center [102, 599] width 191 height 23
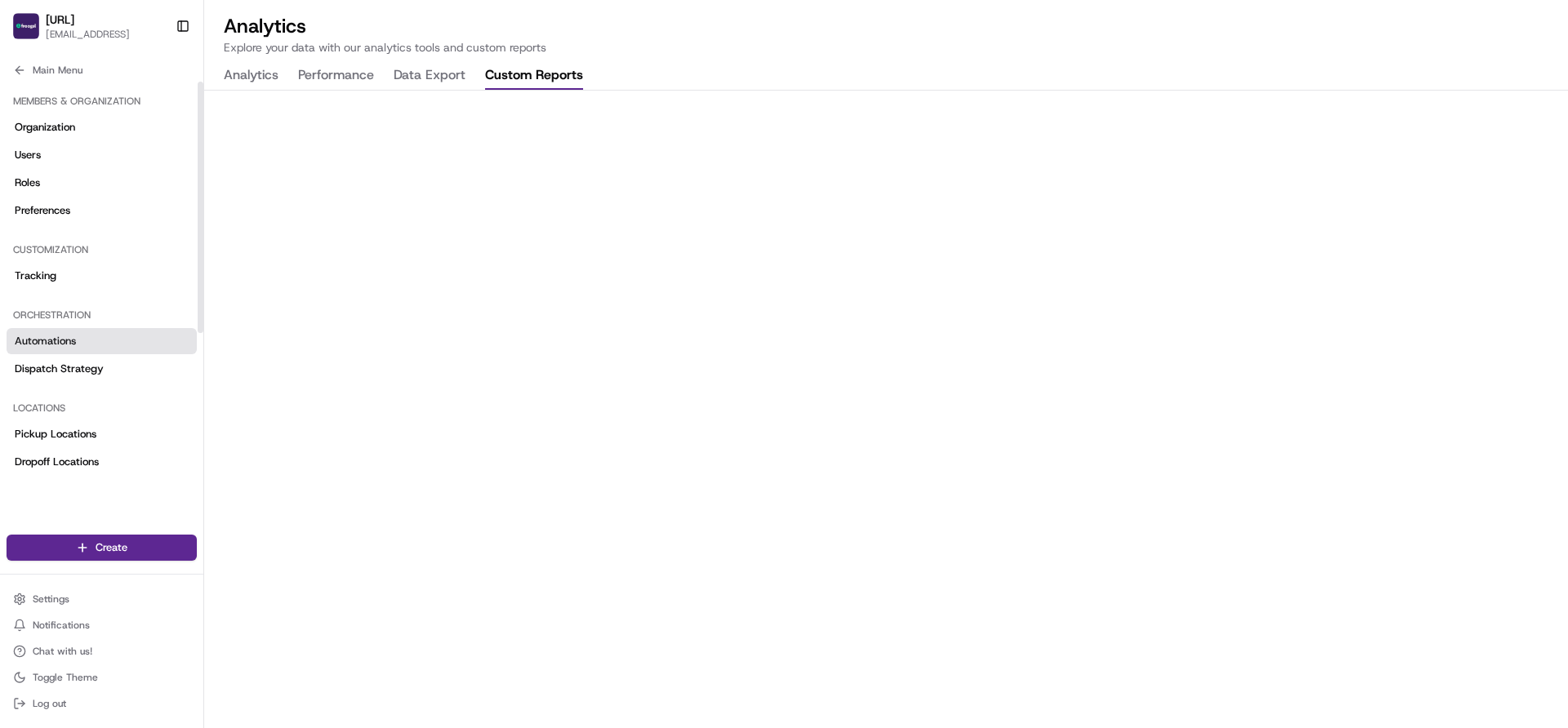
click at [67, 334] on span "Automations" at bounding box center [45, 341] width 62 height 15
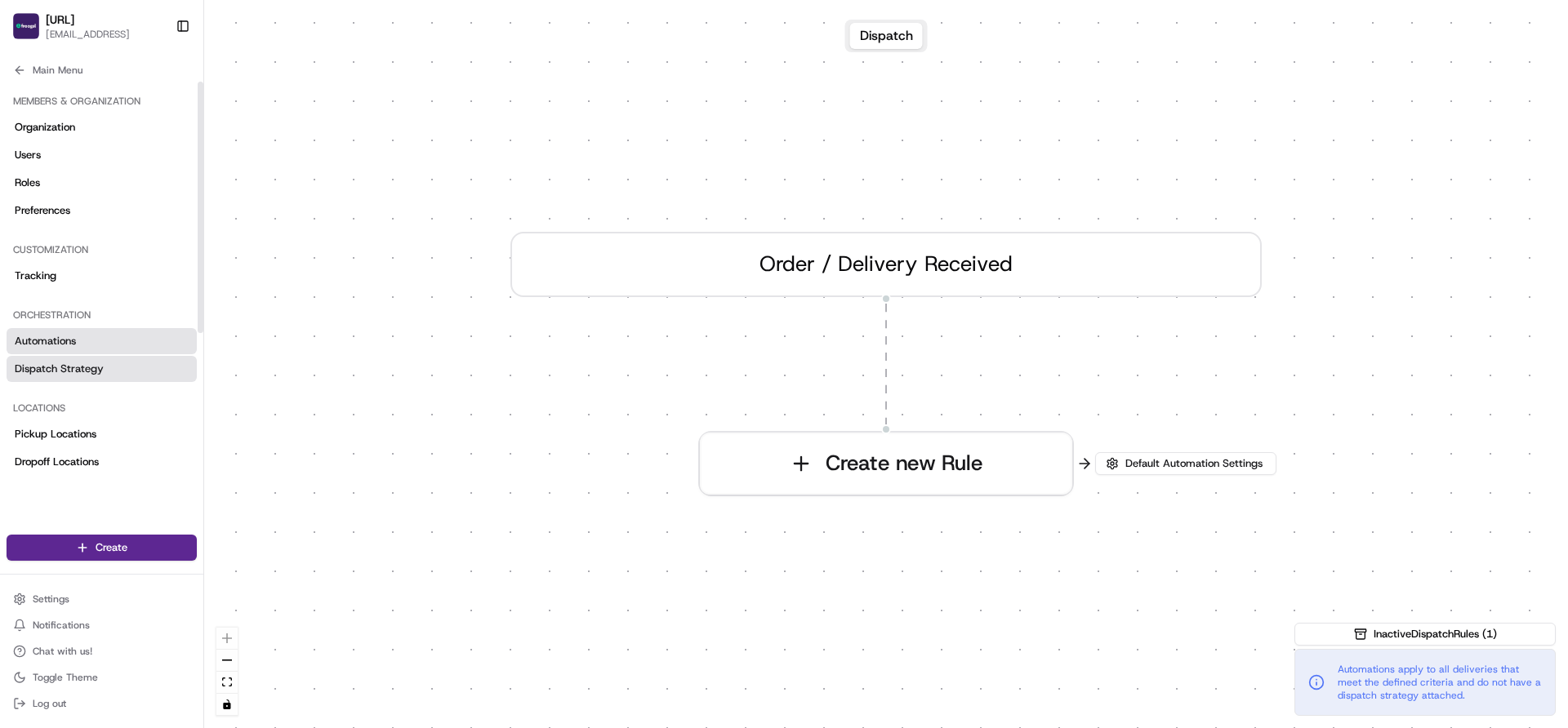
click at [71, 370] on span "Dispatch Strategy" at bounding box center [59, 369] width 89 height 15
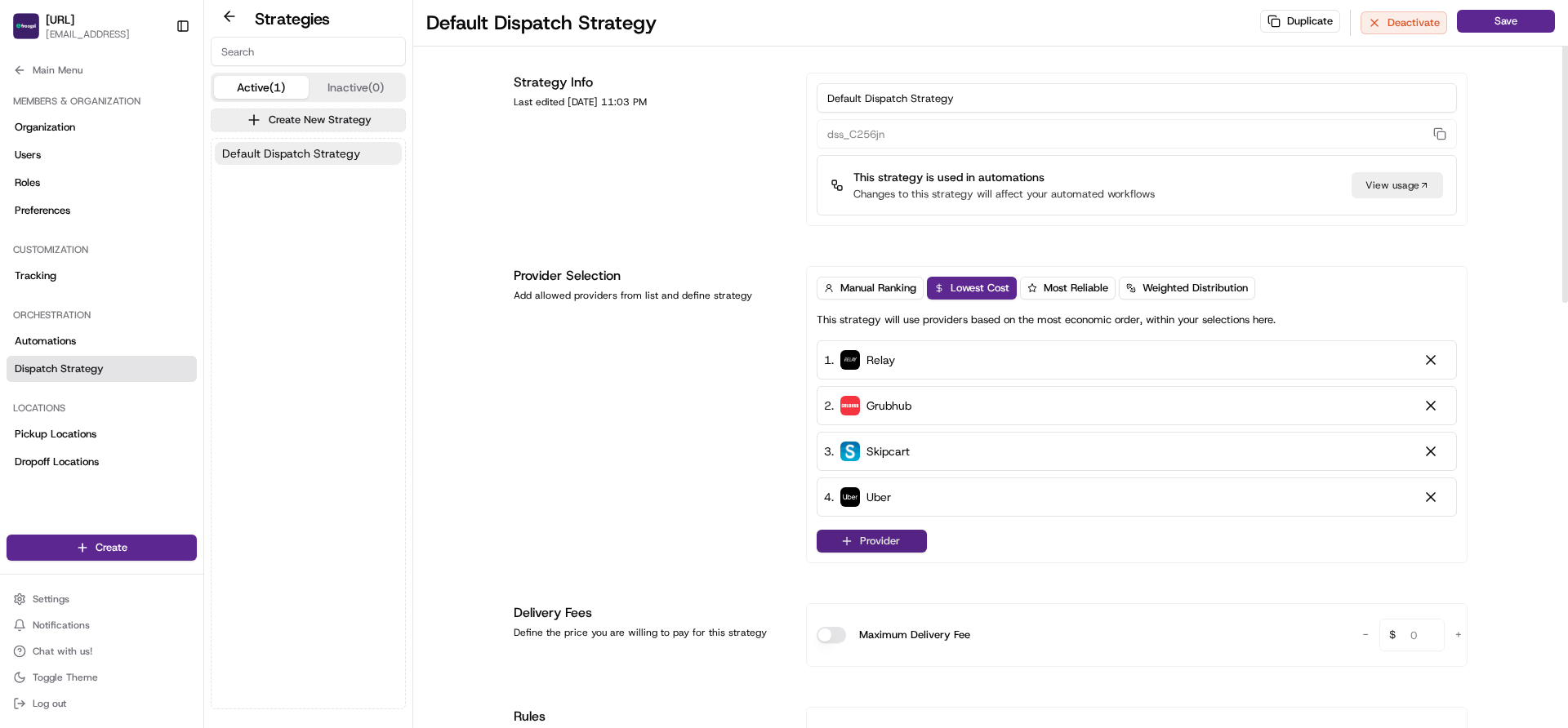
click at [874, 537] on button "Provider" at bounding box center [872, 541] width 110 height 23
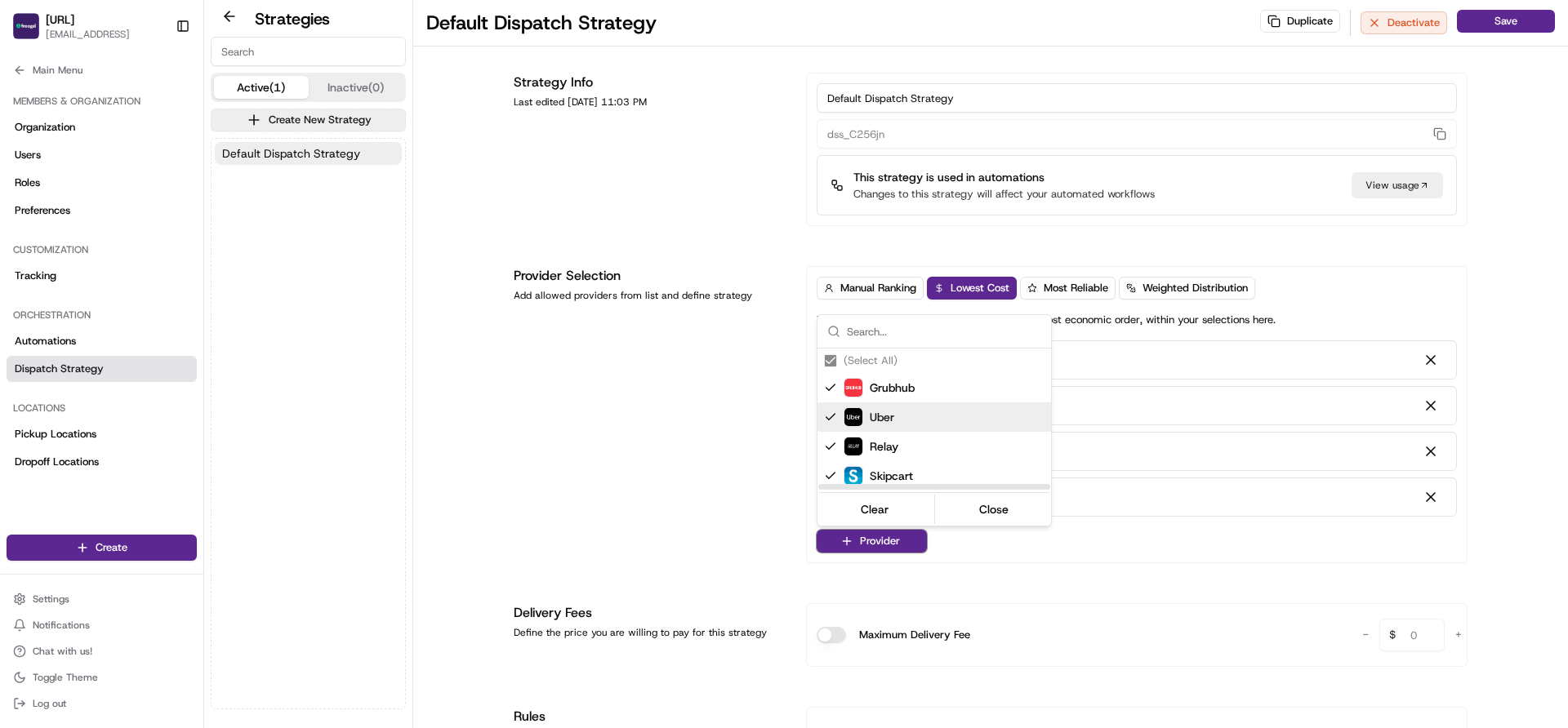
click at [701, 496] on html "Froogal.ai jeevan@froogal.ai Toggle Sidebar Orders Deliveries Providers Nash AI…" at bounding box center [784, 364] width 1568 height 728
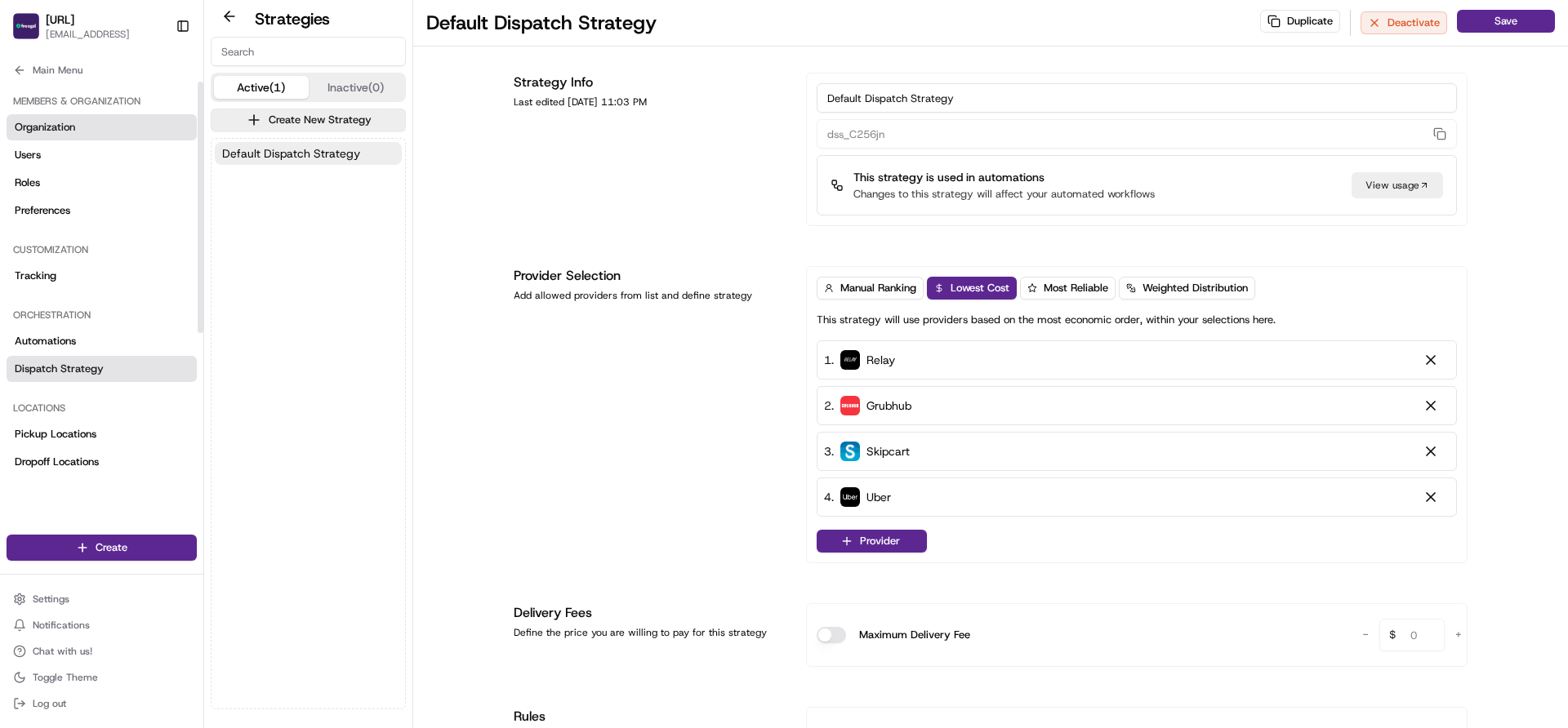
click at [58, 122] on span "Organization" at bounding box center [45, 127] width 61 height 15
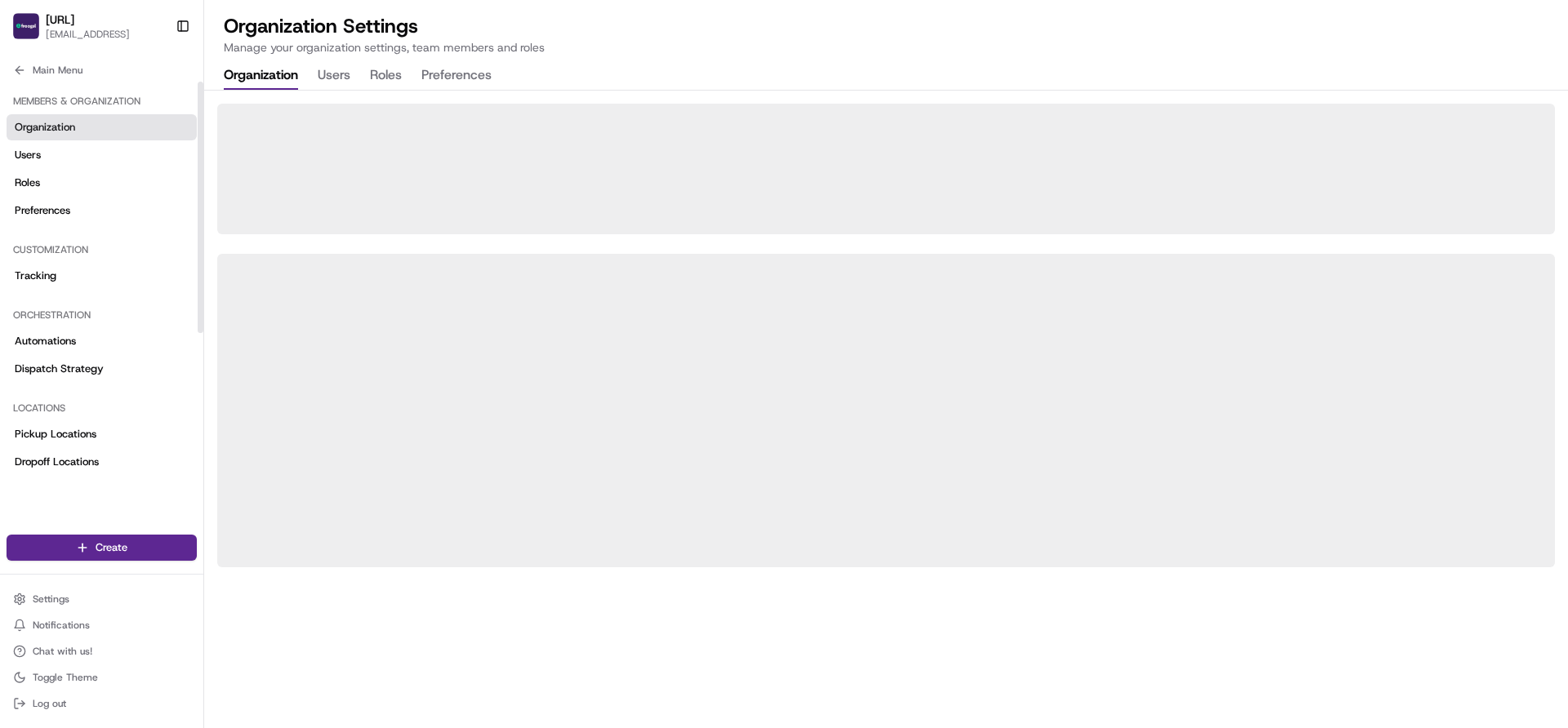
click at [58, 122] on span "Organization" at bounding box center [45, 127] width 61 height 15
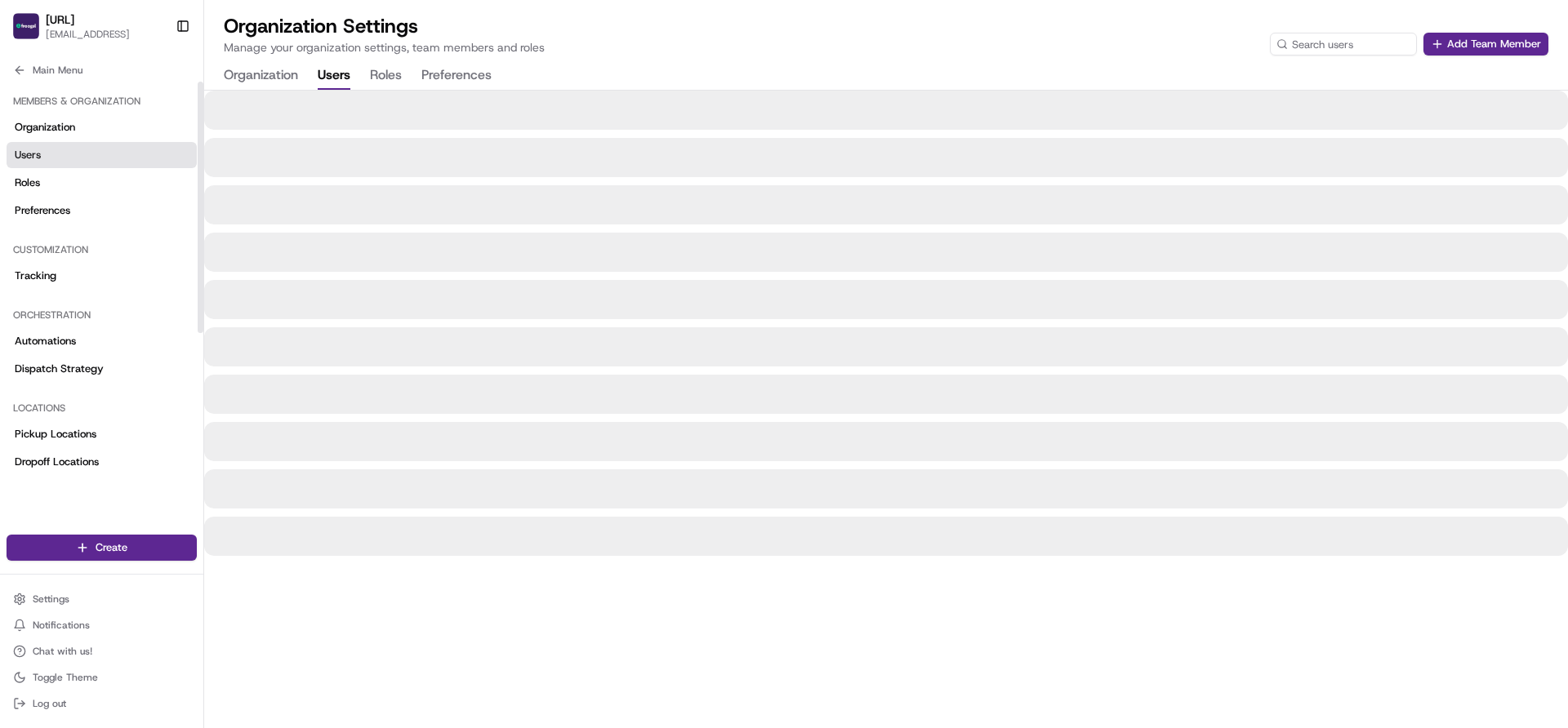
click at [335, 75] on button "Users" at bounding box center [334, 76] width 33 height 28
click at [380, 71] on button "Roles" at bounding box center [385, 76] width 32 height 28
click at [436, 77] on button "Preferences" at bounding box center [456, 76] width 70 height 28
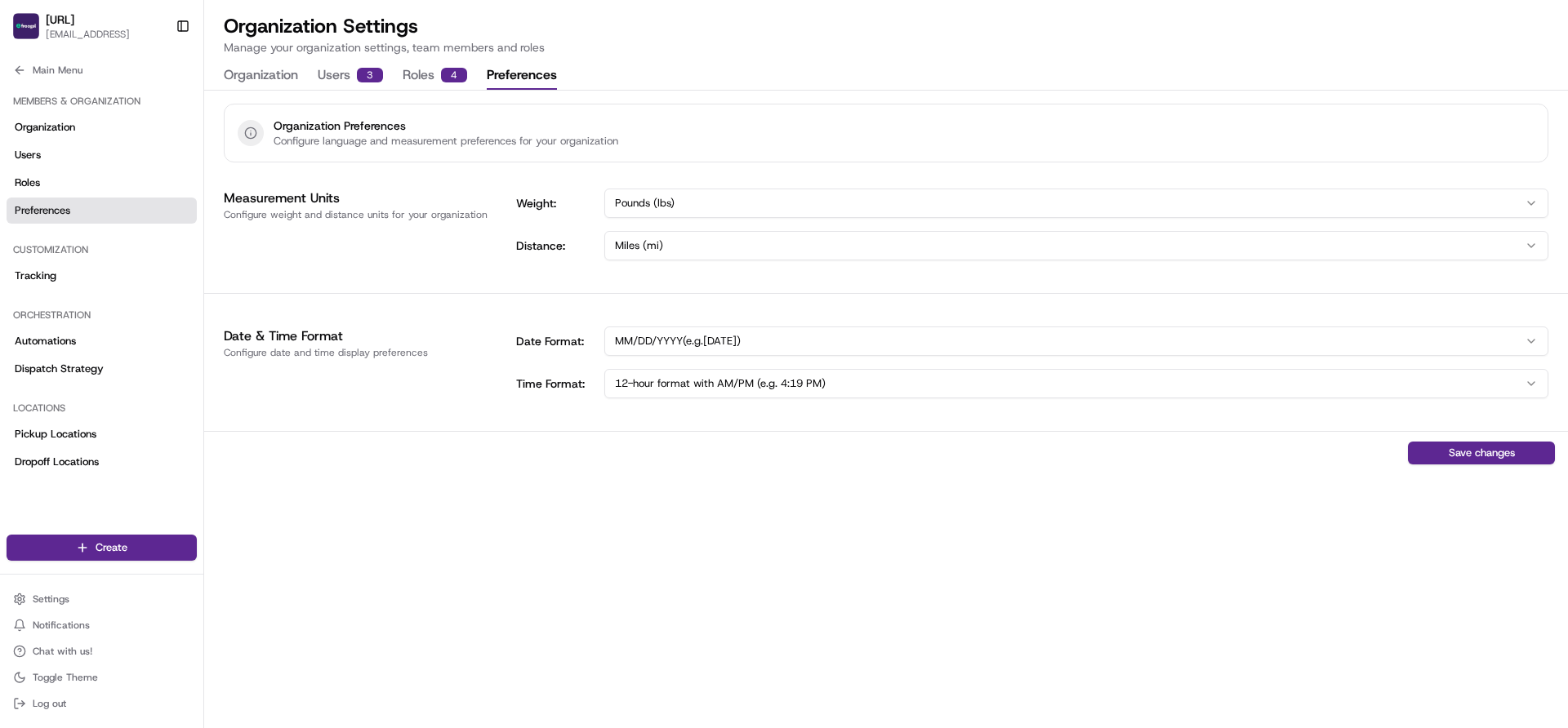
click at [275, 67] on button "Organization" at bounding box center [261, 76] width 74 height 28
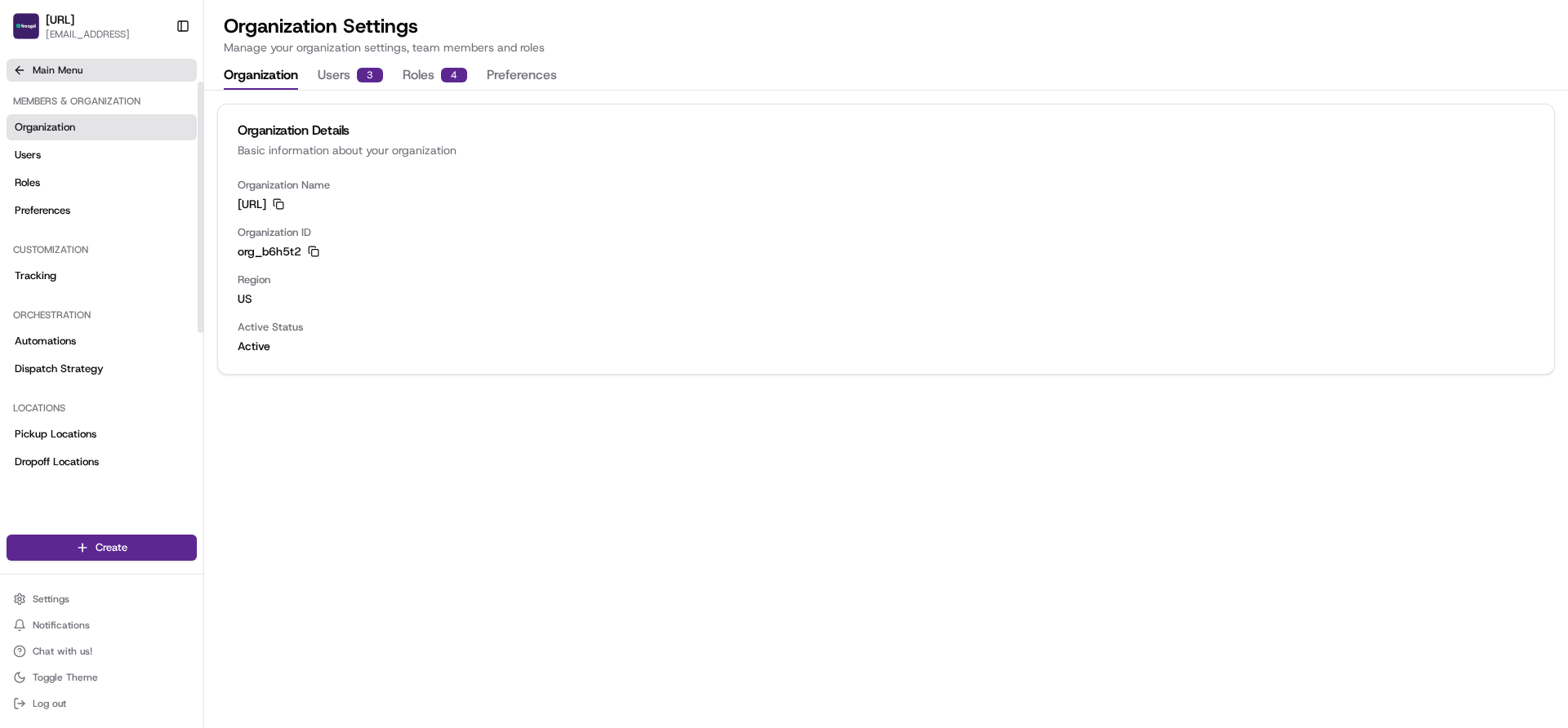
click at [61, 71] on span "Main Menu" at bounding box center [58, 71] width 50 height 13
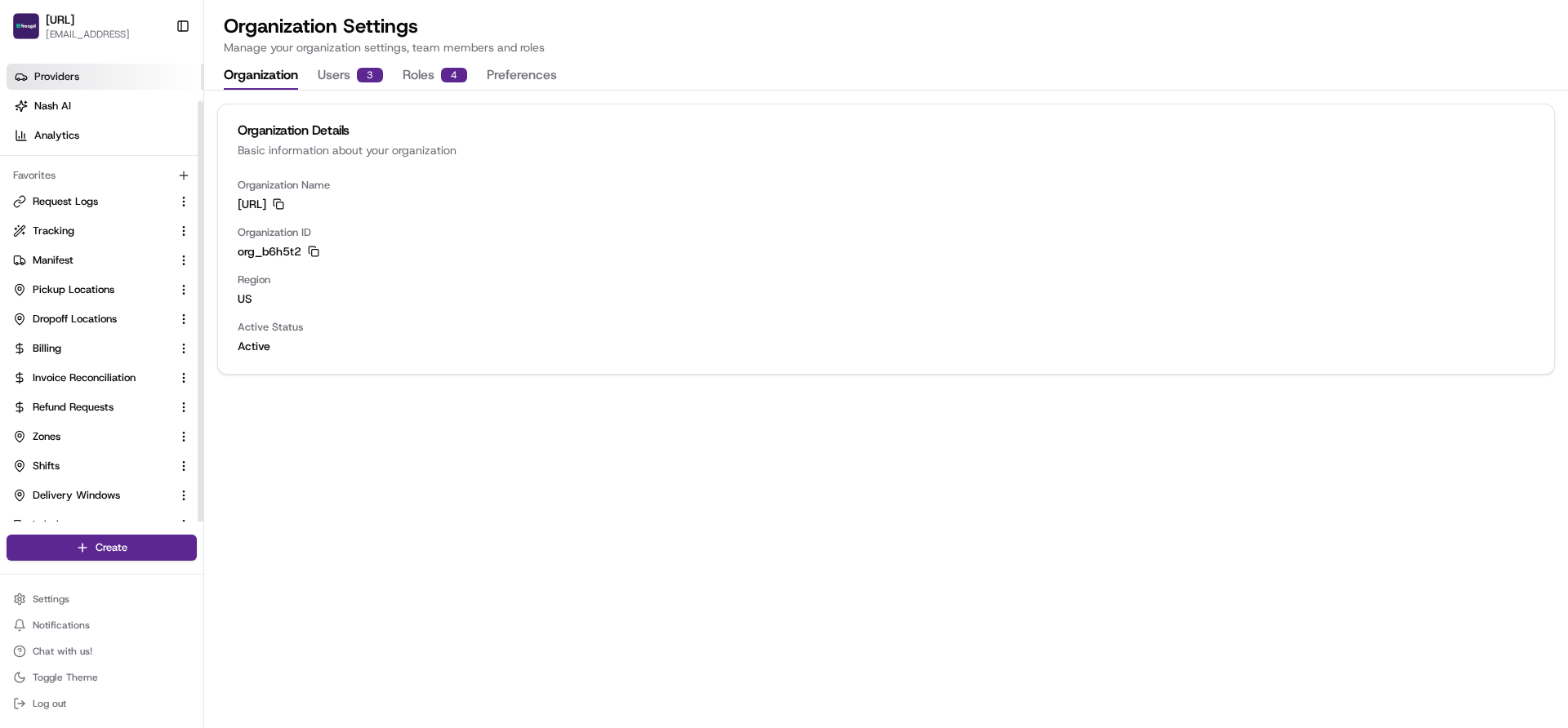
click at [64, 77] on span "Providers" at bounding box center [57, 76] width 45 height 15
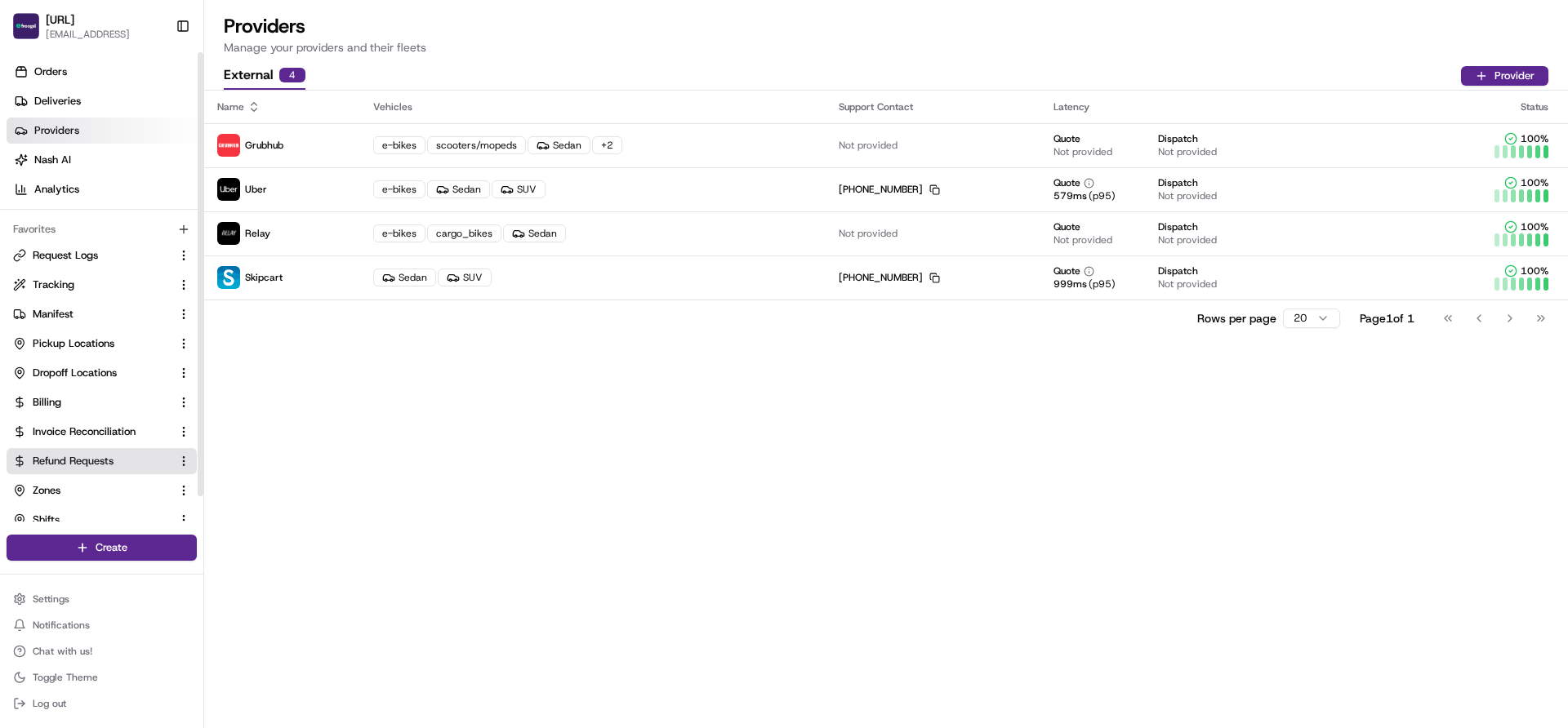
scroll to position [54, 0]
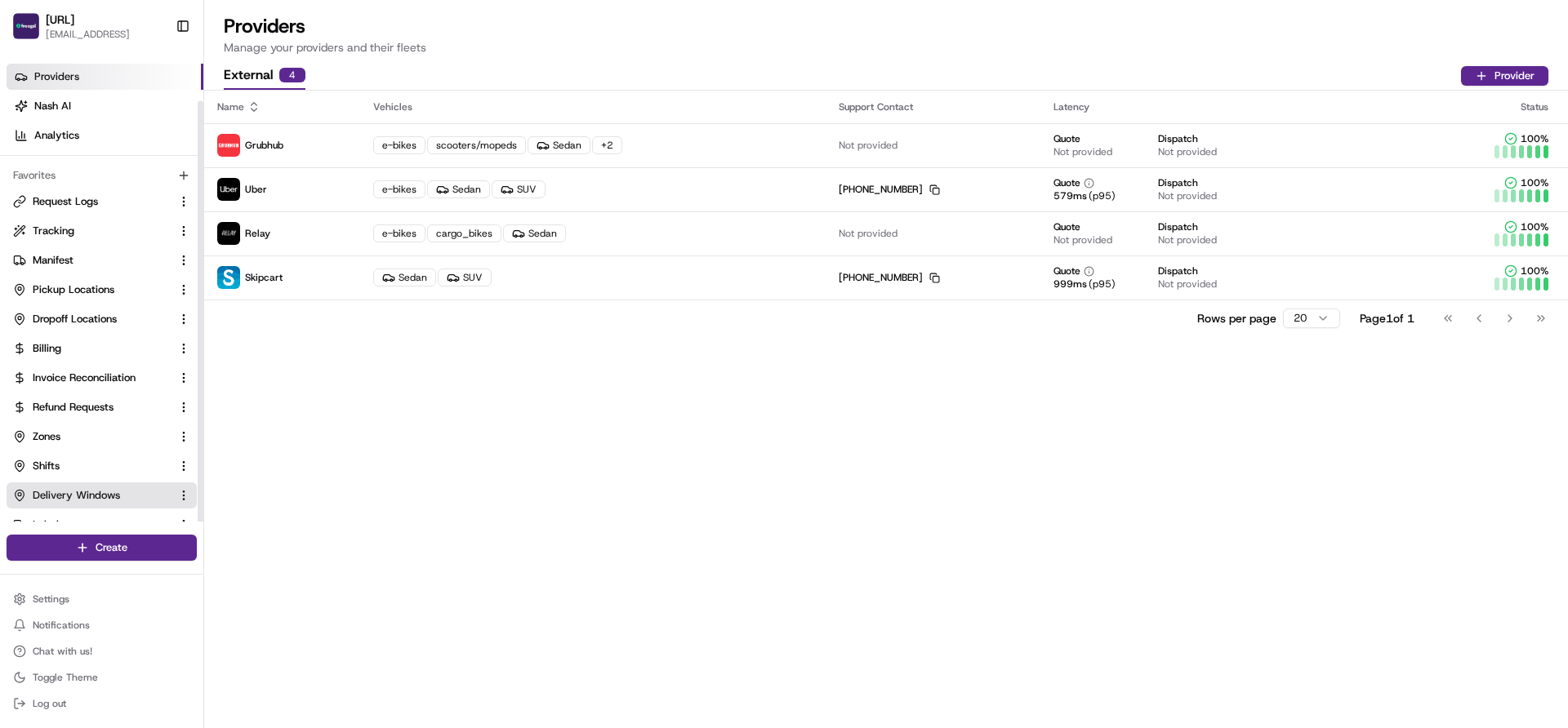
click at [101, 486] on button "Delivery Windows" at bounding box center [102, 495] width 191 height 26
click at [316, 429] on div "Name Vehicles Support Contact Latency Status Grubhub e-bikes scooters/mopeds Se…" at bounding box center [886, 409] width 1364 height 638
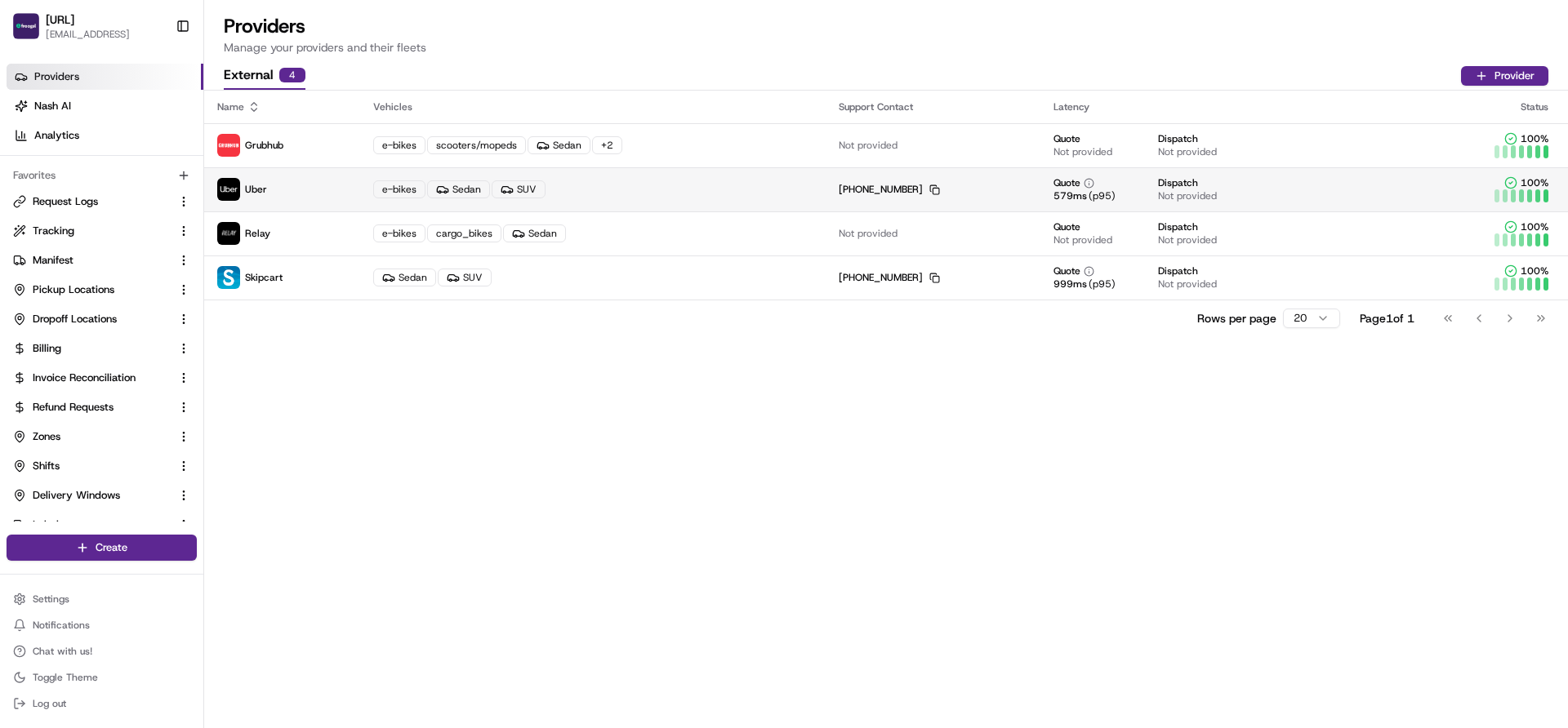
click at [276, 190] on p "Uber" at bounding box center [282, 190] width 130 height 23
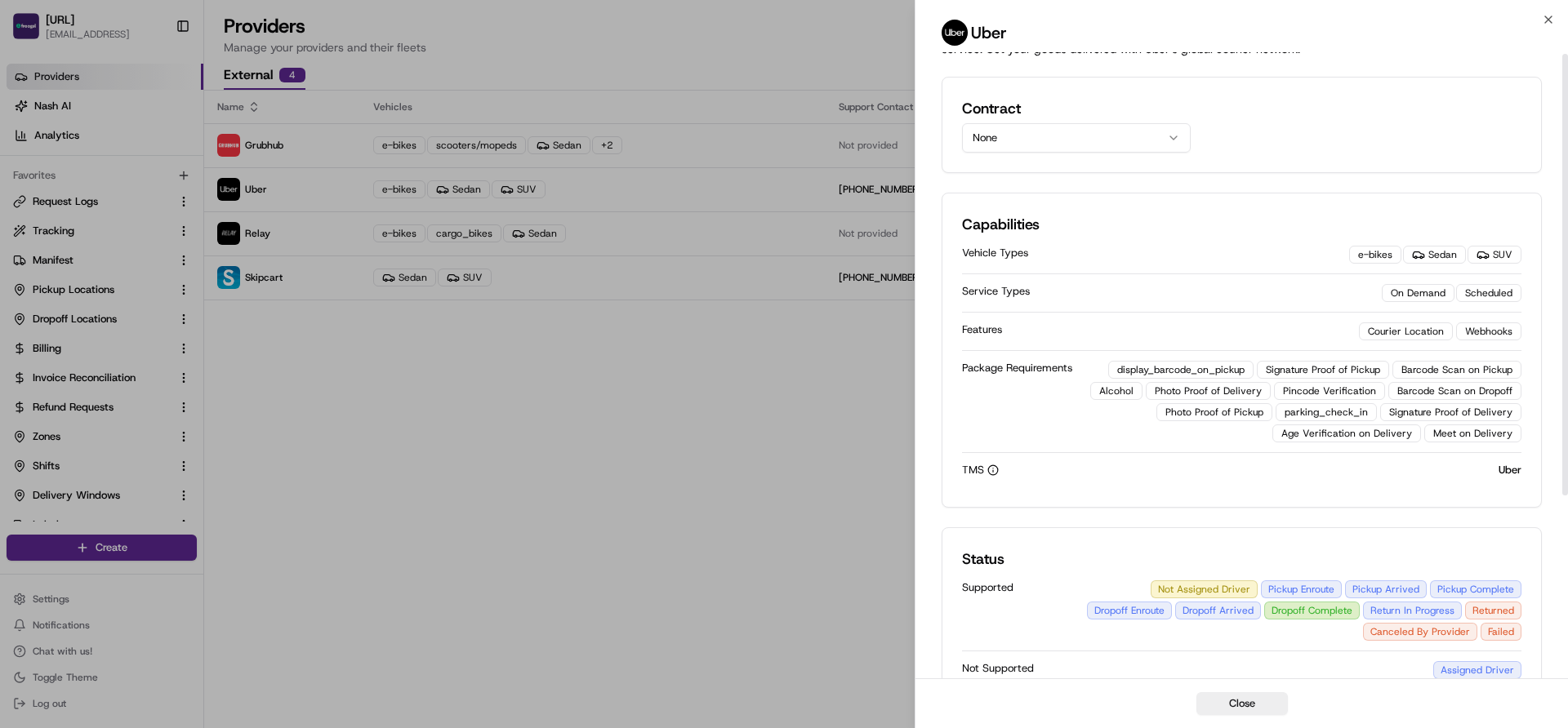
scroll to position [0, 0]
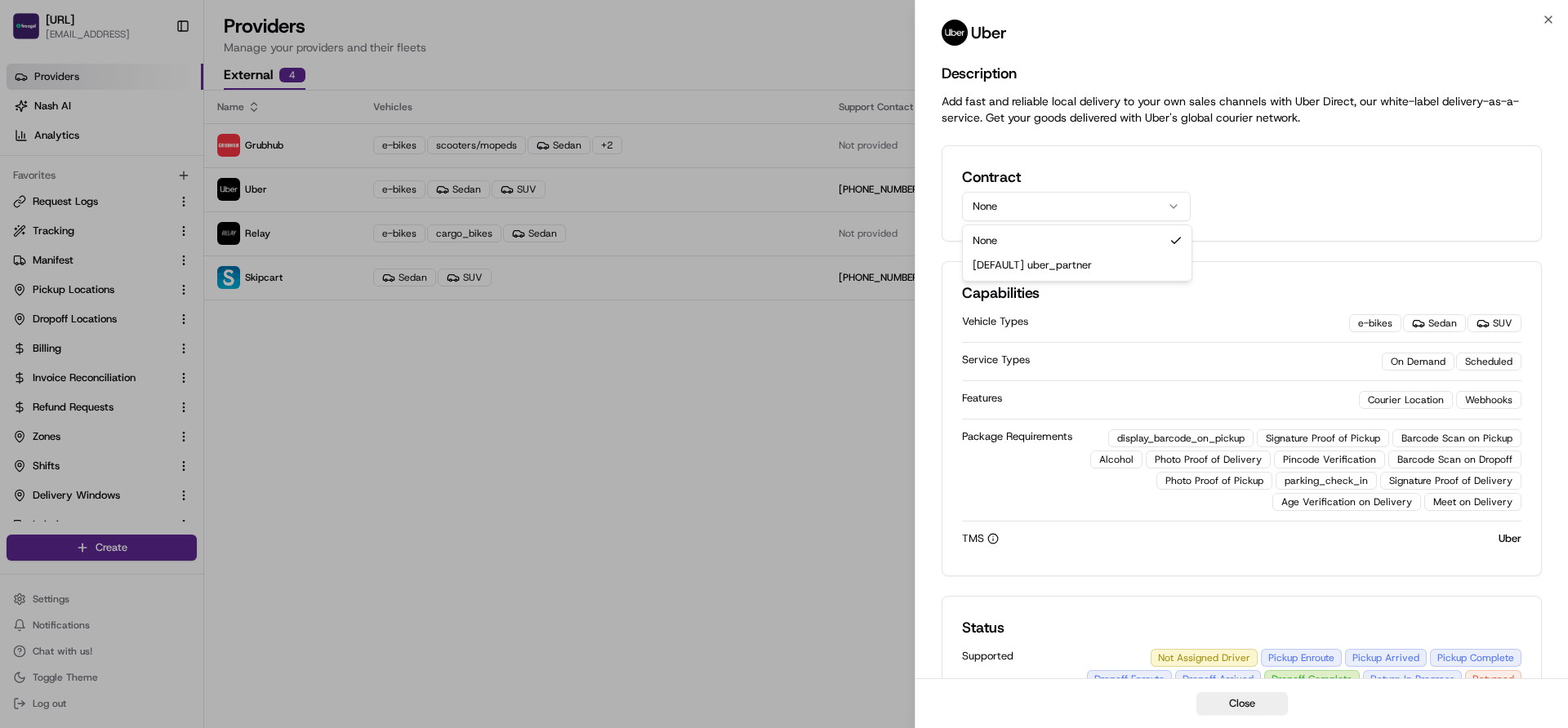
click at [1039, 201] on button "None" at bounding box center [1077, 207] width 228 height 30
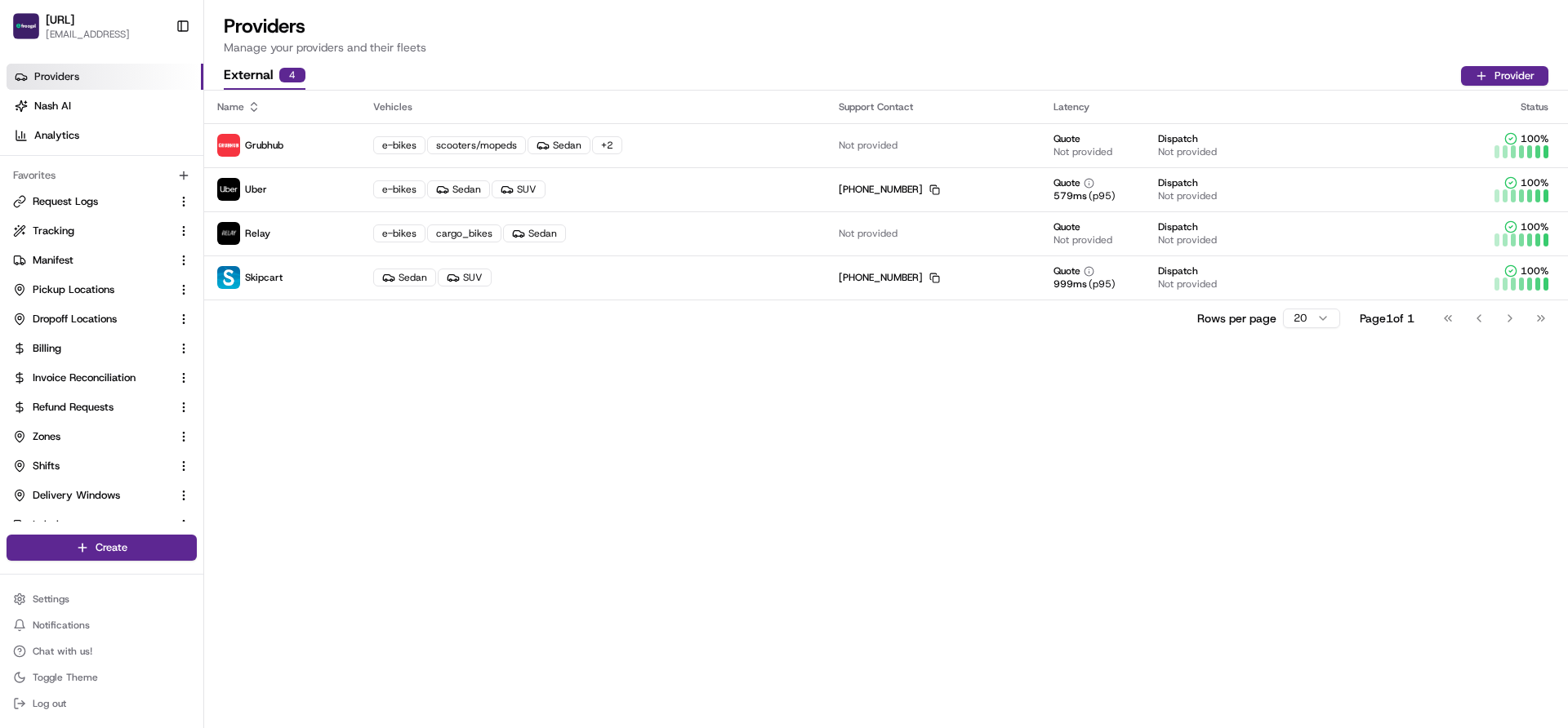
click at [760, 417] on div "Name Vehicles Support Contact Latency Status Grubhub e-bikes scooters/mopeds Se…" at bounding box center [886, 409] width 1364 height 638
click at [57, 207] on span "Request Logs" at bounding box center [65, 202] width 65 height 15
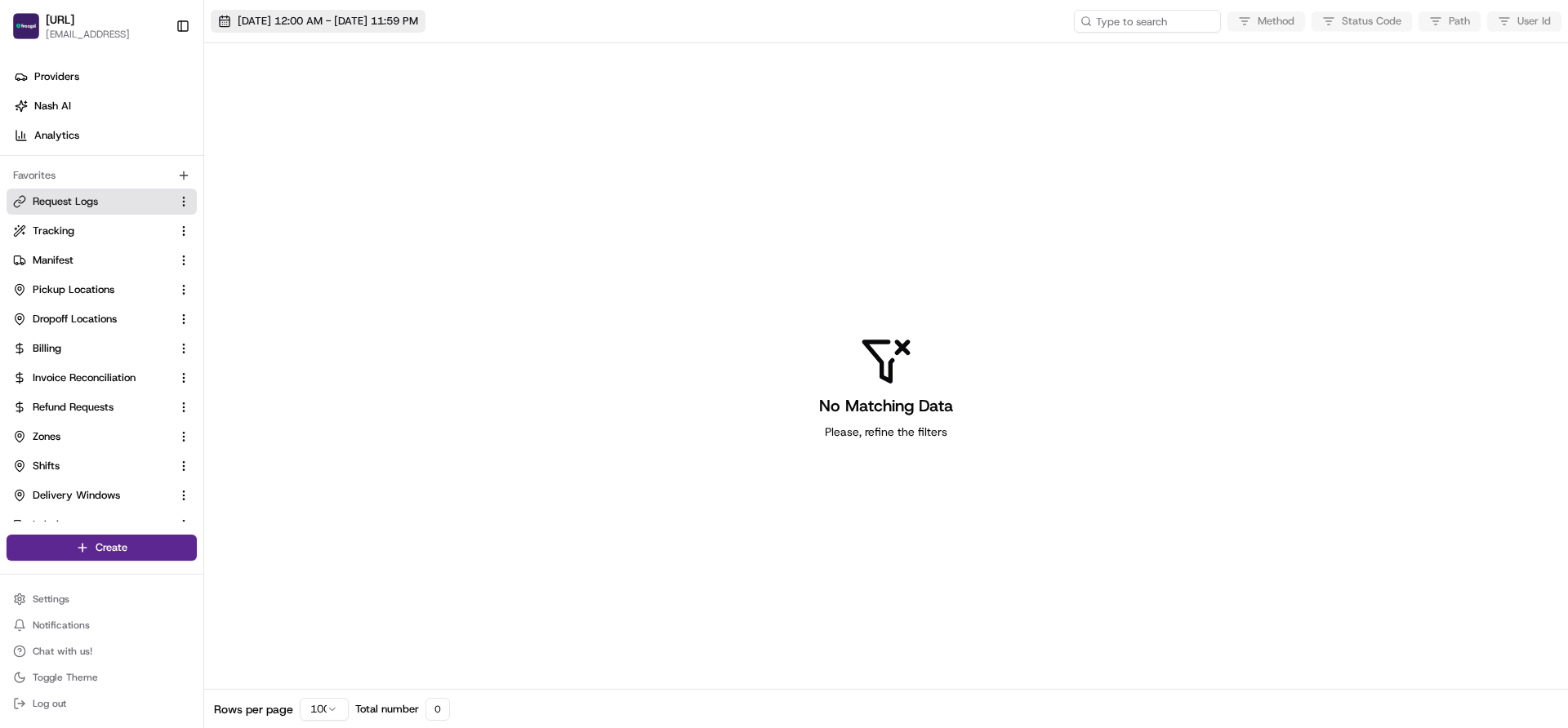
click at [298, 18] on span "08/19/2025 12:00 AM - 08/20/2025 11:59 PM" at bounding box center [328, 21] width 181 height 15
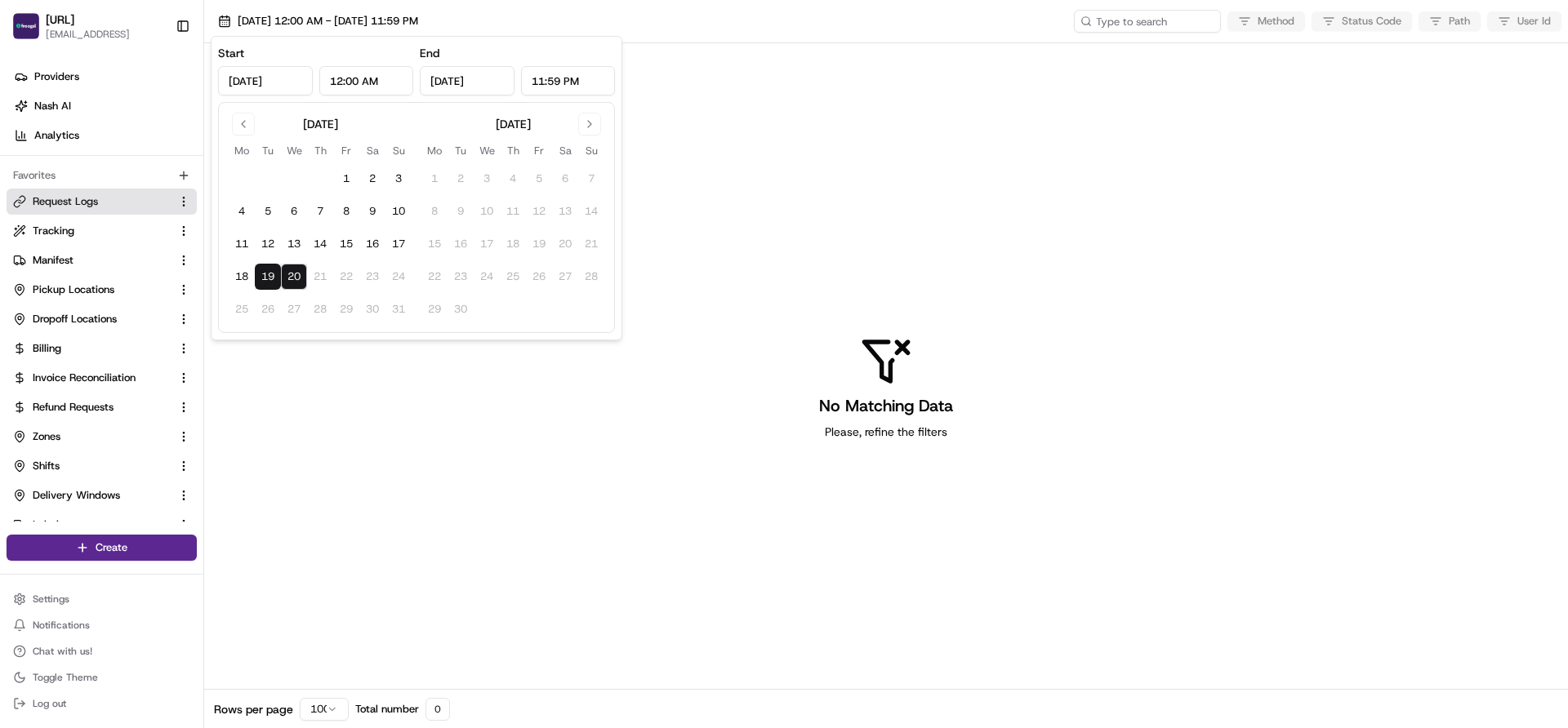
click at [264, 275] on button "19" at bounding box center [268, 277] width 26 height 26
click at [289, 277] on button "20" at bounding box center [294, 277] width 26 height 26
type input "Aug 20, 2025"
click at [727, 283] on div "No Matching Data Please, refine the filters" at bounding box center [886, 388] width 1364 height 689
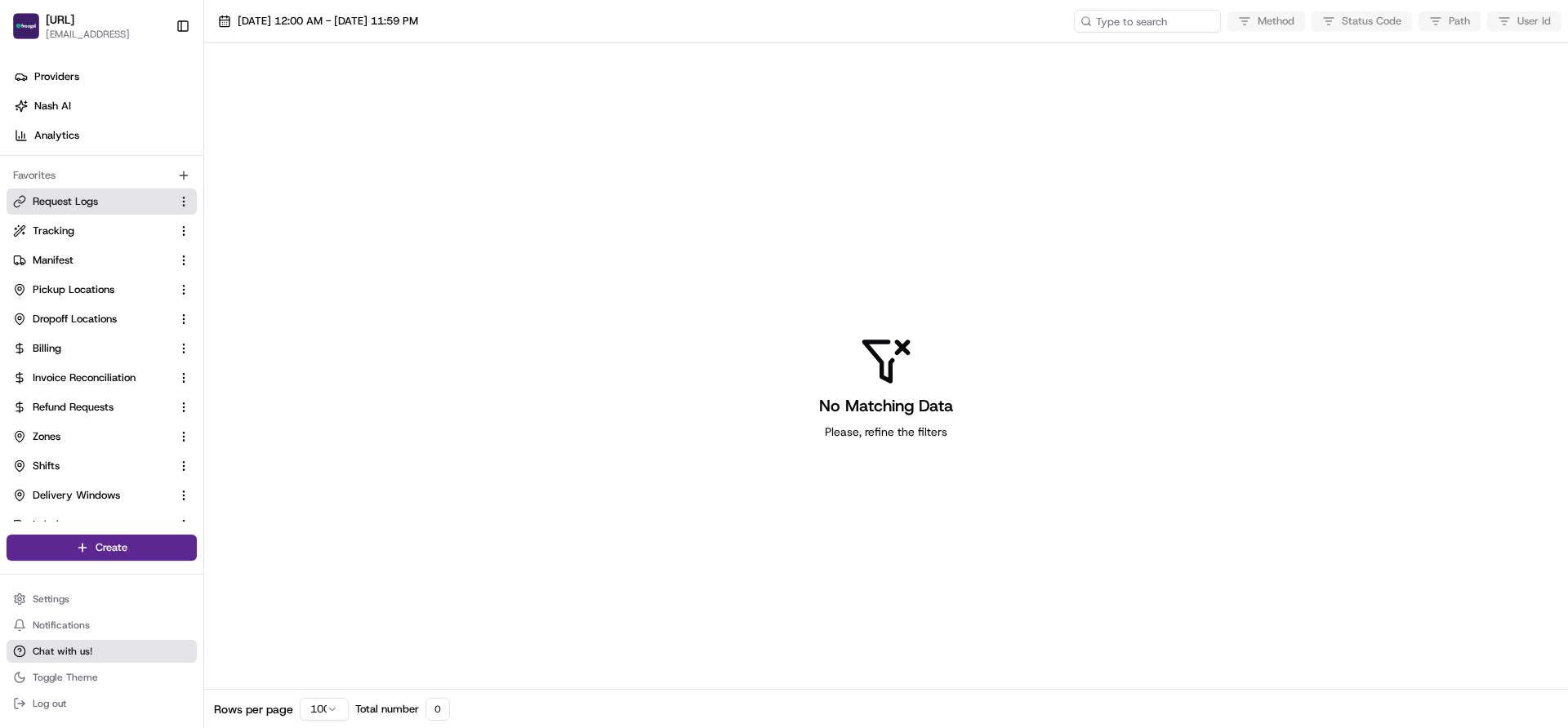
click at [75, 653] on span "Chat with us!" at bounding box center [62, 652] width 60 height 13
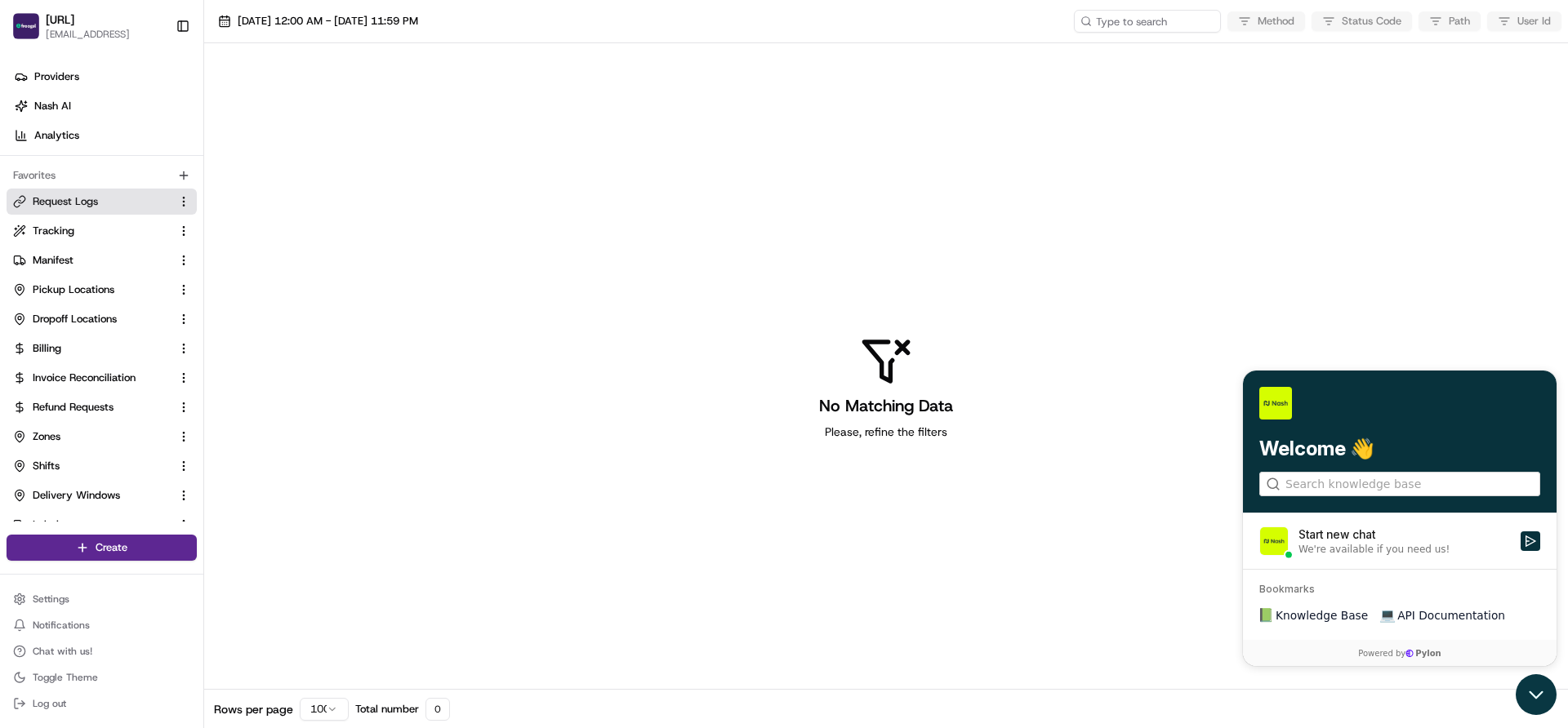
click at [1533, 693] on icon "Open customer support" at bounding box center [1536, 695] width 41 height 41
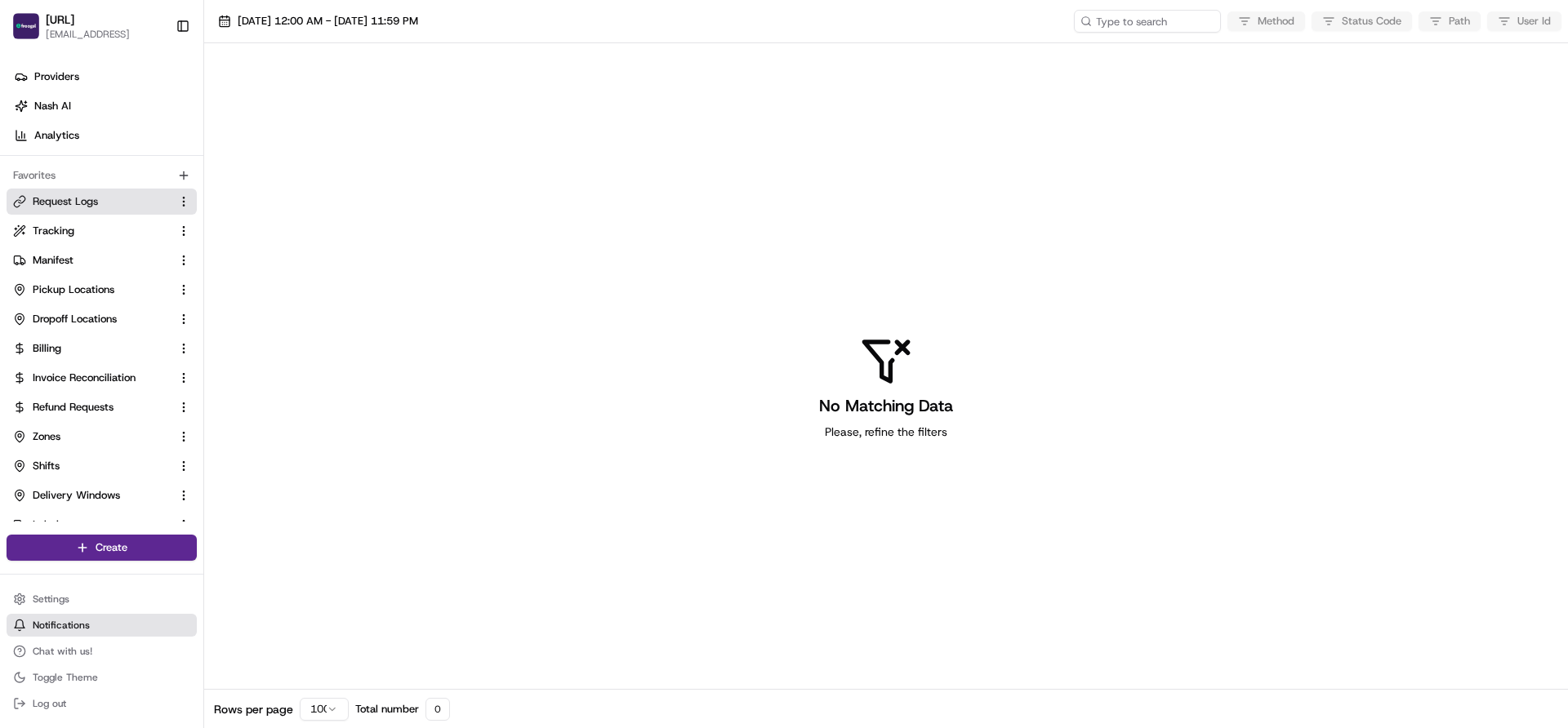
click at [50, 615] on button "Notifications" at bounding box center [102, 625] width 191 height 23
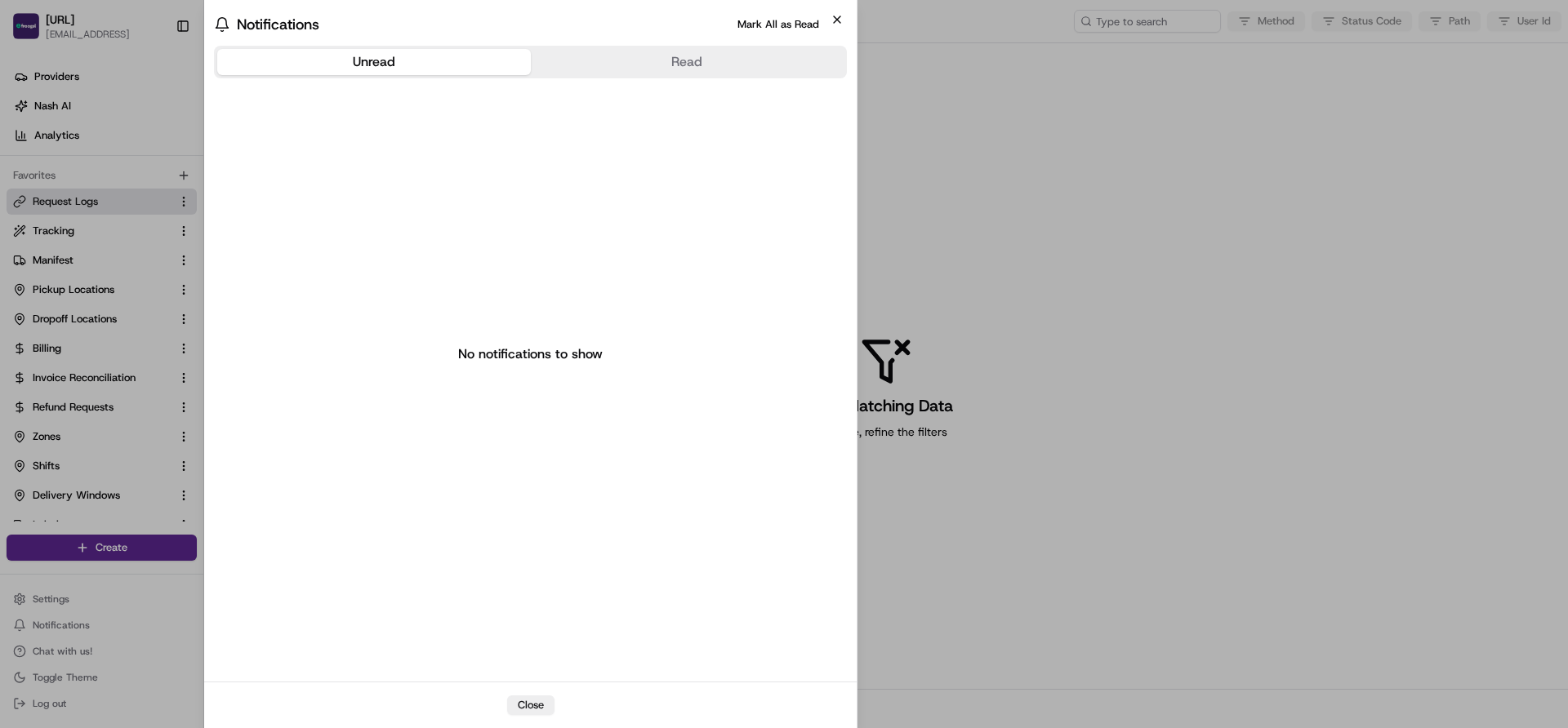
click at [833, 16] on icon "button" at bounding box center [837, 20] width 13 height 13
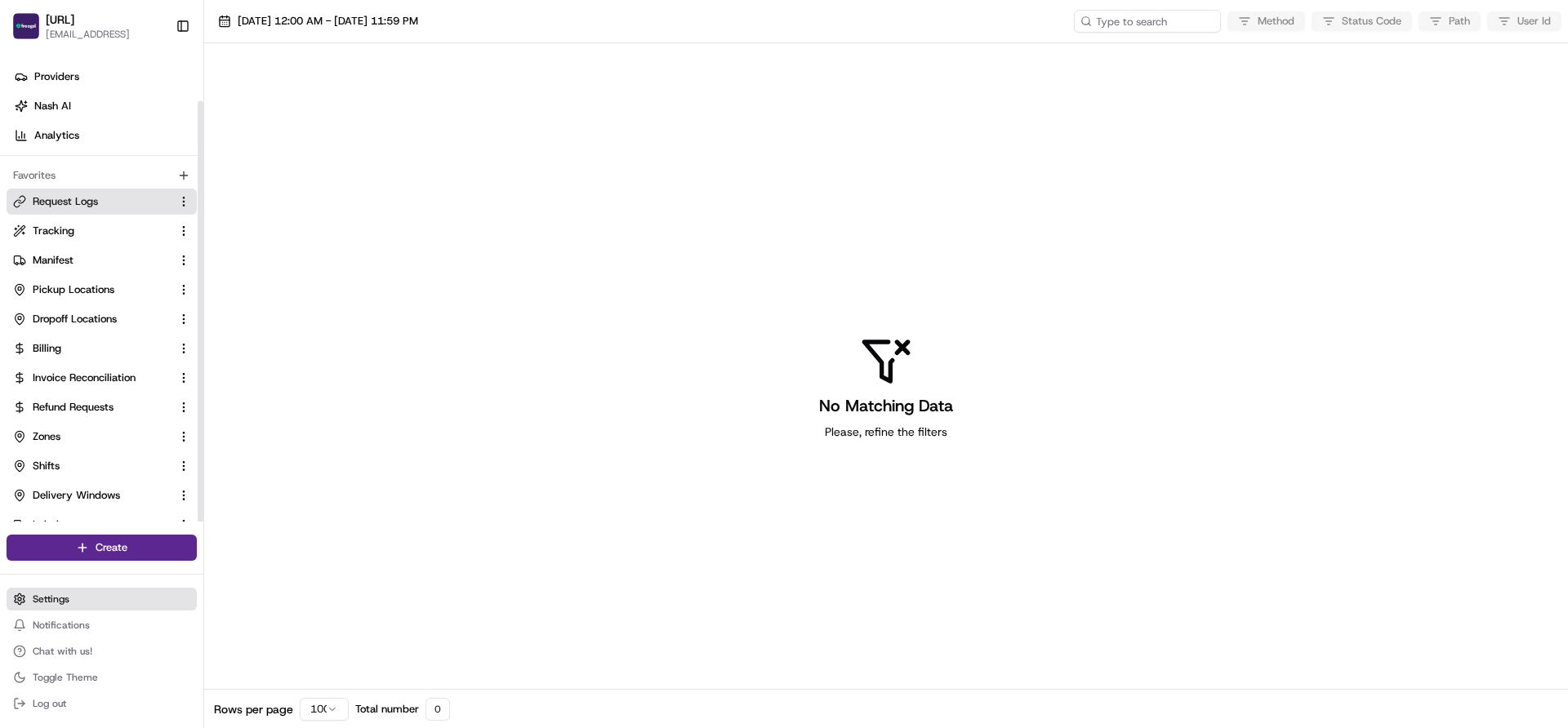
click at [61, 592] on span "Settings" at bounding box center [51, 599] width 37 height 13
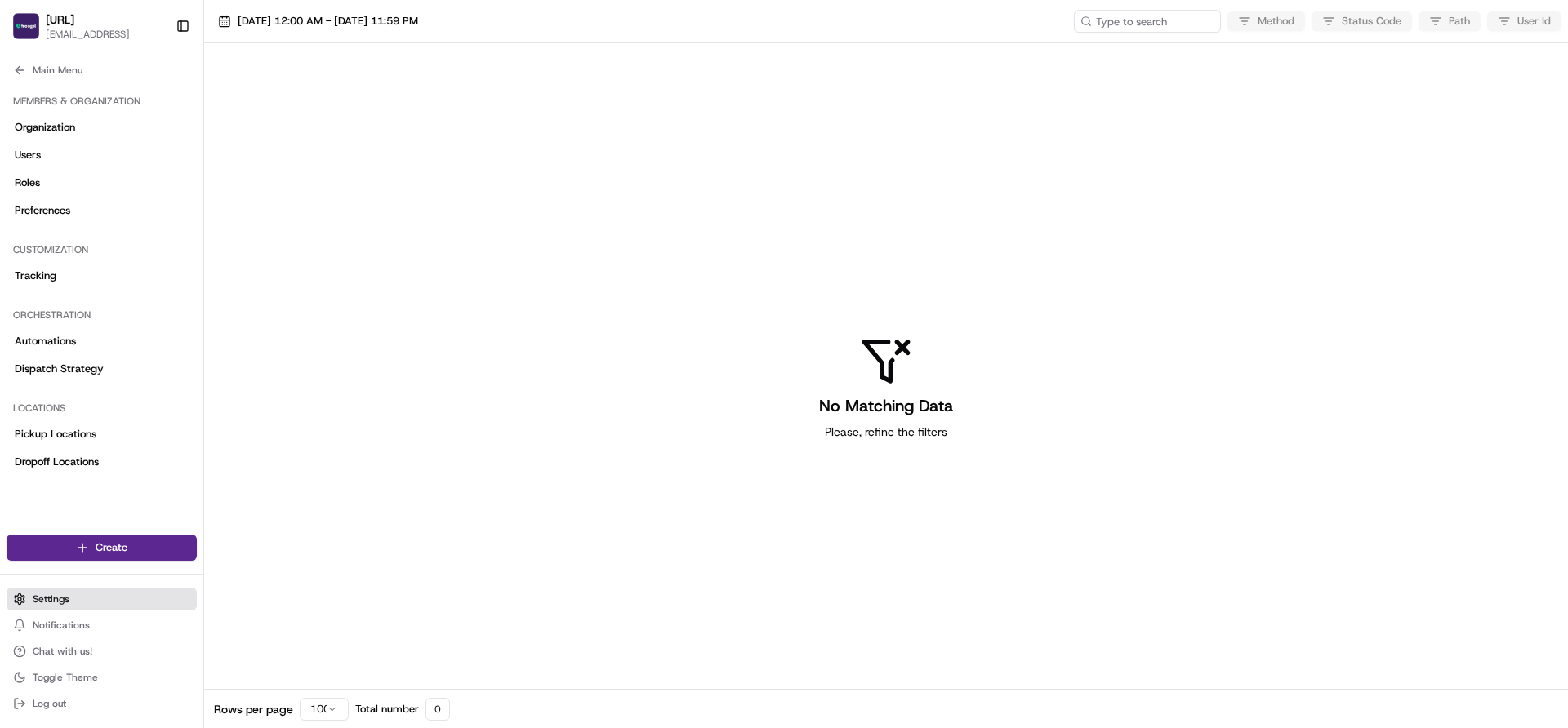
click at [58, 597] on span "Settings" at bounding box center [51, 599] width 37 height 13
